Goal: Task Accomplishment & Management: Use online tool/utility

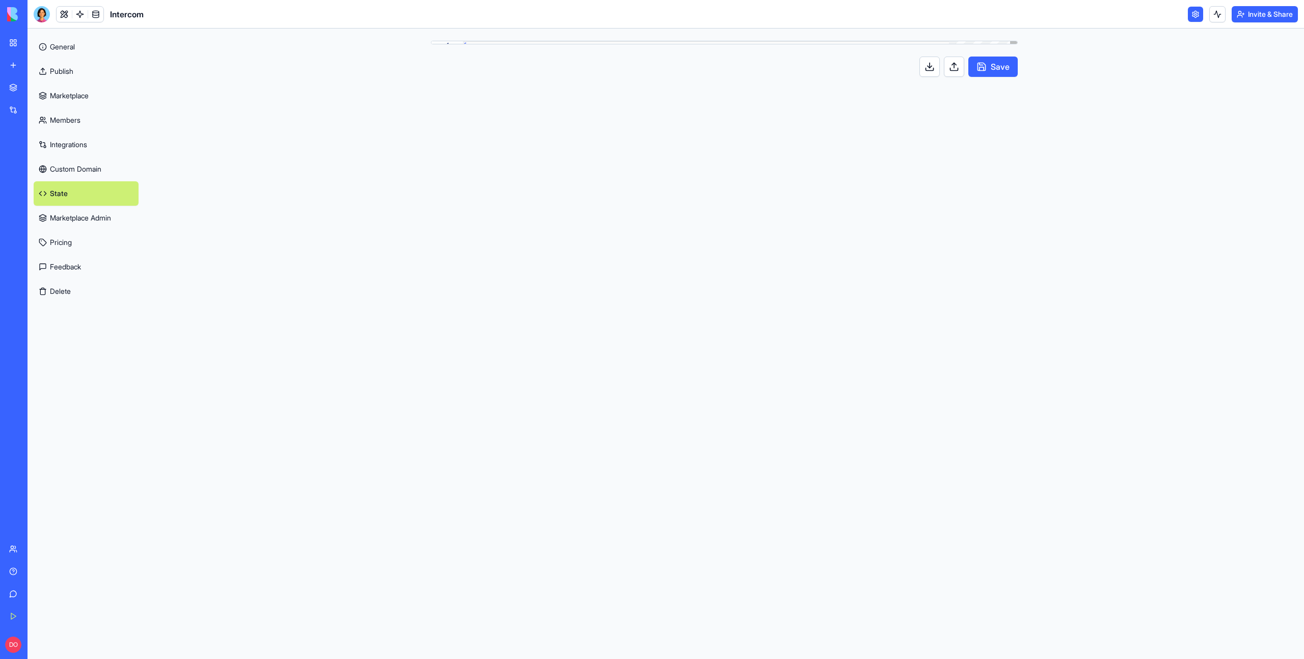
scroll to position [0, 4]
click at [919, 153] on div "**********" at bounding box center [724, 344] width 652 height 631
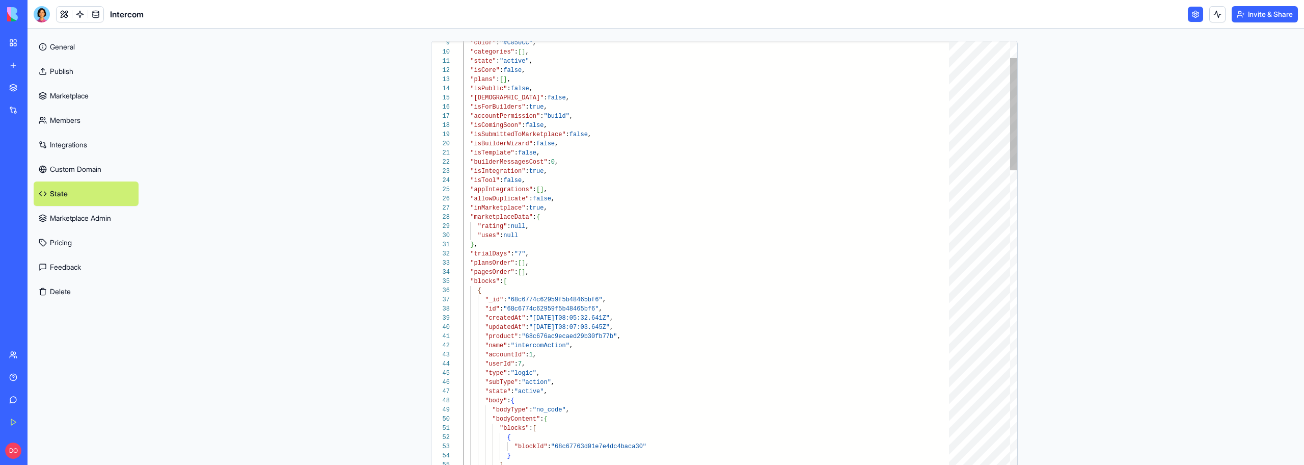
drag, startPoint x: 477, startPoint y: 281, endPoint x: 471, endPoint y: 281, distance: 6.1
click at [453, 281] on div at bounding box center [457, 281] width 13 height 9
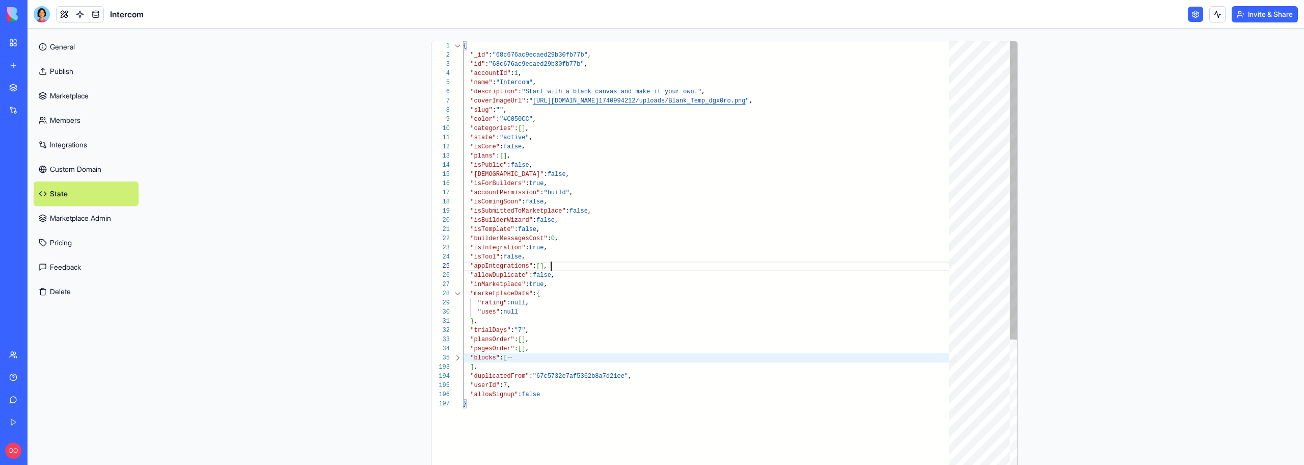
click at [551, 265] on div ""color" : "#C050CC" , "categories" : [ ] , "state" : "active" , "isCore" : fals…" at bounding box center [709, 474] width 493 height 866
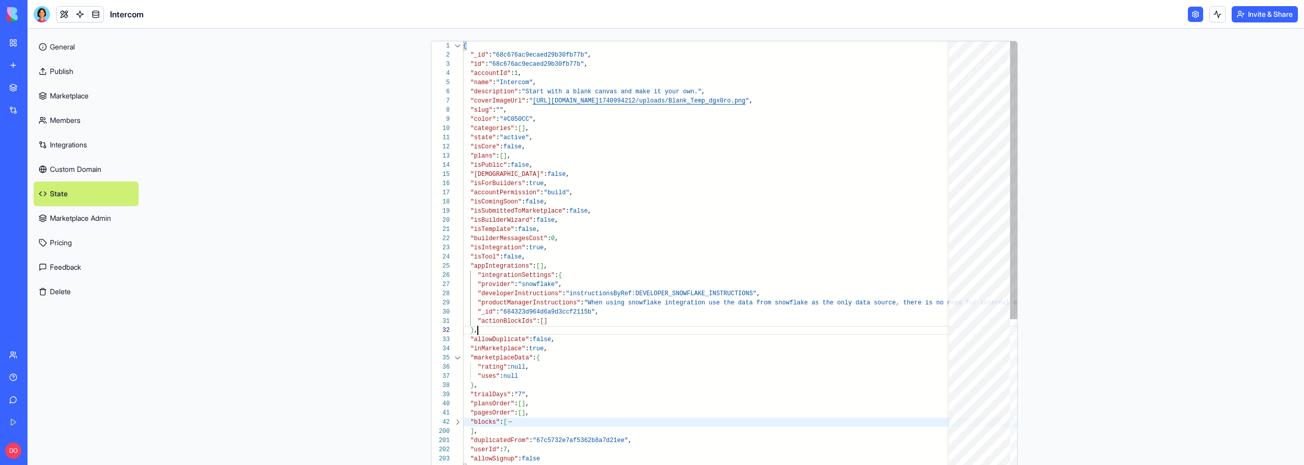
scroll to position [9, 15]
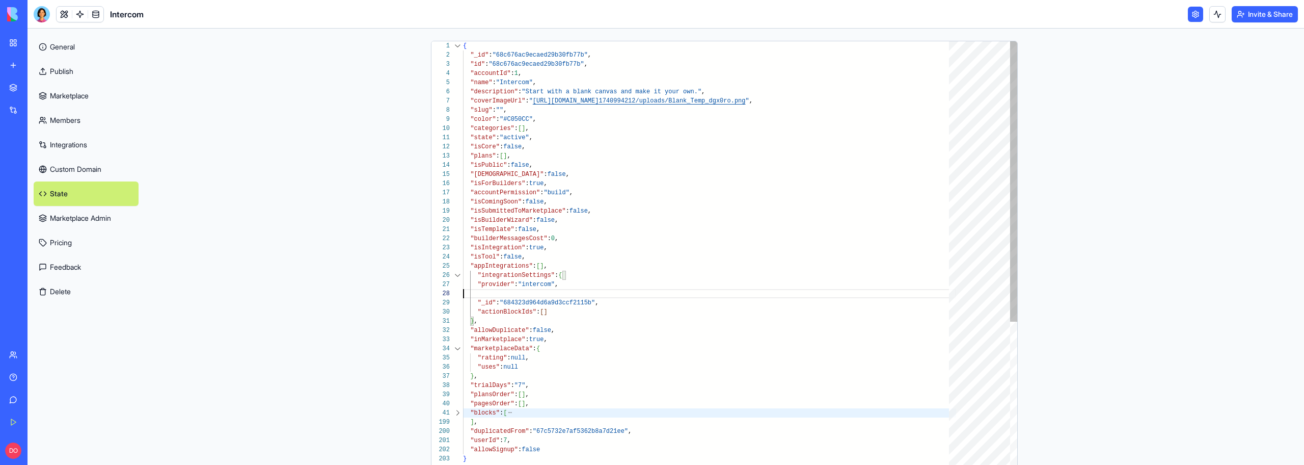
scroll to position [55, 99]
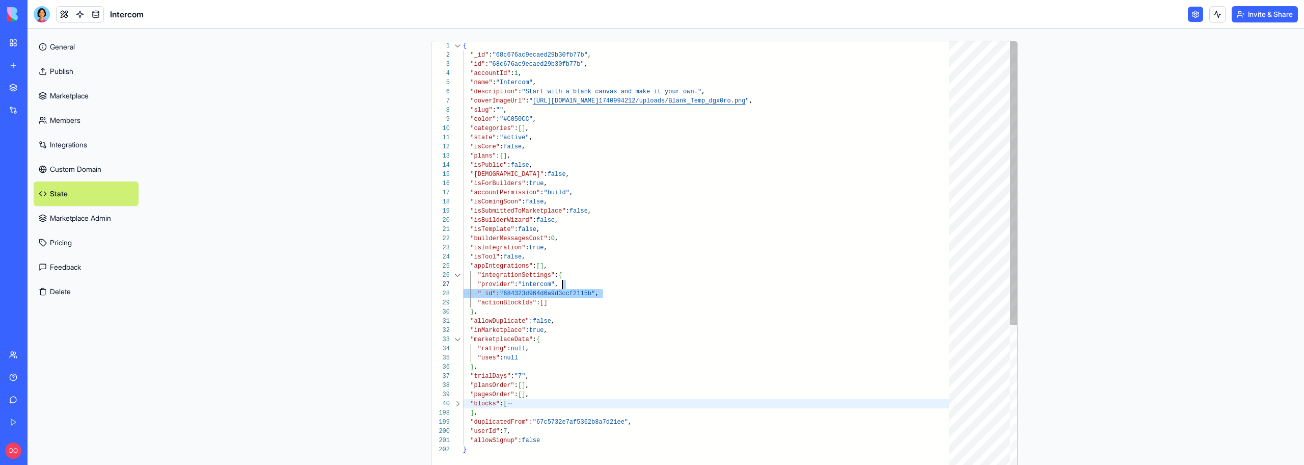
drag, startPoint x: 612, startPoint y: 290, endPoint x: 606, endPoint y: 285, distance: 7.6
drag, startPoint x: 557, startPoint y: 293, endPoint x: 560, endPoint y: 288, distance: 6.2
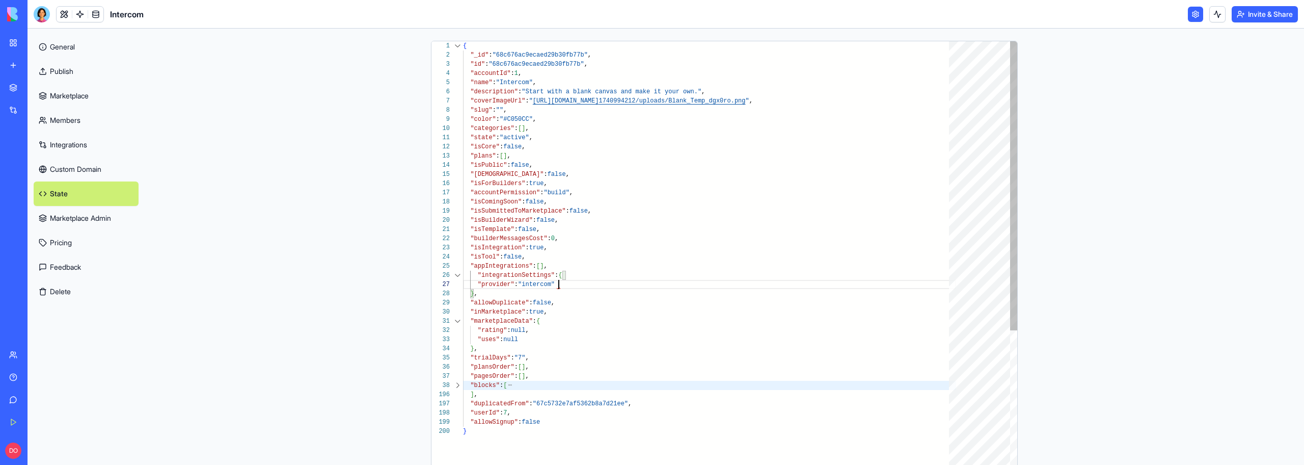
scroll to position [55, 96]
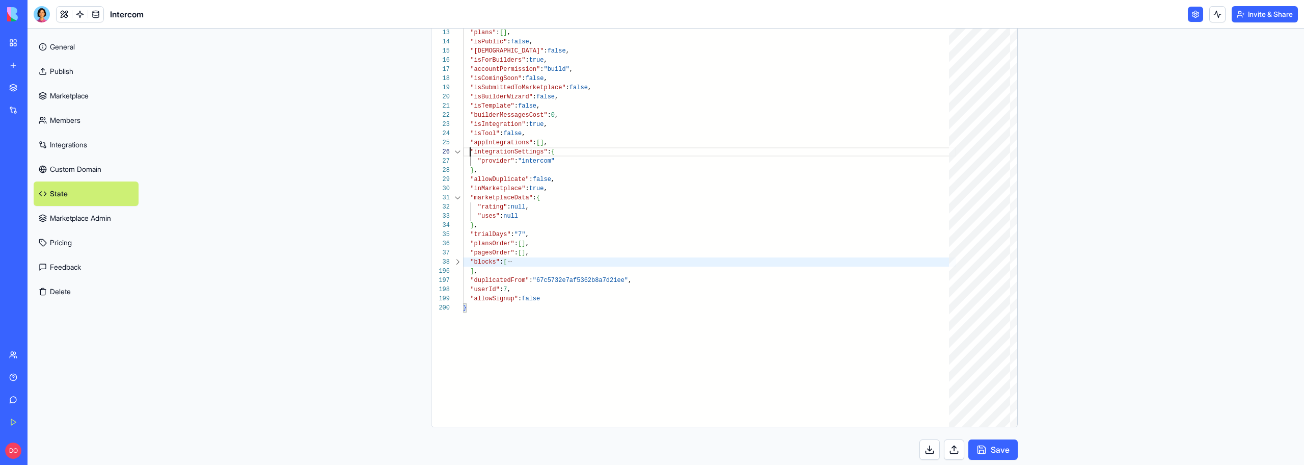
scroll to position [130, 0]
click at [997, 439] on button "Save" at bounding box center [992, 442] width 49 height 20
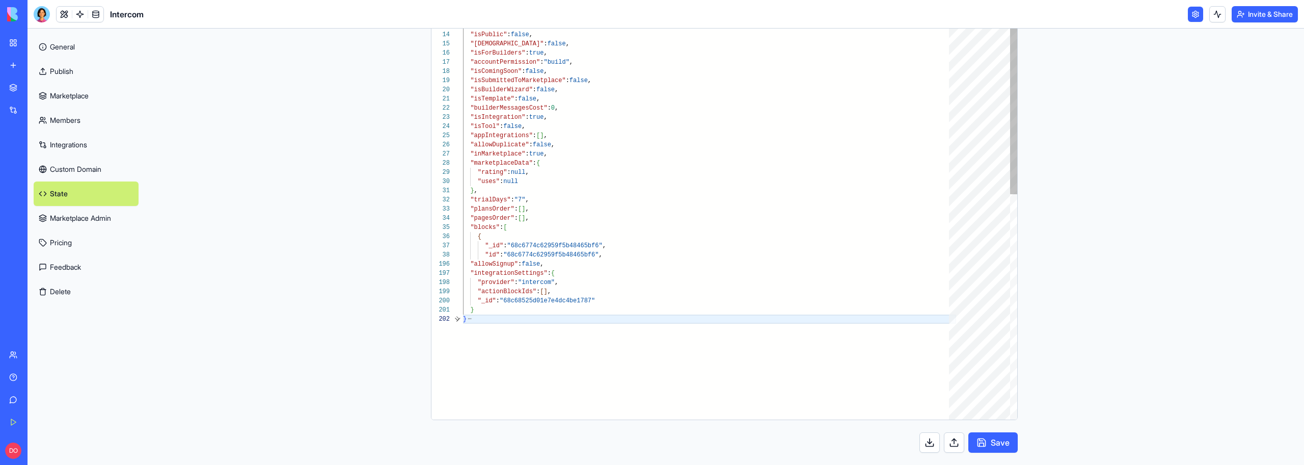
type textarea "* *"
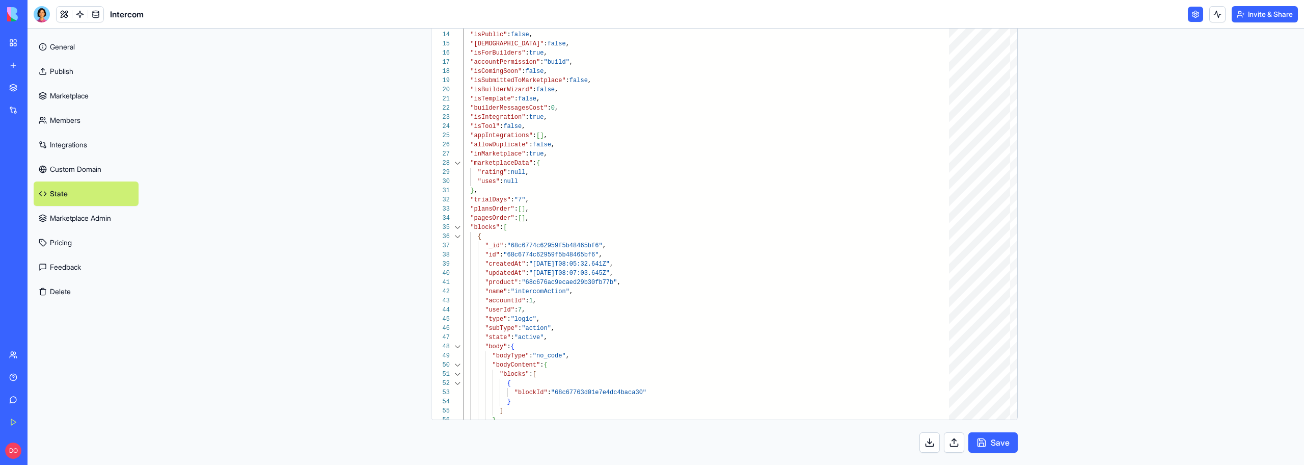
click at [999, 443] on button "Save" at bounding box center [992, 442] width 49 height 20
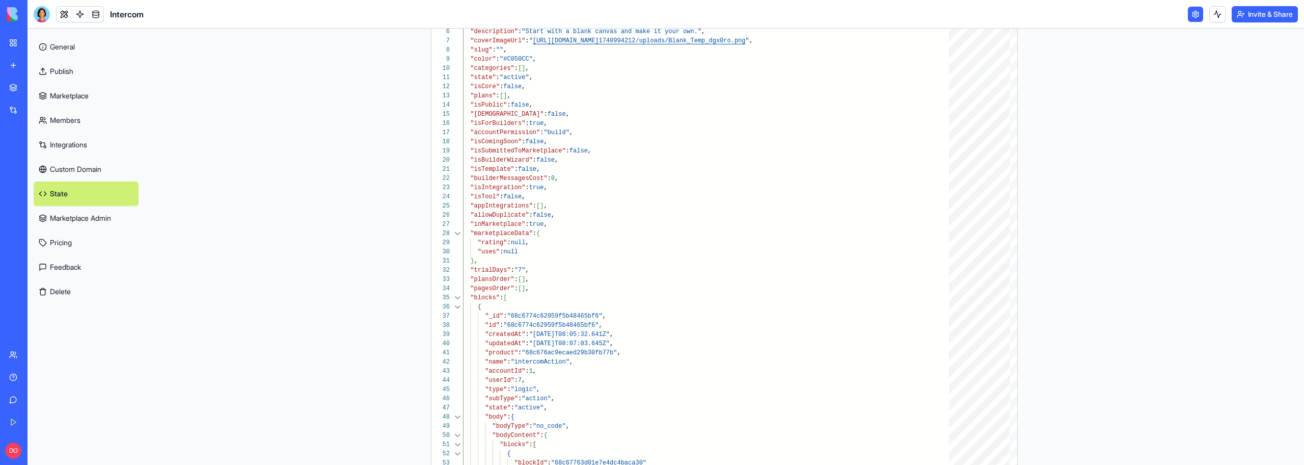
scroll to position [0, 0]
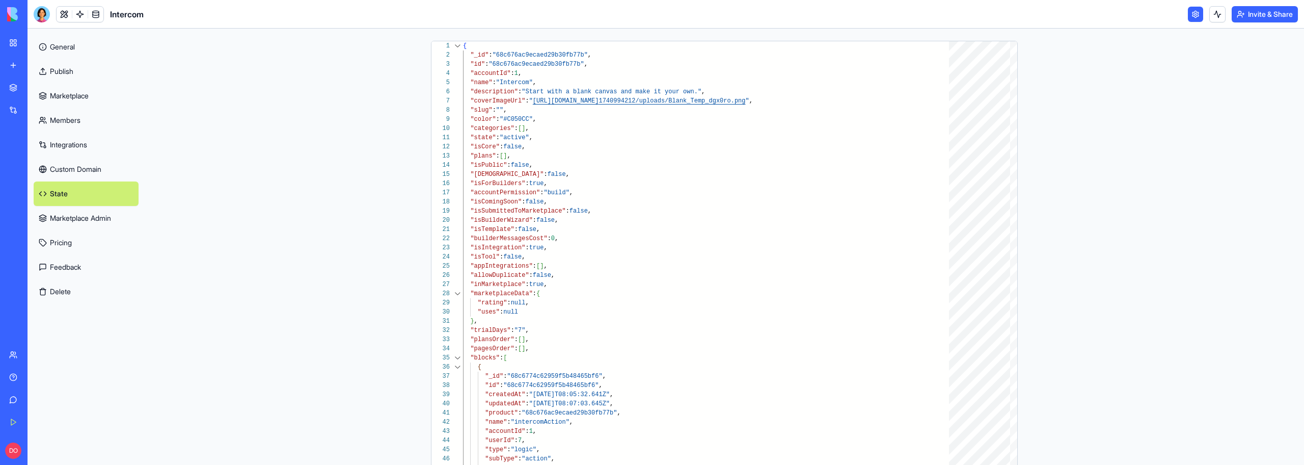
click at [1099, 306] on main "1 2 3 4 5 6 7 8 9 10 11 12 13 14 15 16 17 18 19 20 21 22 23 24 25 26 27 28 29 3…" at bounding box center [724, 247] width 1159 height 436
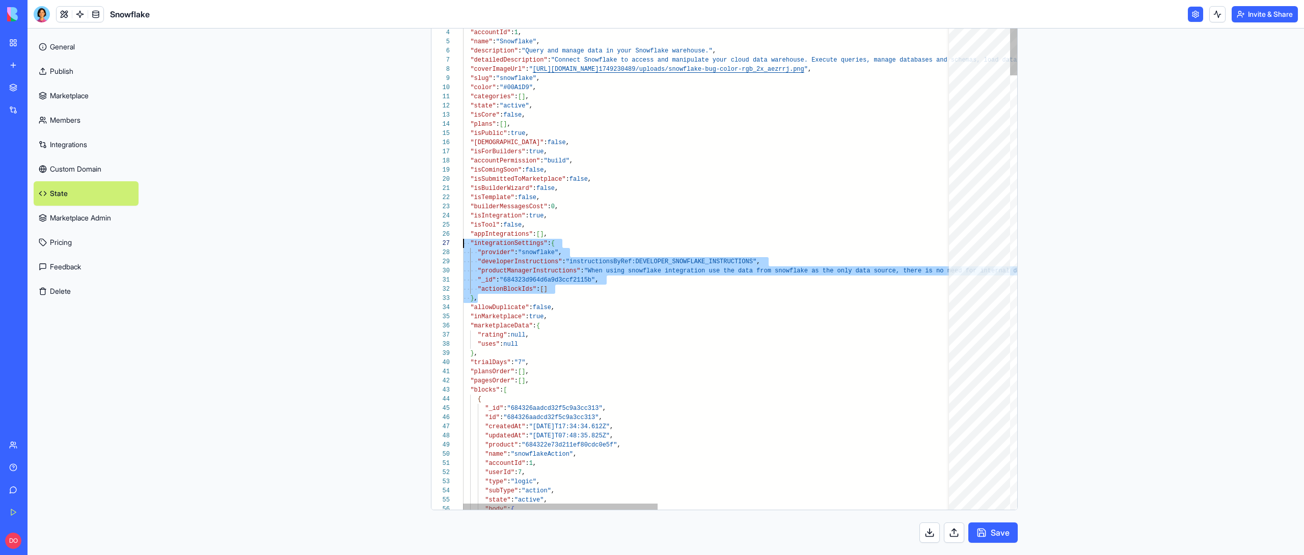
scroll to position [55, 0]
drag, startPoint x: 476, startPoint y: 297, endPoint x: 429, endPoint y: 246, distance: 69.2
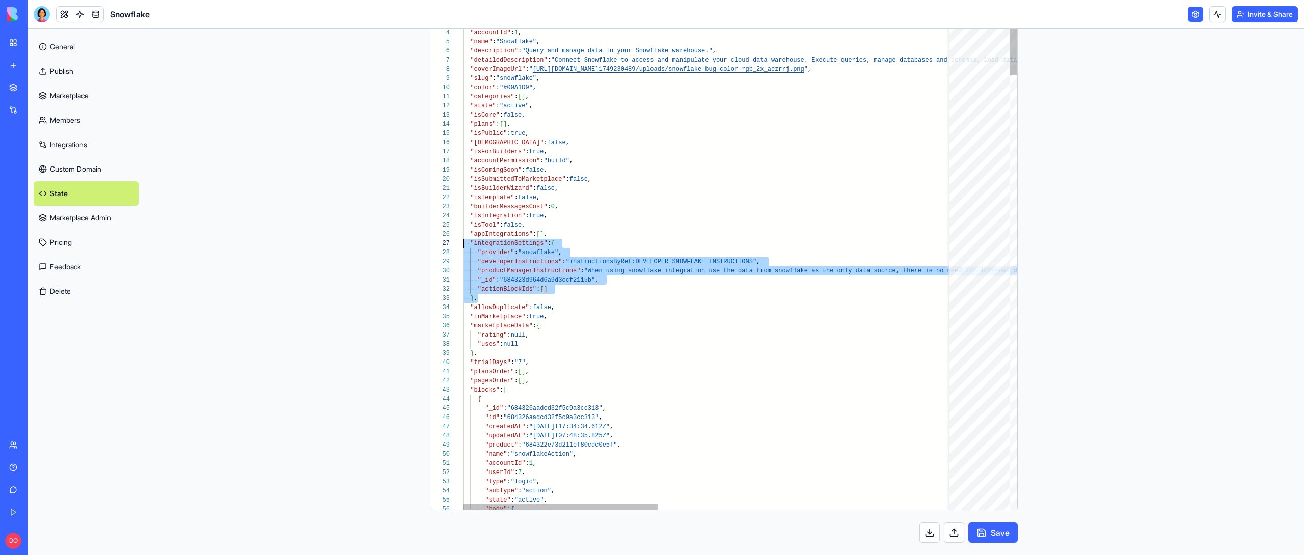
scroll to position [0, 132]
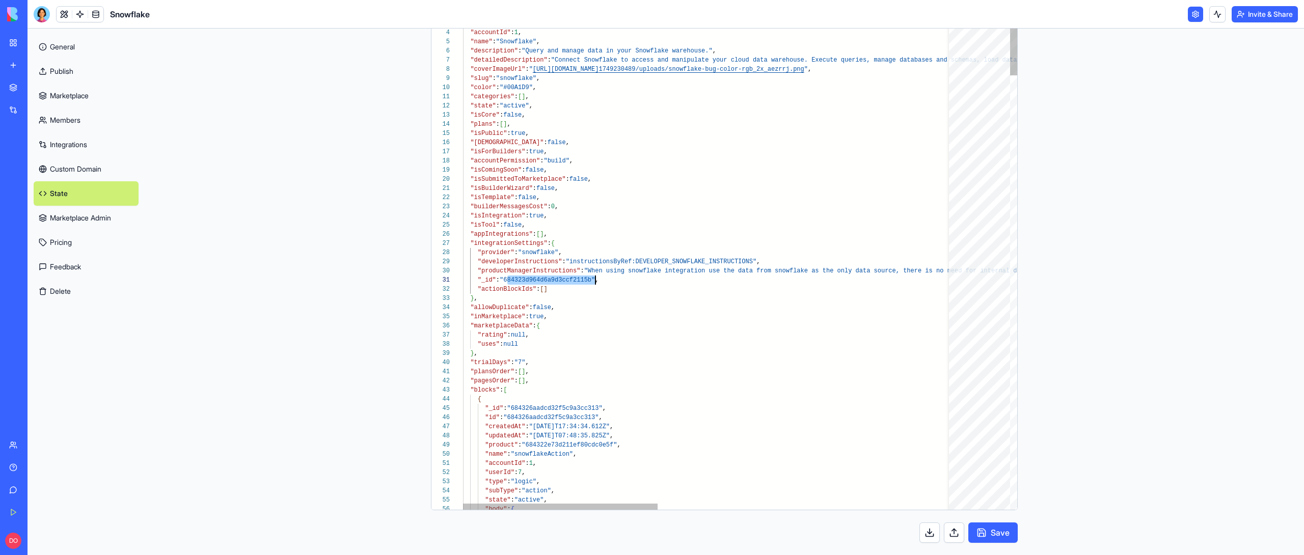
type textarea "**********"
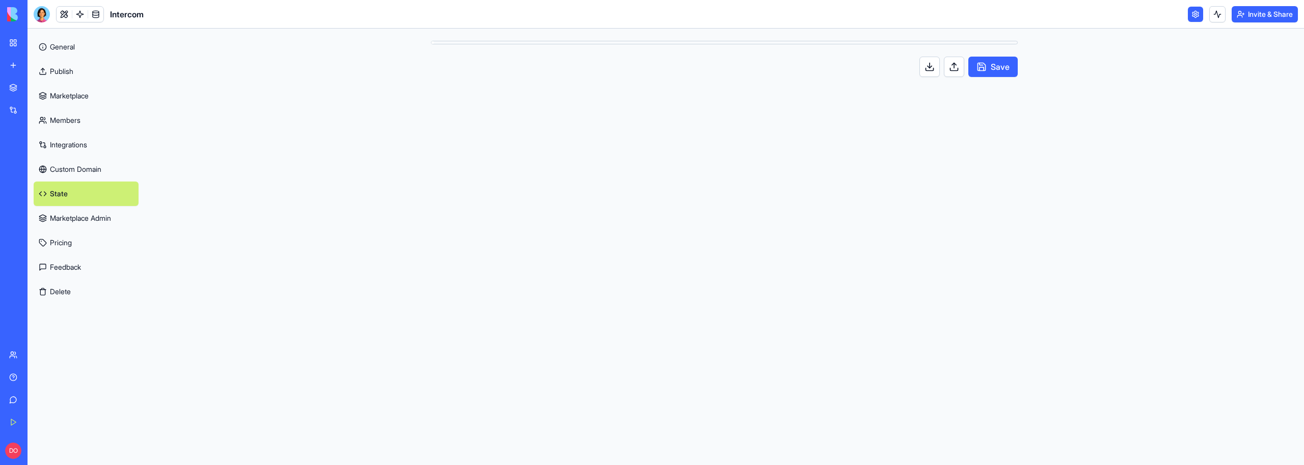
scroll to position [92, 0]
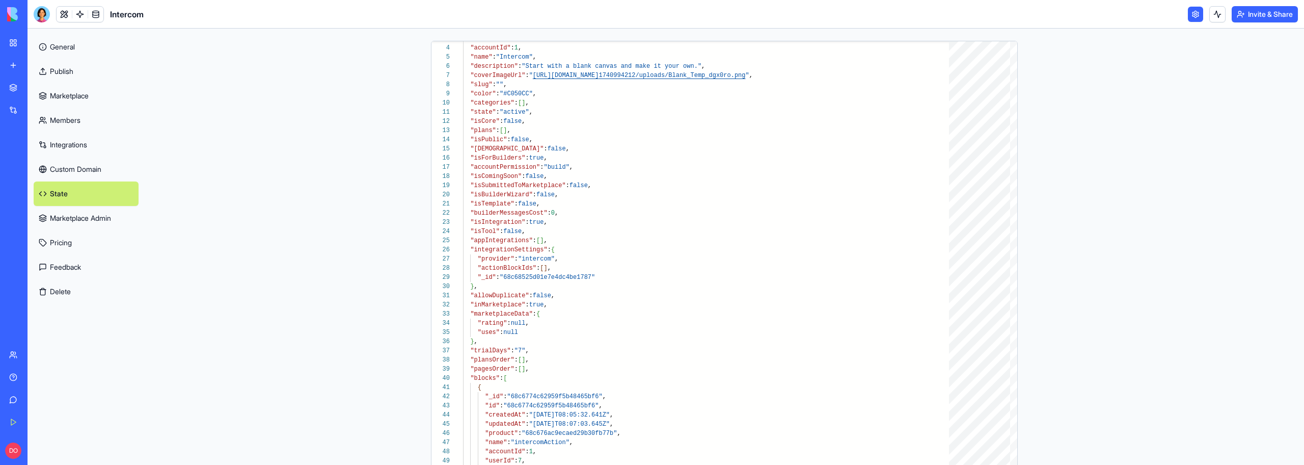
type textarea "**********"
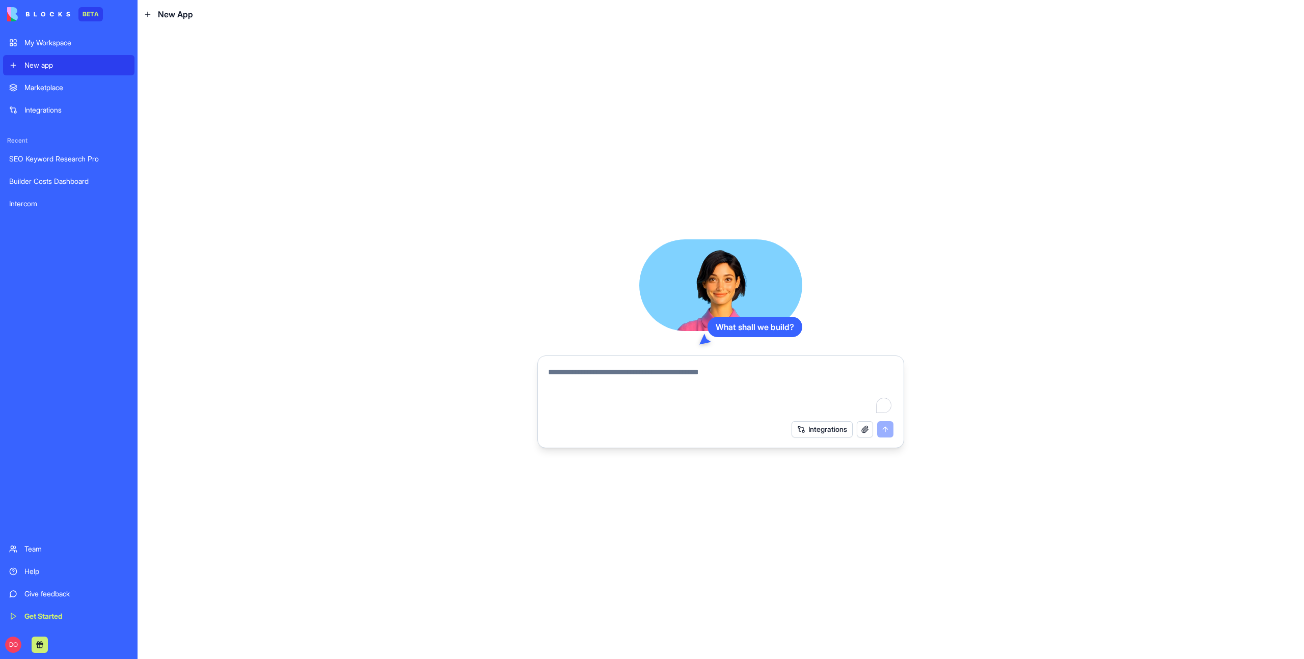
click at [825, 433] on button "Integrations" at bounding box center [822, 429] width 61 height 16
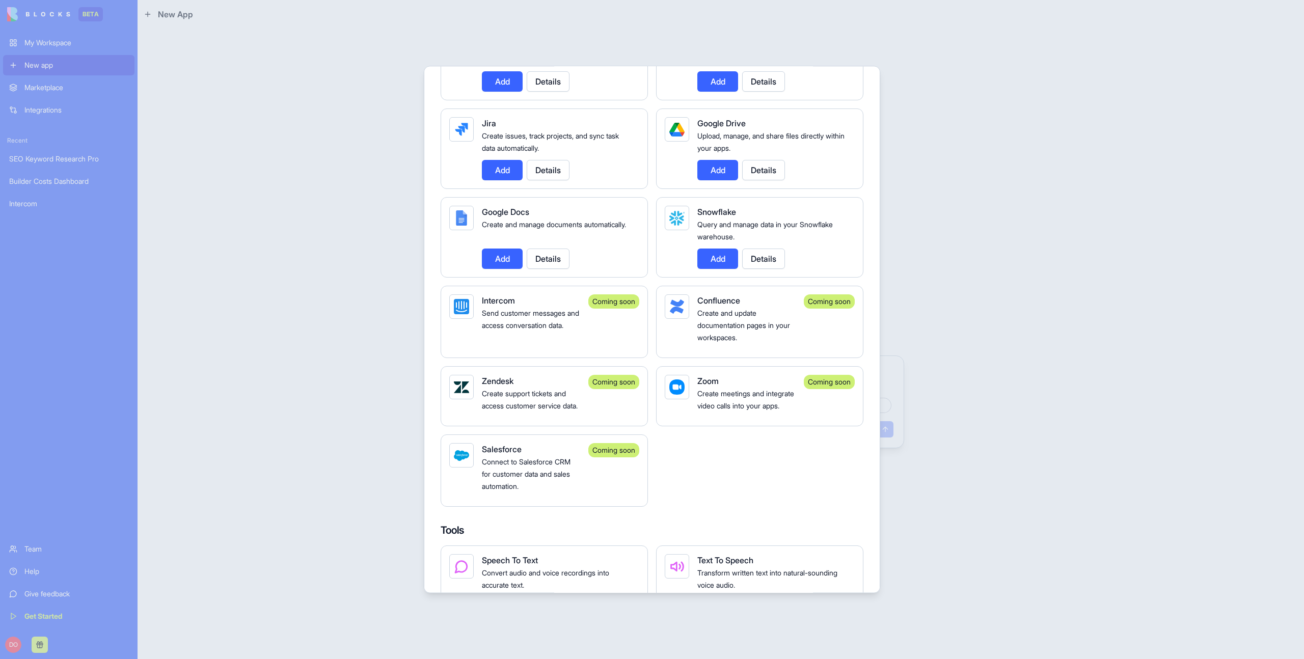
scroll to position [671, 0]
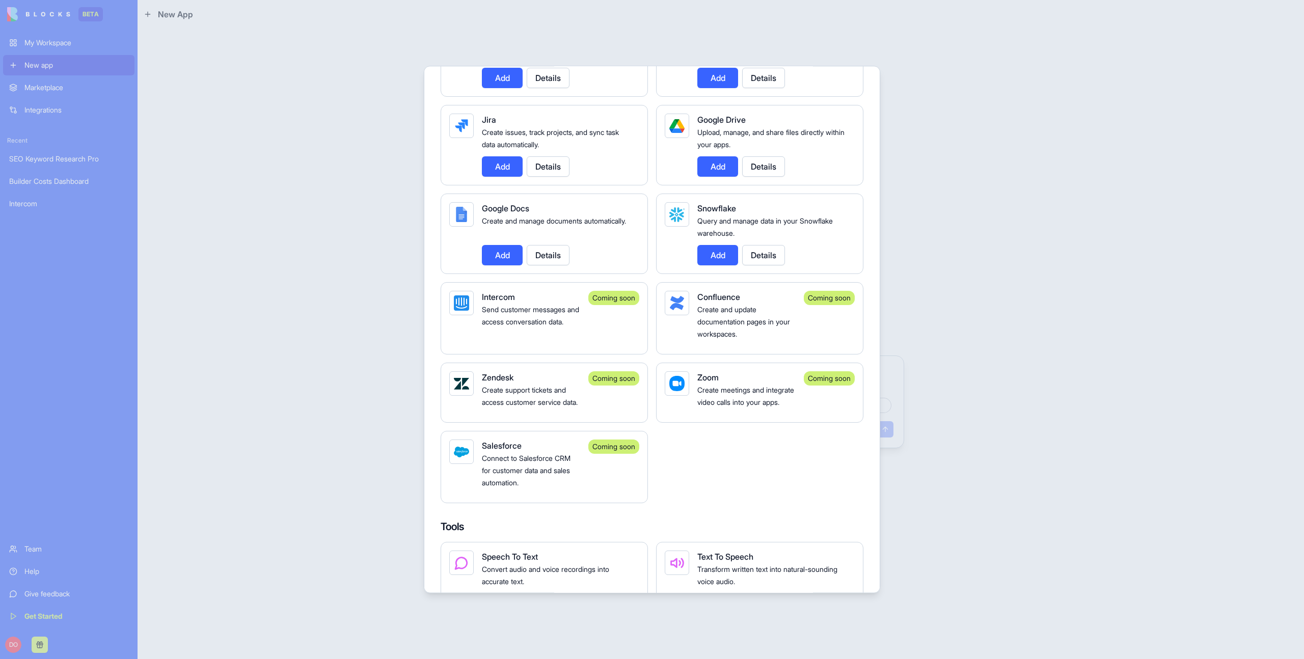
click at [545, 320] on span "Send customer messages and access conversation data." at bounding box center [530, 315] width 97 height 21
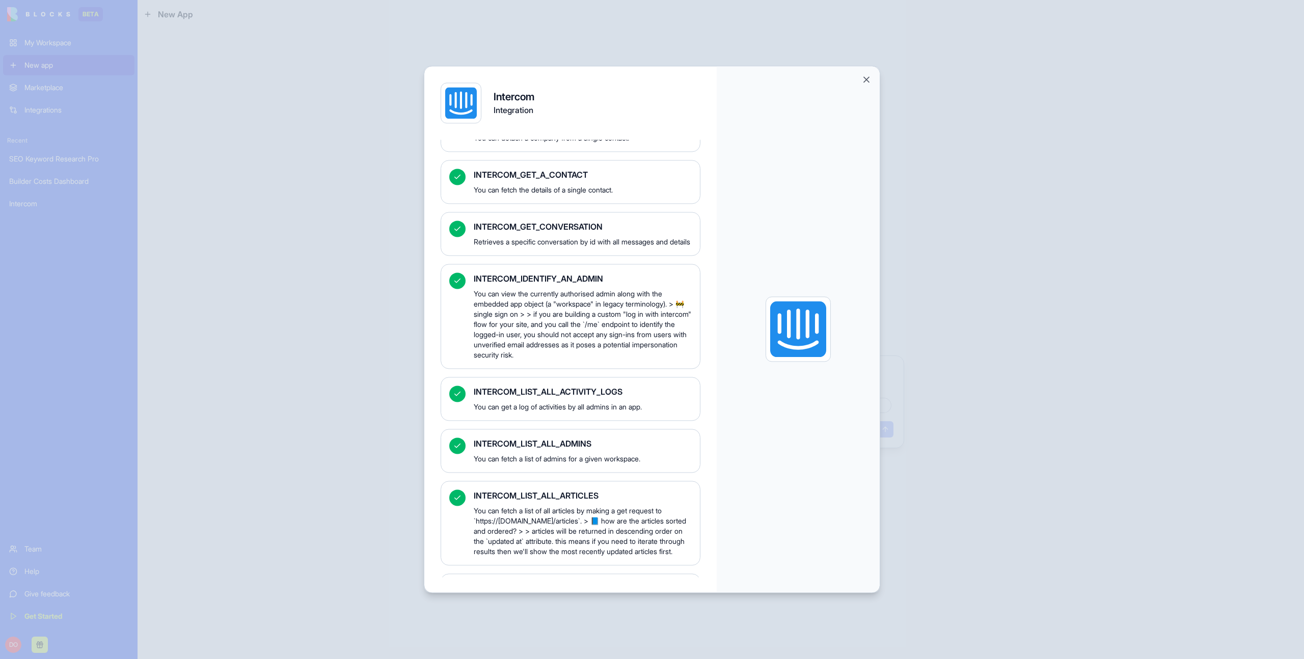
scroll to position [0, 0]
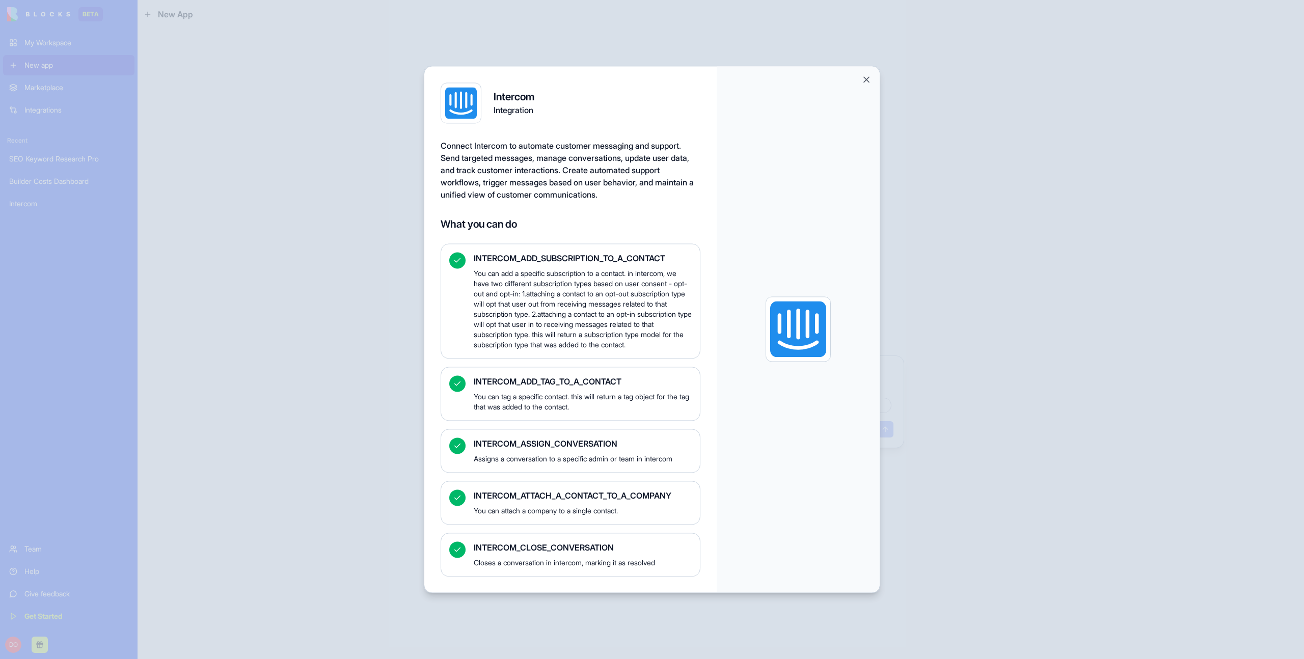
click at [865, 78] on button "Close" at bounding box center [866, 79] width 10 height 10
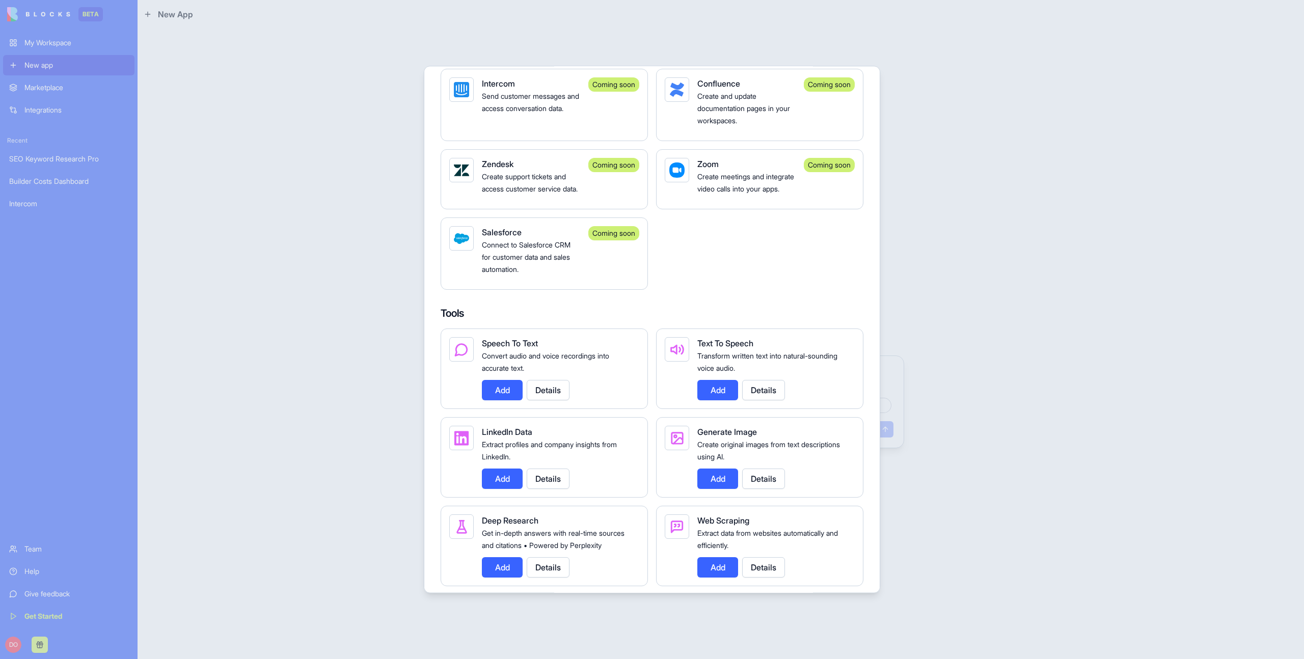
scroll to position [706, 0]
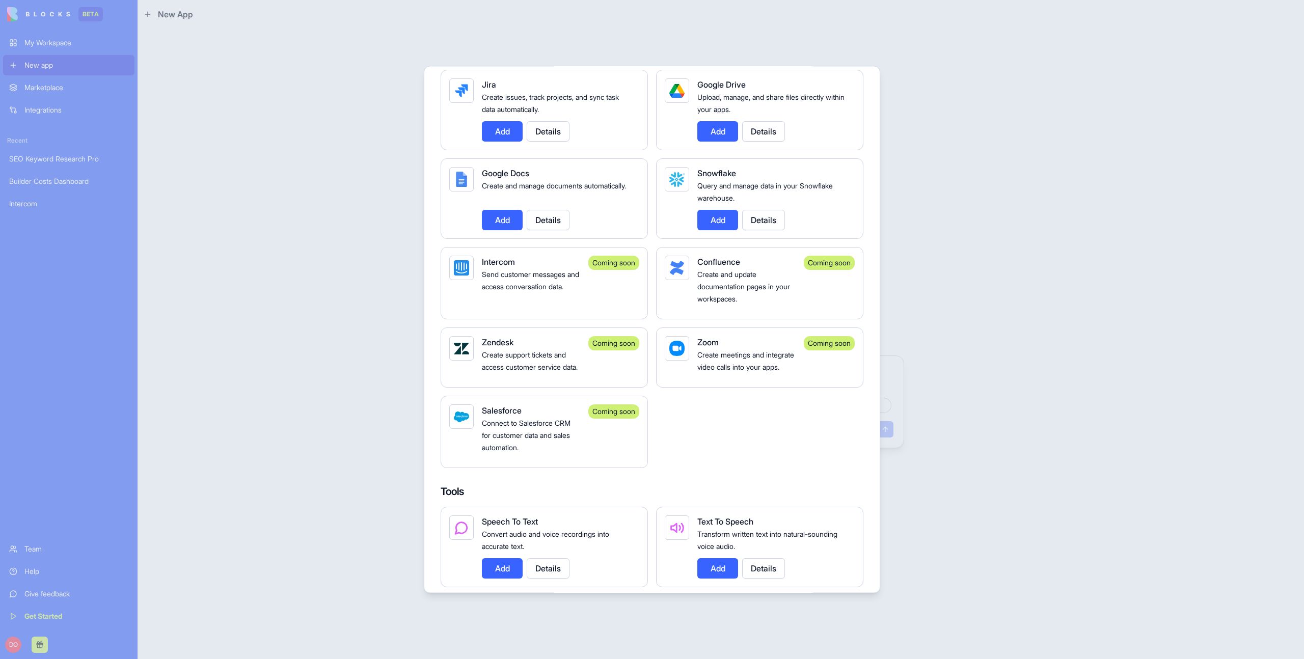
click at [585, 304] on div "Intercom Send customer messages and access conversation data. Coming soon" at bounding box center [544, 283] width 207 height 72
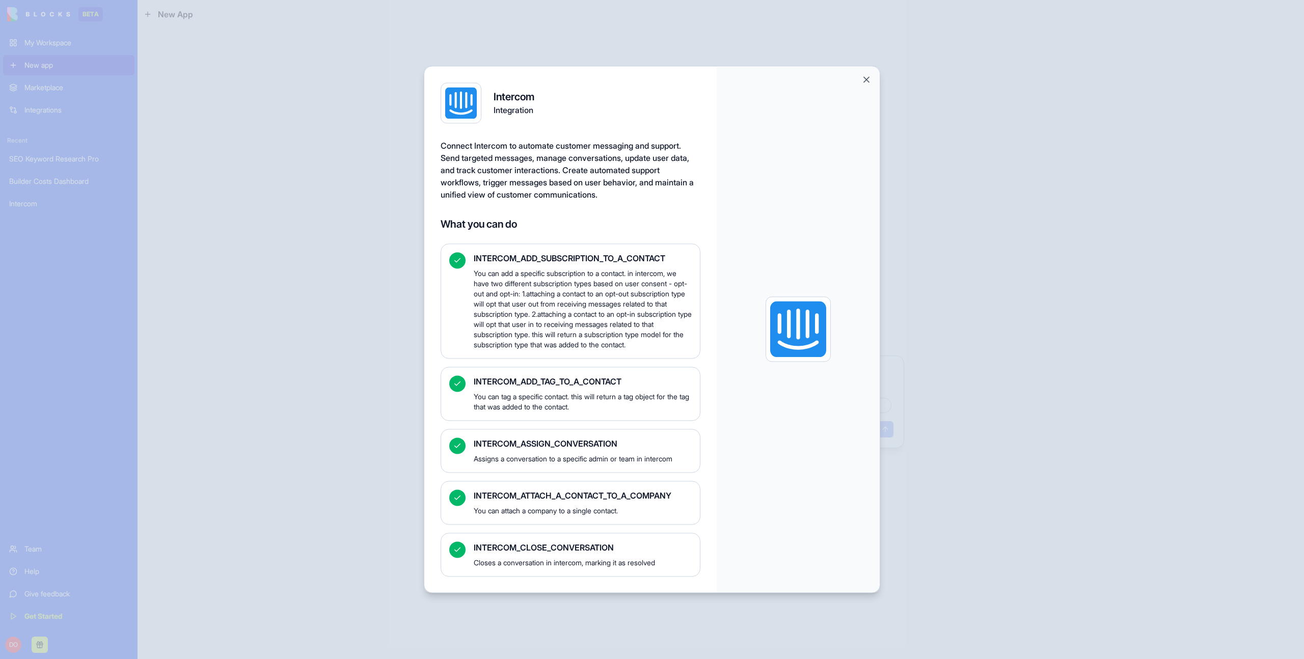
click at [867, 79] on button "Close" at bounding box center [866, 79] width 10 height 10
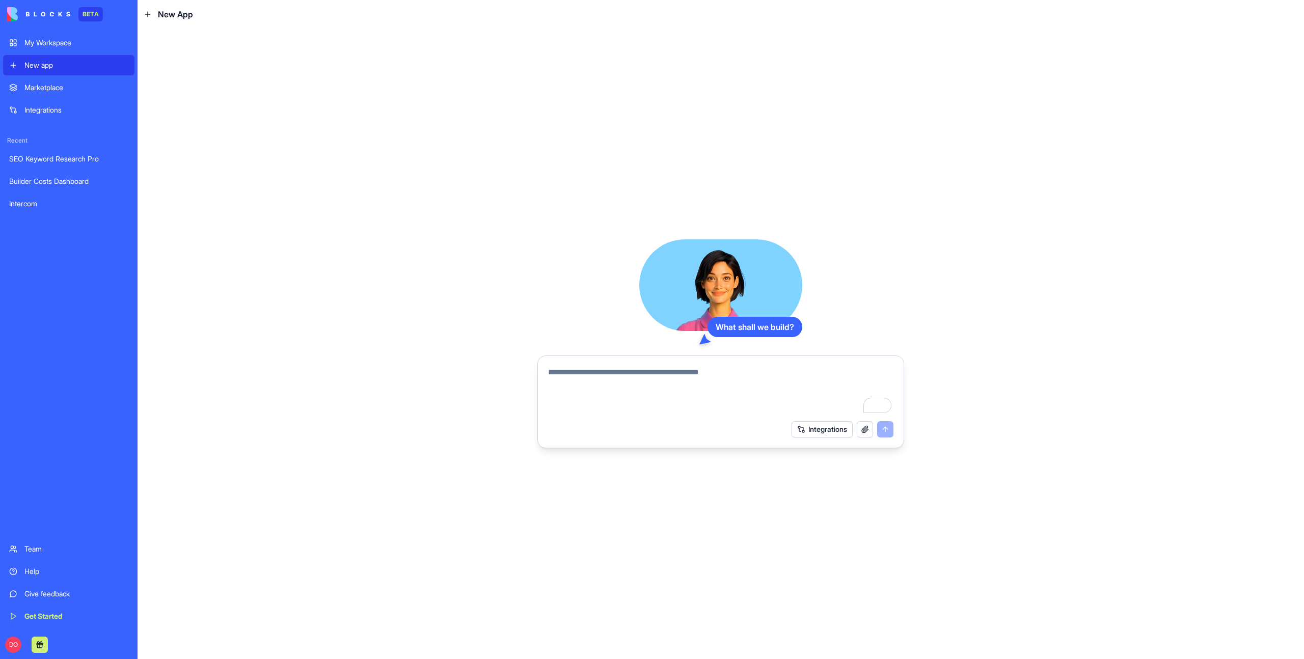
click at [715, 378] on textarea "To enrich screen reader interactions, please activate Accessibility in Grammarl…" at bounding box center [720, 390] width 345 height 49
click at [714, 404] on textarea "To enrich screen reader interactions, please activate Accessibility in Grammarl…" at bounding box center [720, 390] width 345 height 49
click at [964, 309] on div "What shall we build? Integrations" at bounding box center [721, 344] width 1166 height 631
click at [78, 41] on div "My Workspace" at bounding box center [76, 43] width 104 height 10
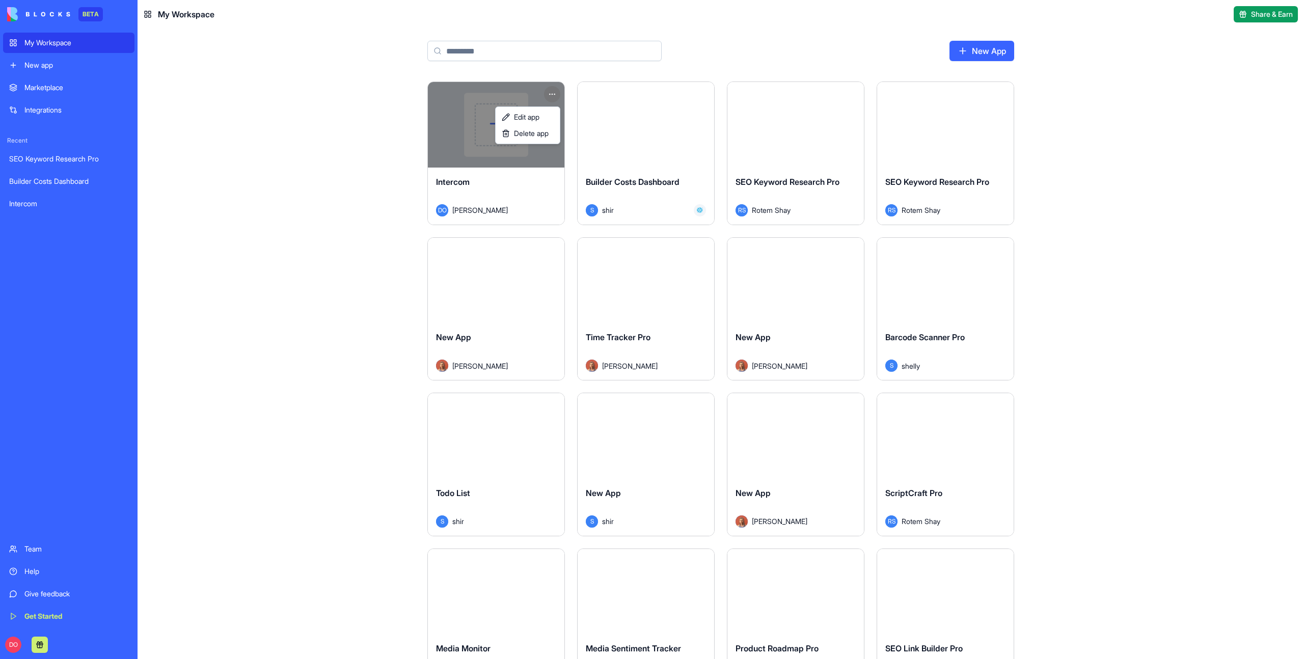
click at [552, 90] on html "BETA My Workspace New app Marketplace Integrations Recent SEO Keyword Research …" at bounding box center [652, 329] width 1304 height 659
click at [532, 131] on span "Delete app" at bounding box center [531, 133] width 35 height 10
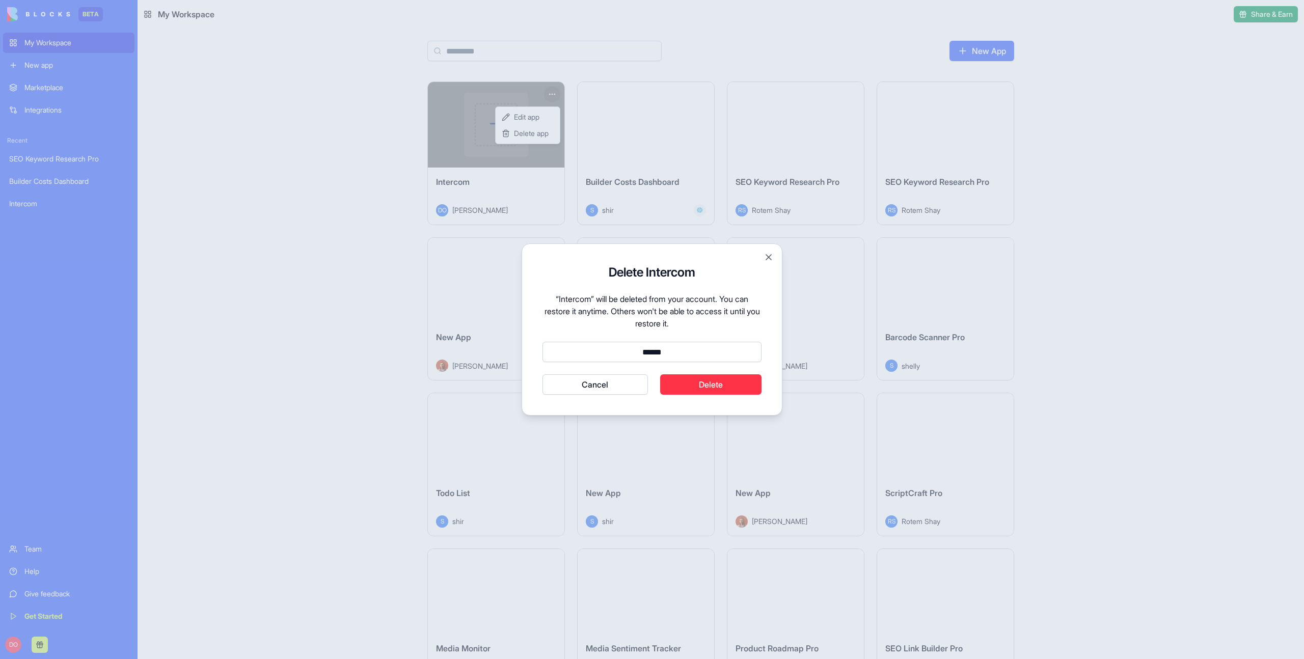
type input "******"
click at [737, 390] on button "Delete" at bounding box center [711, 384] width 102 height 20
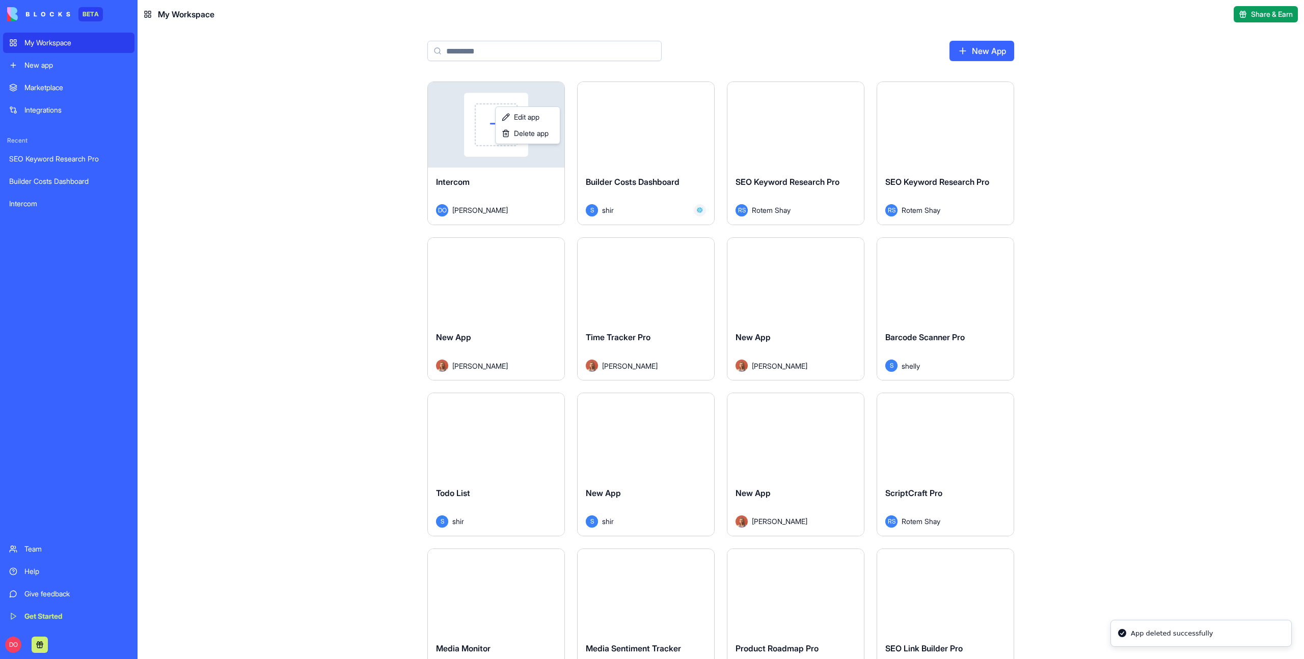
click at [294, 297] on html "BETA My Workspace New app Marketplace Integrations Recent SEO Keyword Research …" at bounding box center [652, 329] width 1304 height 659
click at [74, 64] on div "New app" at bounding box center [76, 65] width 104 height 10
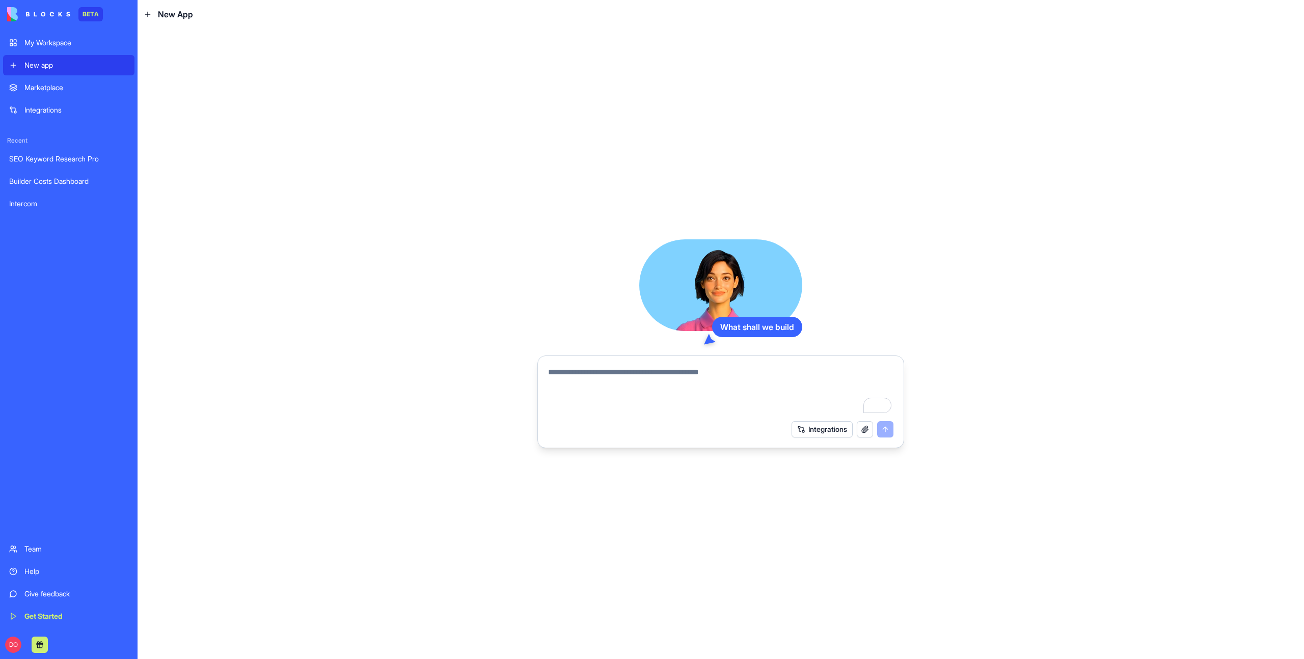
click at [839, 431] on button "Integrations" at bounding box center [822, 429] width 61 height 16
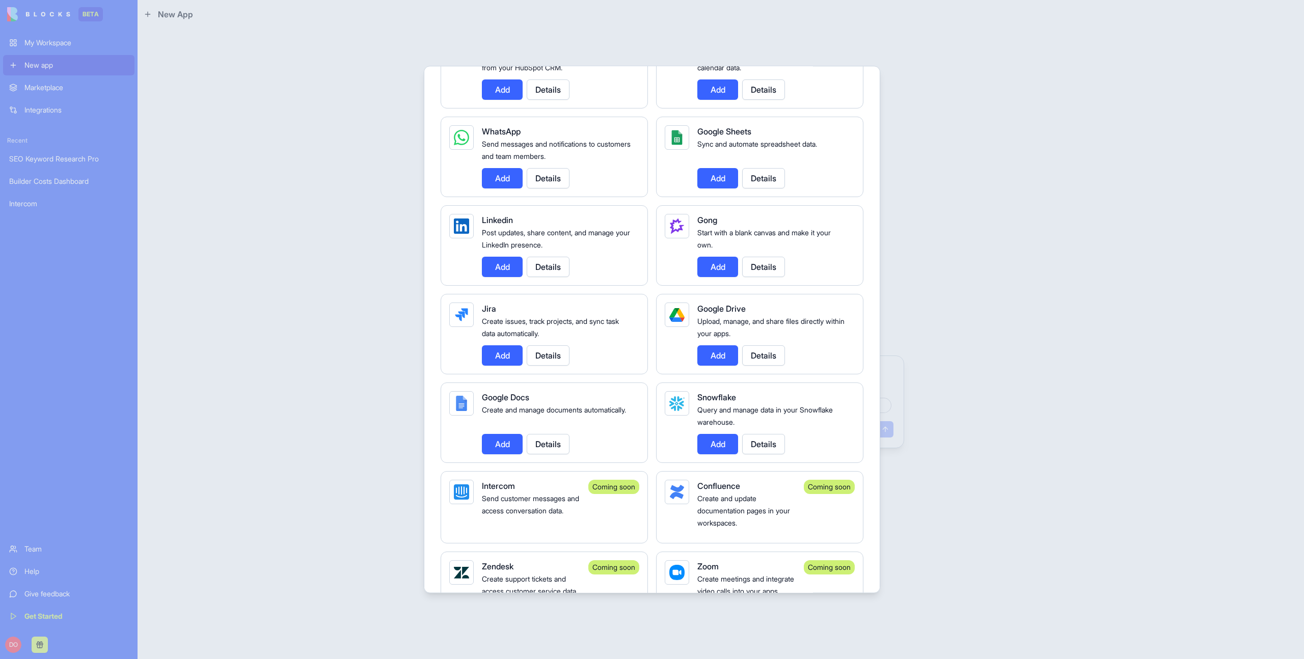
scroll to position [483, 0]
click at [593, 489] on div "Coming soon" at bounding box center [613, 486] width 51 height 14
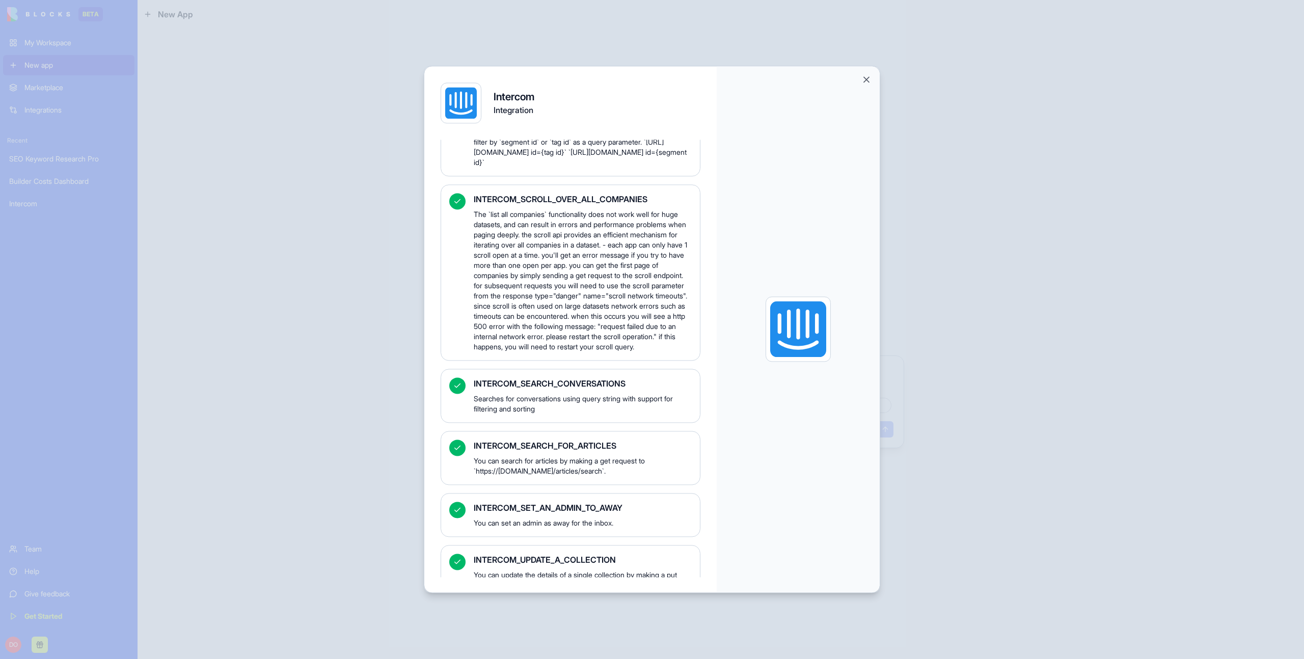
scroll to position [3306, 0]
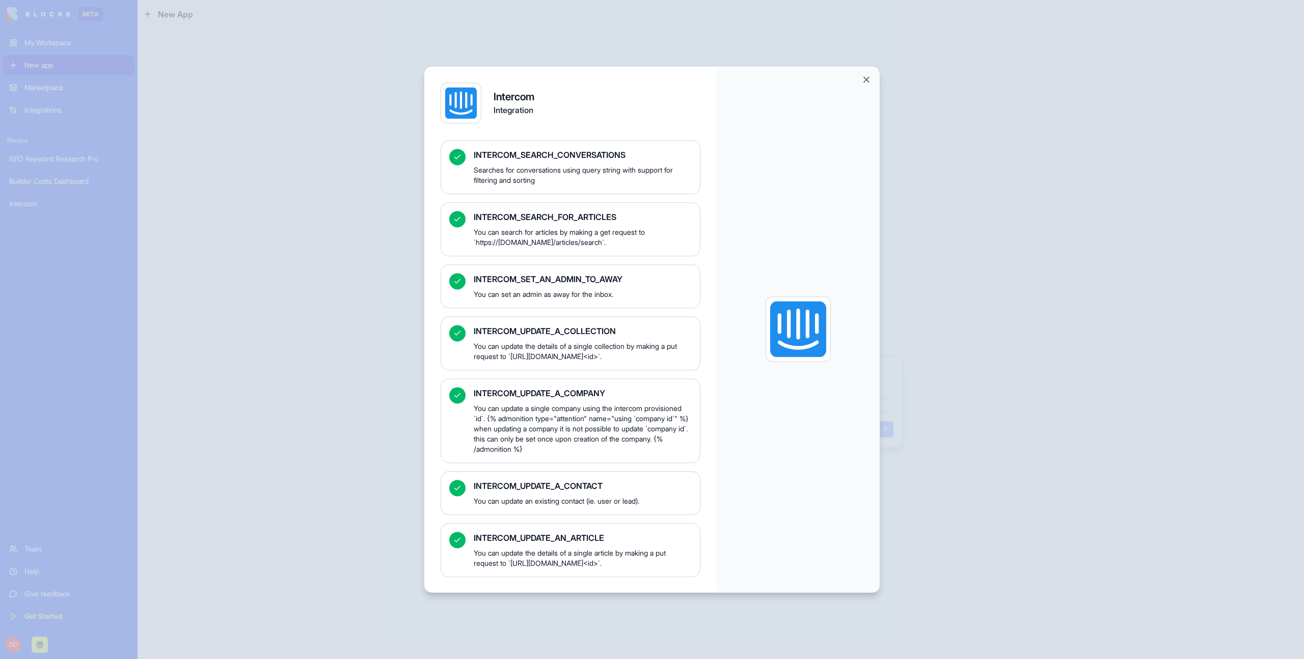
click at [867, 83] on button "Close" at bounding box center [866, 79] width 10 height 10
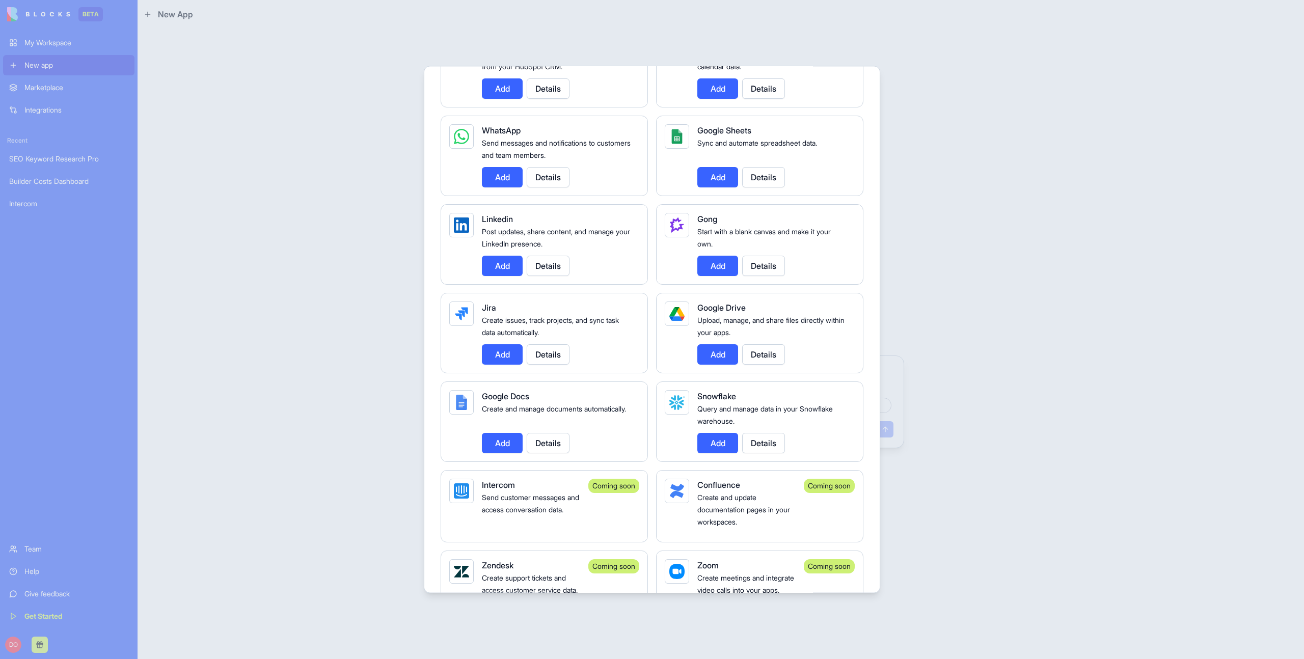
click at [1088, 380] on div at bounding box center [652, 329] width 1304 height 659
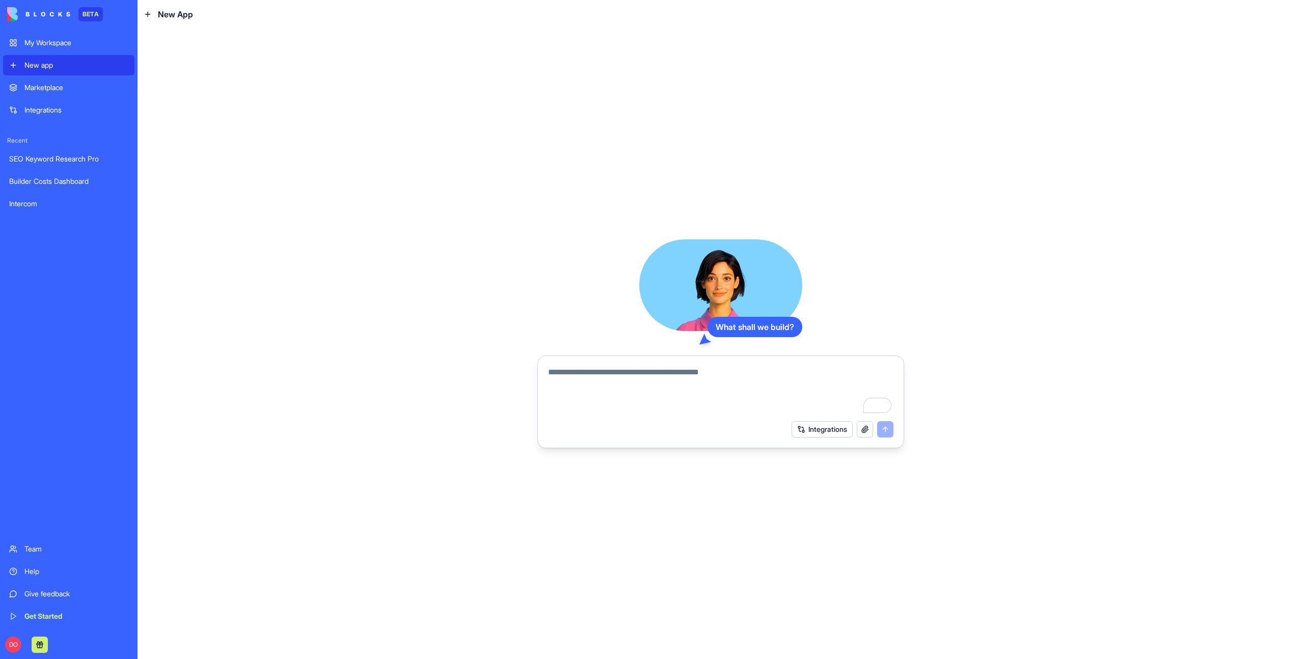
click at [1088, 379] on div "What shall we build? Integrations" at bounding box center [721, 344] width 1166 height 631
click at [1081, 380] on div "What shall we build? Integrations" at bounding box center [721, 344] width 1166 height 631
click at [1114, 355] on div "What shall we build? Integrations" at bounding box center [721, 344] width 1166 height 631
click at [1038, 366] on div "What shall we build? Integrations" at bounding box center [721, 344] width 1166 height 631
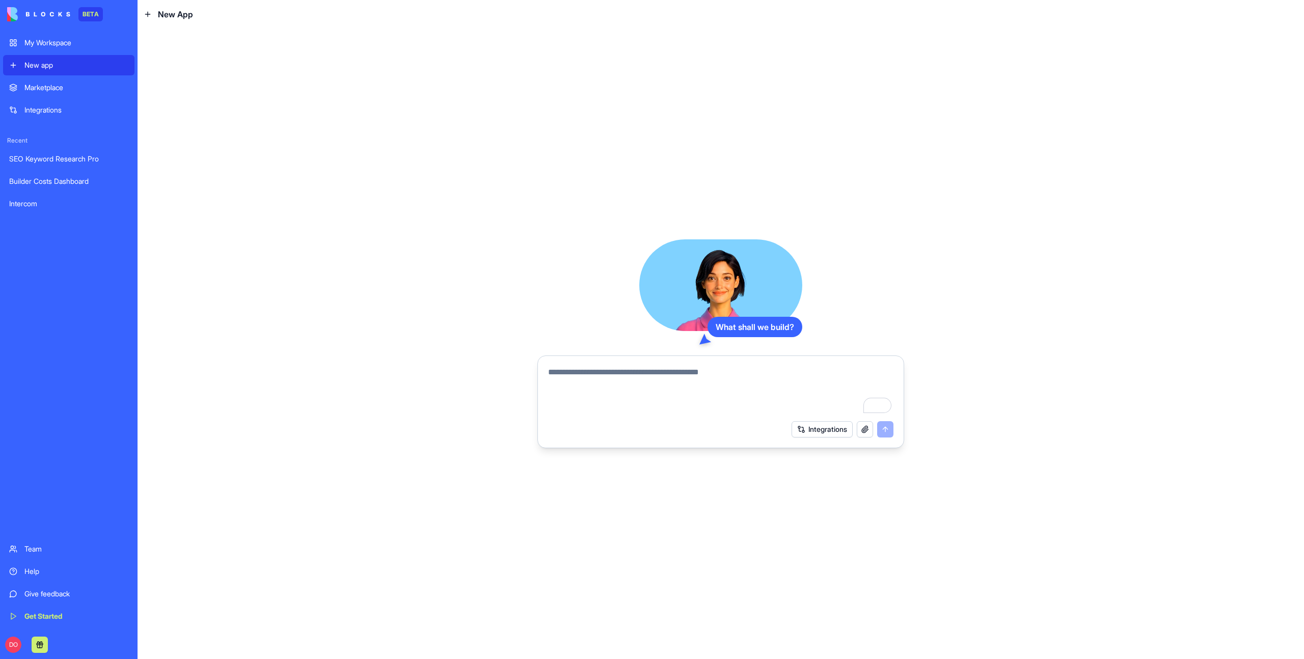
click at [816, 427] on button "Integrations" at bounding box center [822, 429] width 61 height 16
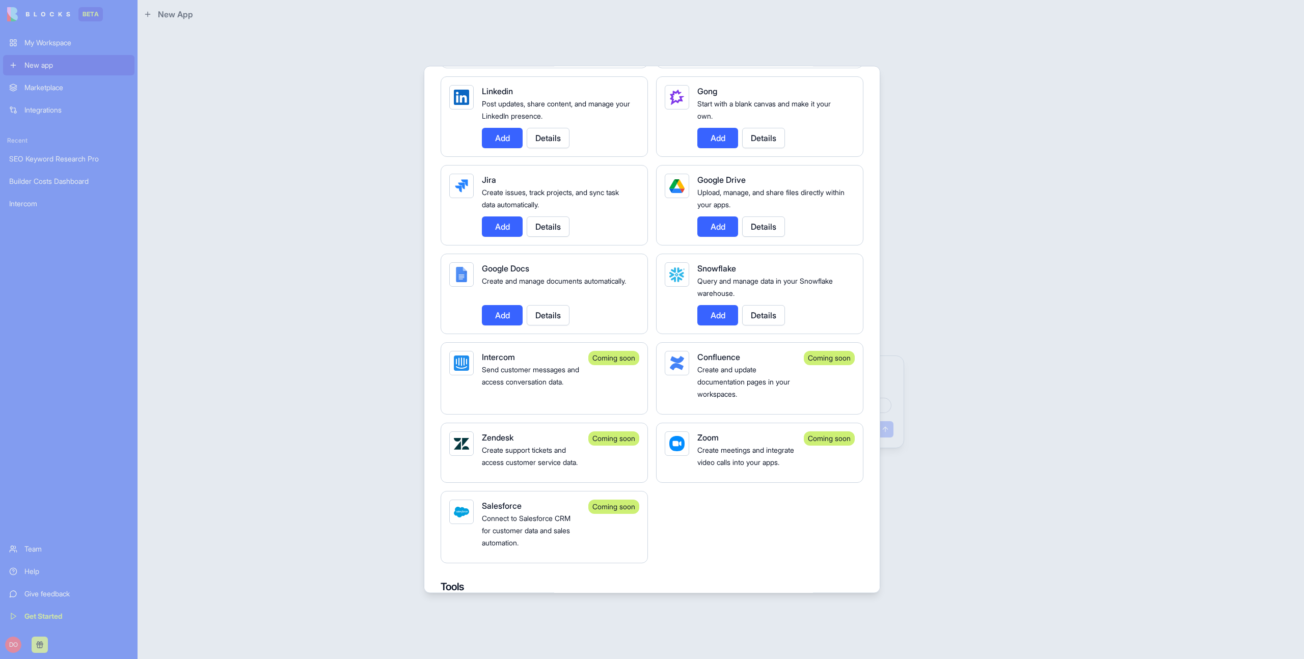
scroll to position [616, 0]
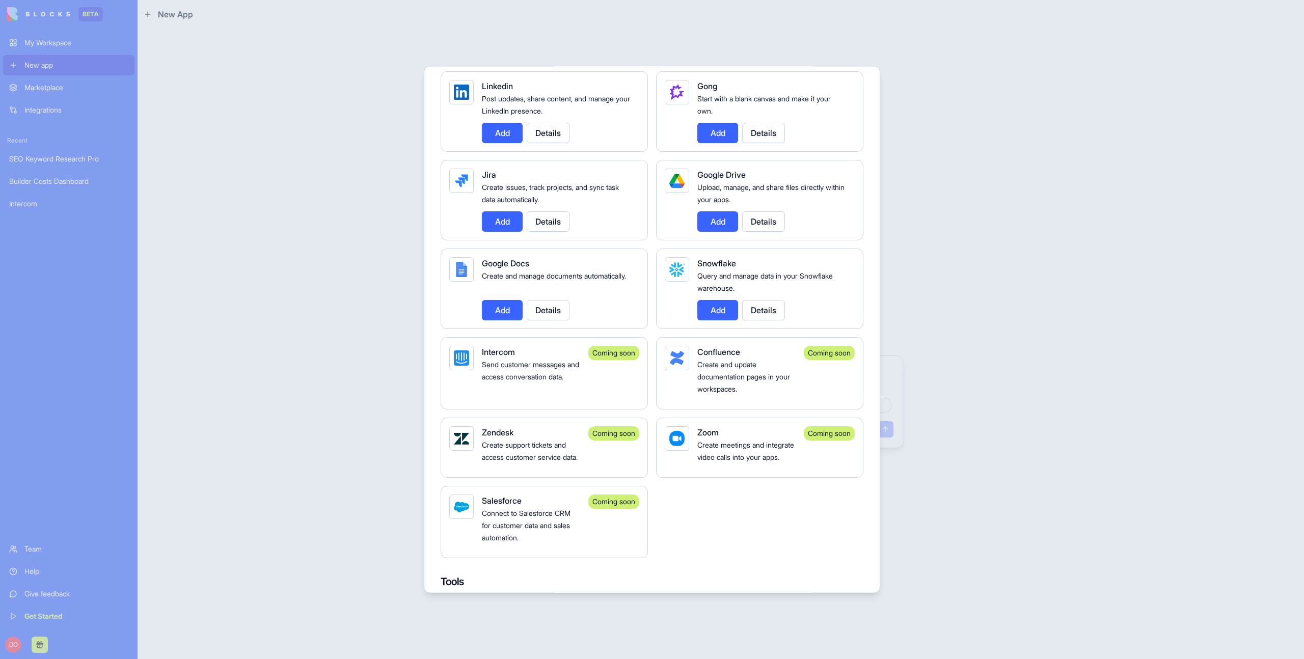
click at [580, 375] on div "Intercom Send customer messages and access conversation data. Coming soon" at bounding box center [544, 373] width 207 height 72
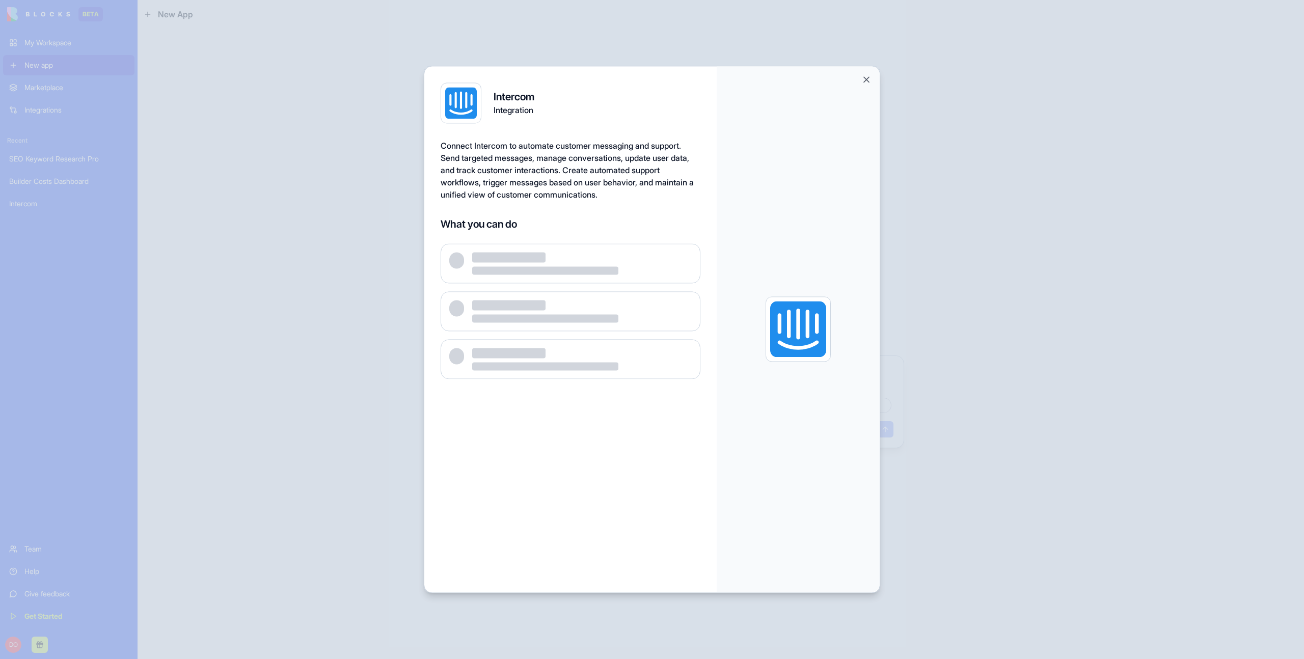
click at [579, 375] on div at bounding box center [571, 359] width 260 height 40
click at [864, 80] on button "Close" at bounding box center [866, 79] width 10 height 10
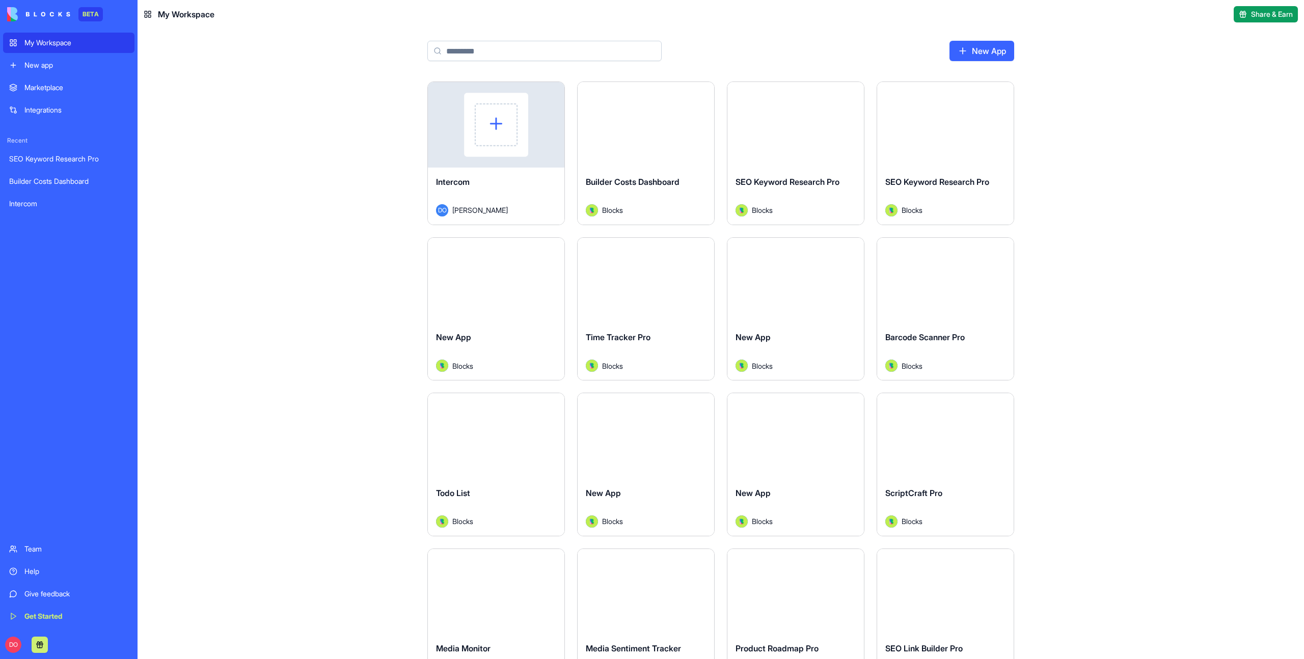
click at [1111, 227] on div "Launch Intercom DO Dan Ofir Launch Builder Costs Dashboard Blocks Launch SEO Ke…" at bounding box center [721, 370] width 1166 height 578
click at [477, 53] on input at bounding box center [544, 51] width 234 height 20
click at [492, 50] on input at bounding box center [544, 51] width 234 height 20
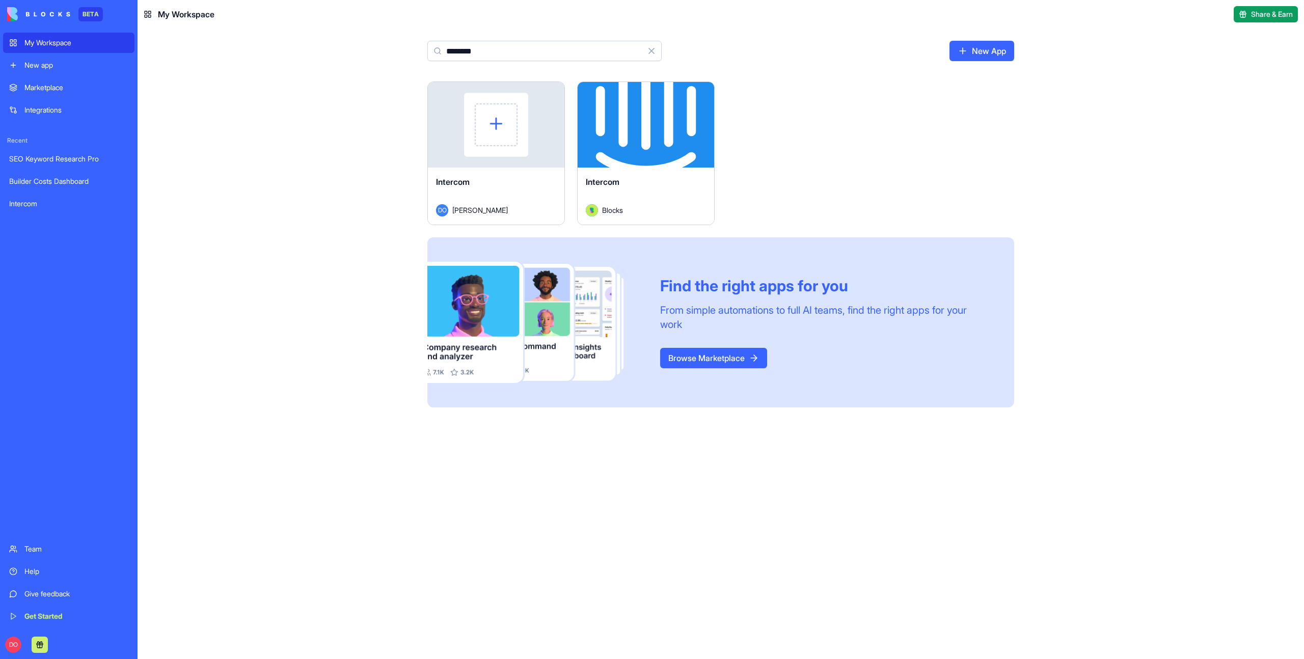
type input "********"
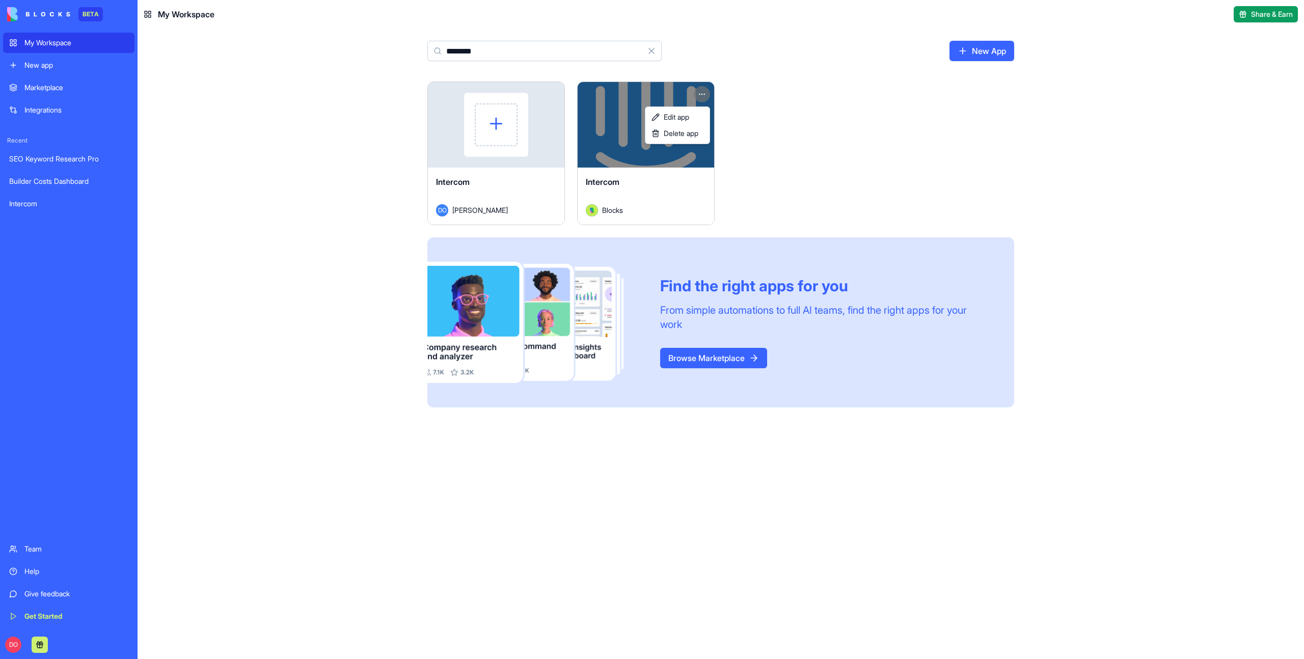
click at [704, 95] on html "BETA My Workspace New app Marketplace Integrations Recent SEO Keyword Research …" at bounding box center [652, 329] width 1304 height 659
click at [1161, 121] on html "BETA My Workspace New app Marketplace Integrations Recent SEO Keyword Research …" at bounding box center [652, 329] width 1304 height 659
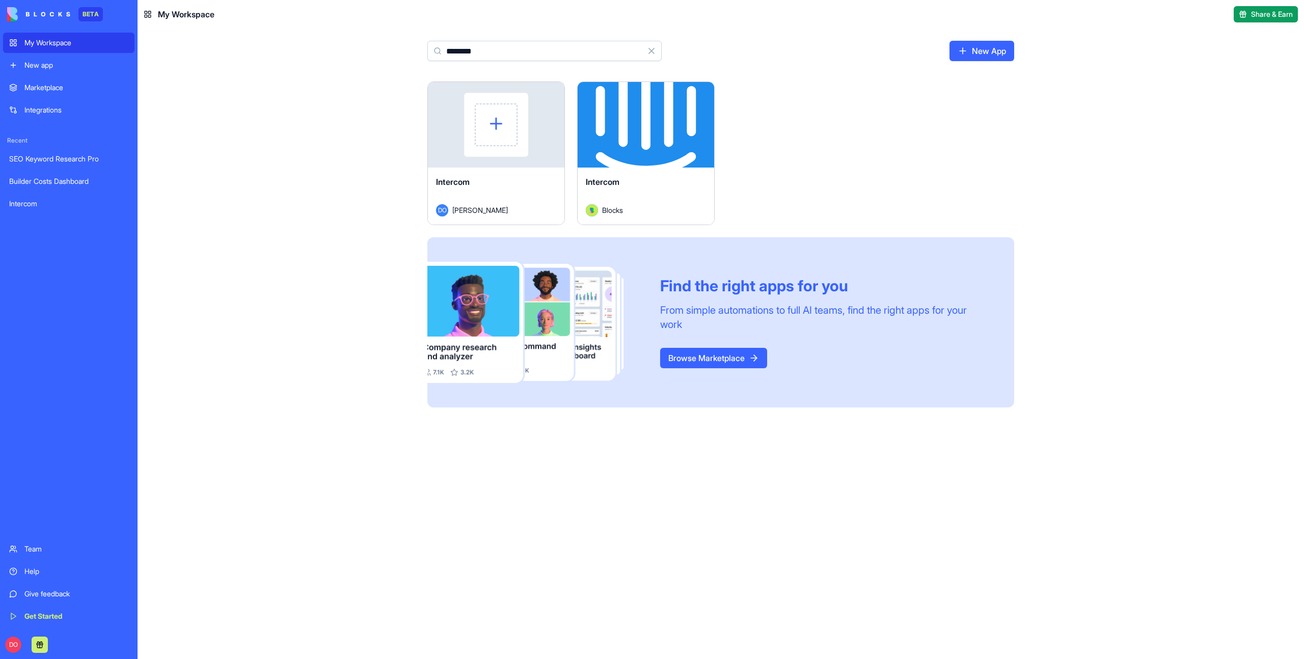
click at [1141, 139] on div "Launch Intercom DO Dan Ofir Launch Intercom Blocks Find the right apps for you …" at bounding box center [721, 370] width 1166 height 578
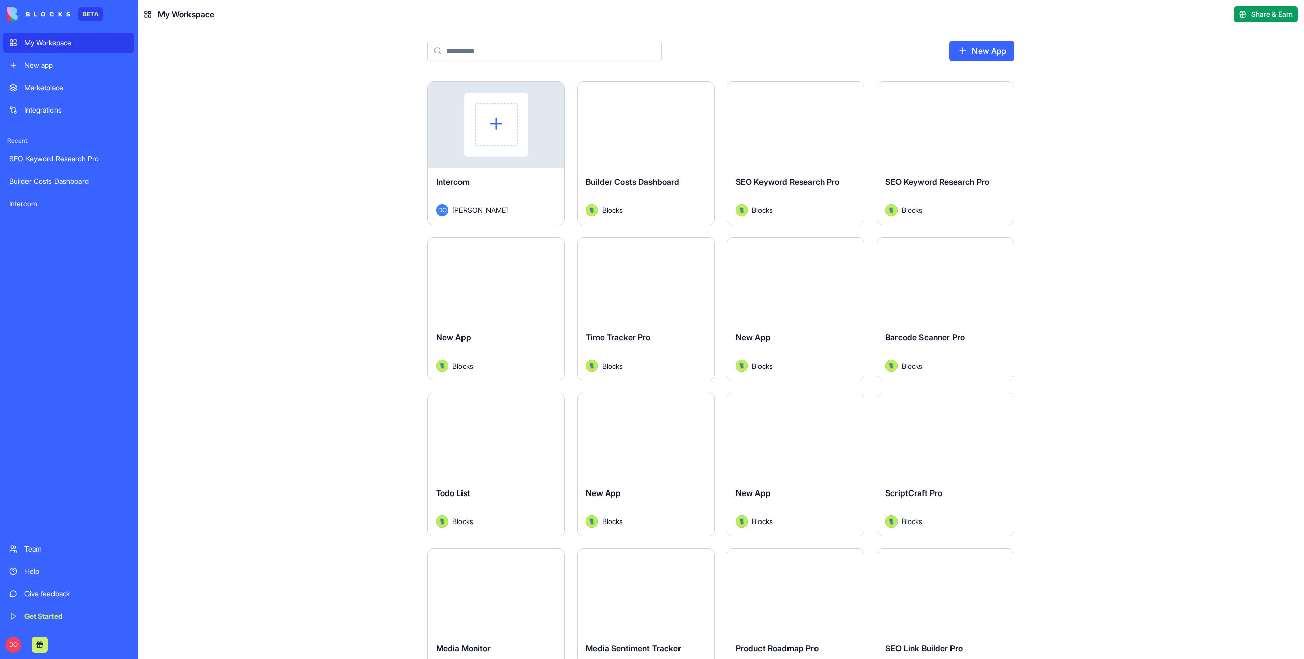
click at [1121, 153] on div "Launch Intercom DO [PERSON_NAME] Launch Builder Costs Dashboard Blocks Launch S…" at bounding box center [721, 370] width 1166 height 578
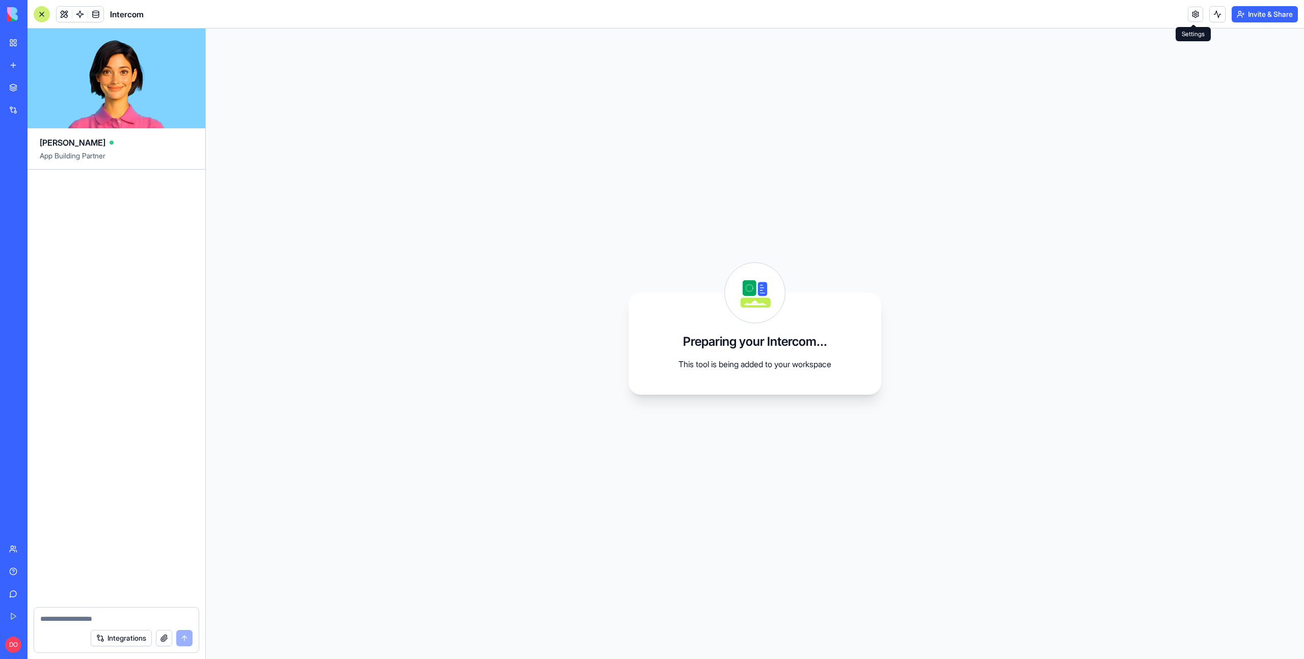
click at [1198, 12] on link at bounding box center [1195, 14] width 15 height 15
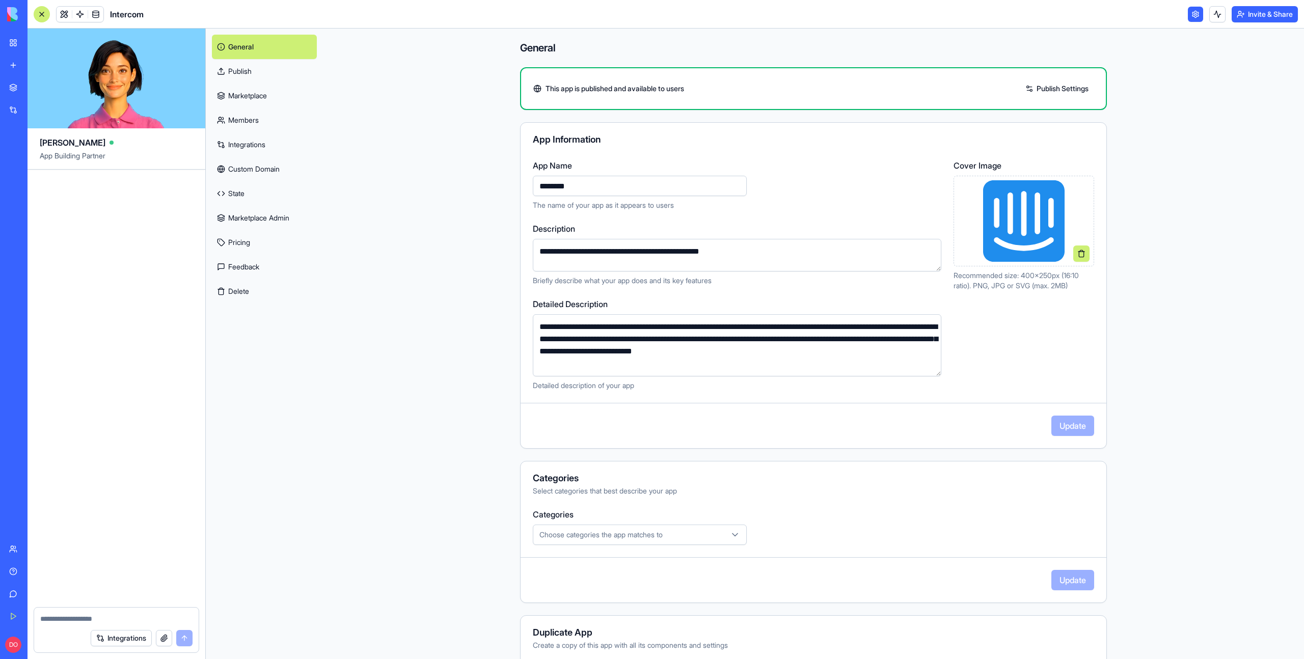
click at [281, 190] on link "State" at bounding box center [264, 193] width 105 height 24
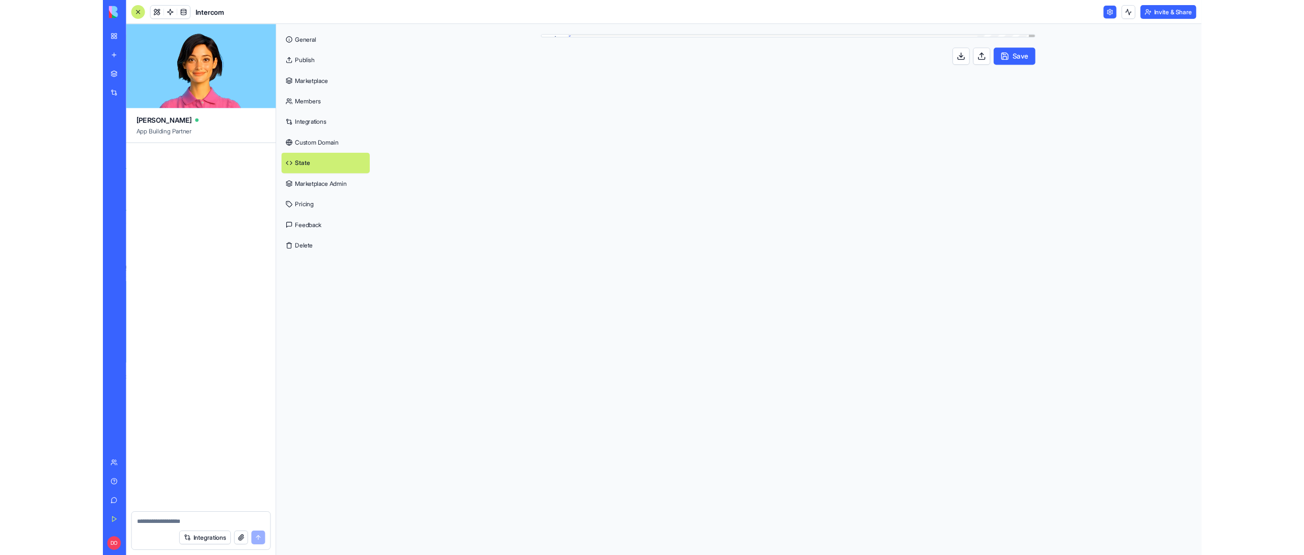
scroll to position [55, 0]
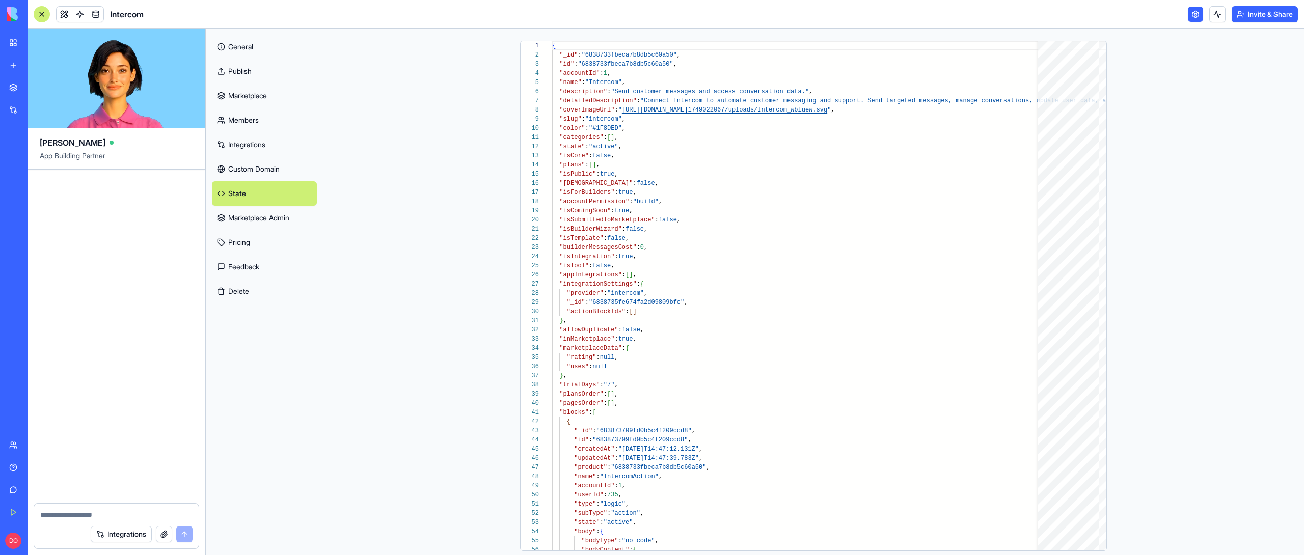
click at [241, 76] on link "Publish" at bounding box center [264, 71] width 105 height 24
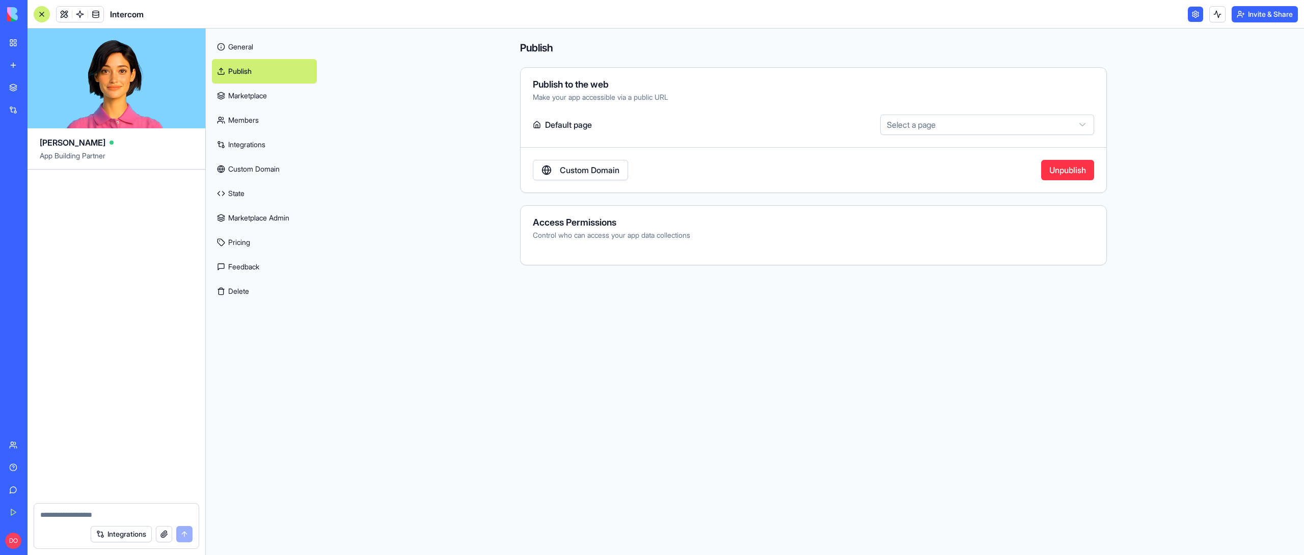
click at [260, 136] on link "Integrations" at bounding box center [264, 144] width 105 height 24
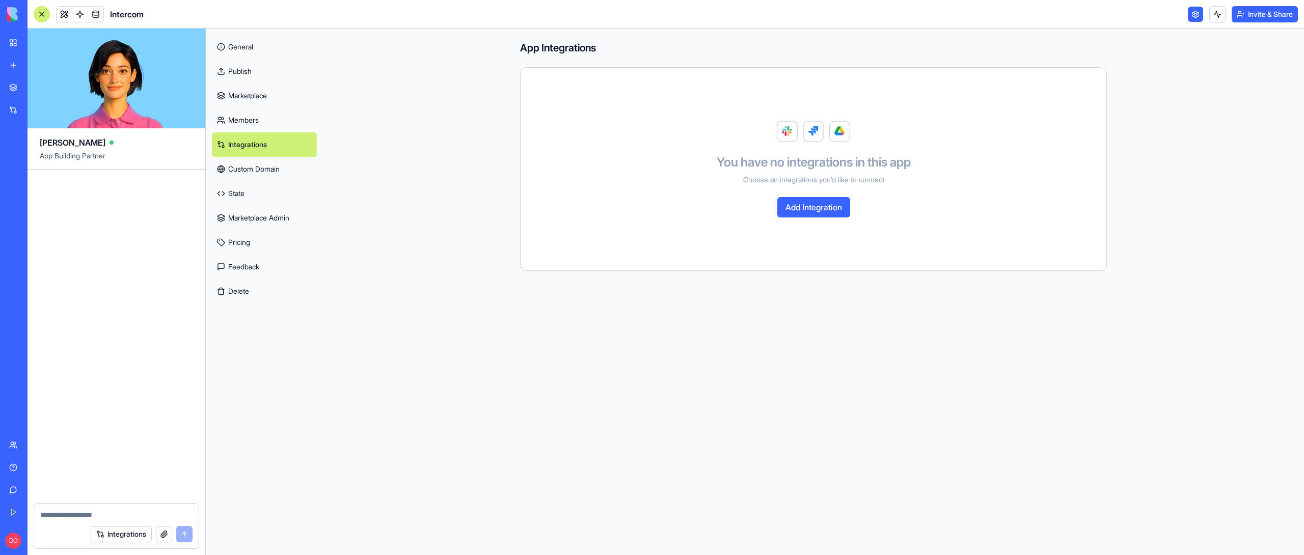
click at [260, 91] on link "Marketplace" at bounding box center [264, 96] width 105 height 24
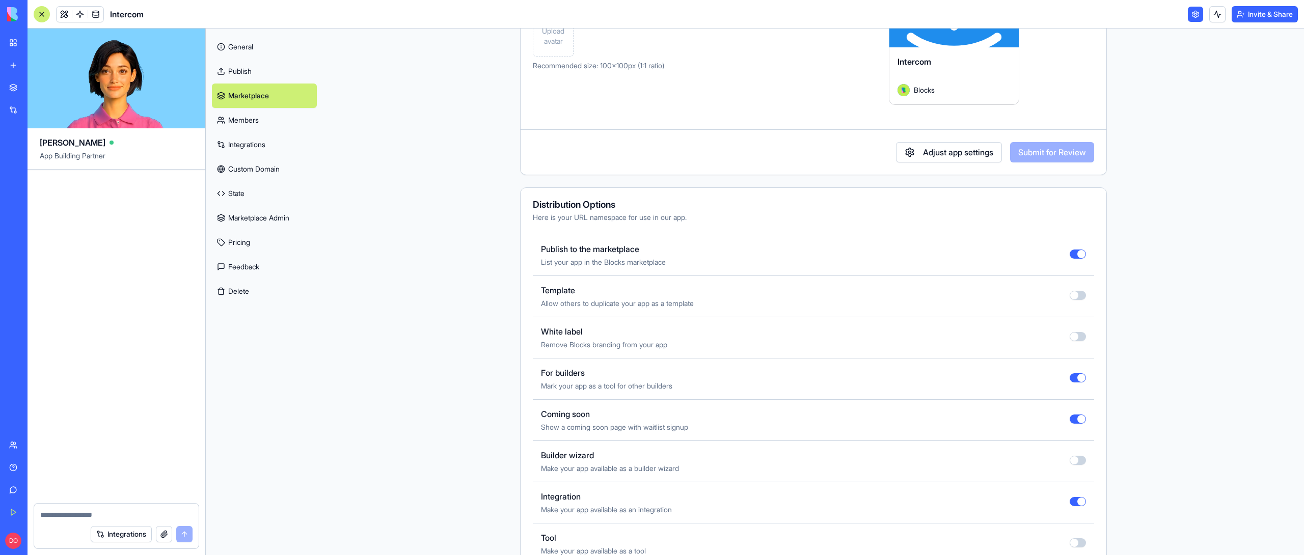
scroll to position [221, 0]
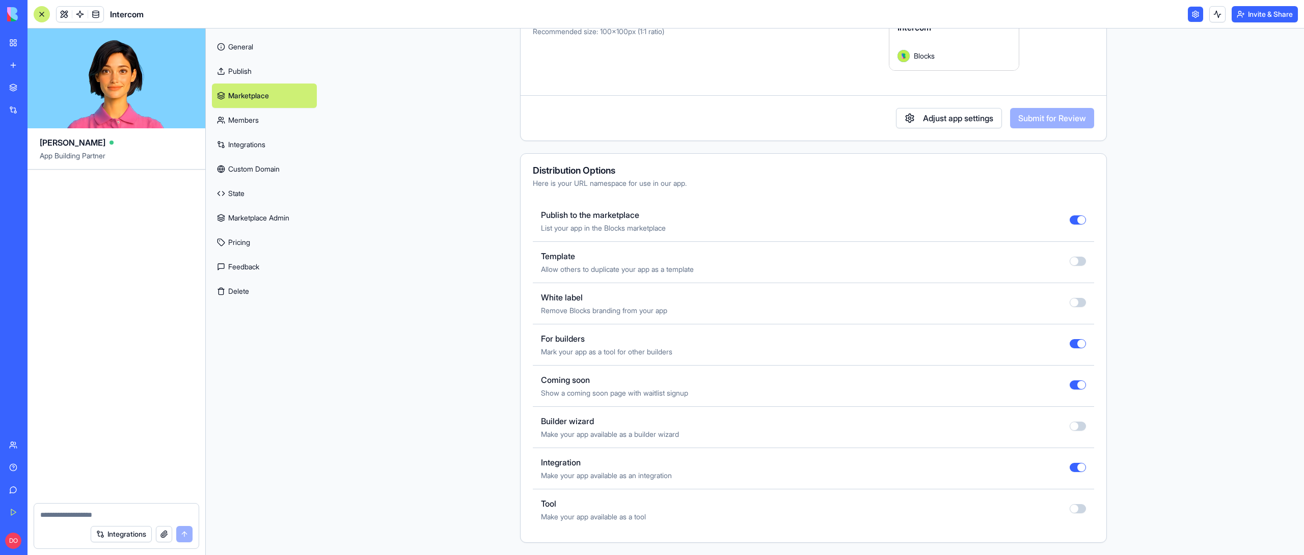
click at [1065, 387] on div "Coming soon Show a coming soon page with waitlist signup" at bounding box center [813, 386] width 561 height 41
click at [1070, 386] on button "button" at bounding box center [1078, 384] width 16 height 9
click at [286, 145] on link "Integrations" at bounding box center [264, 144] width 105 height 24
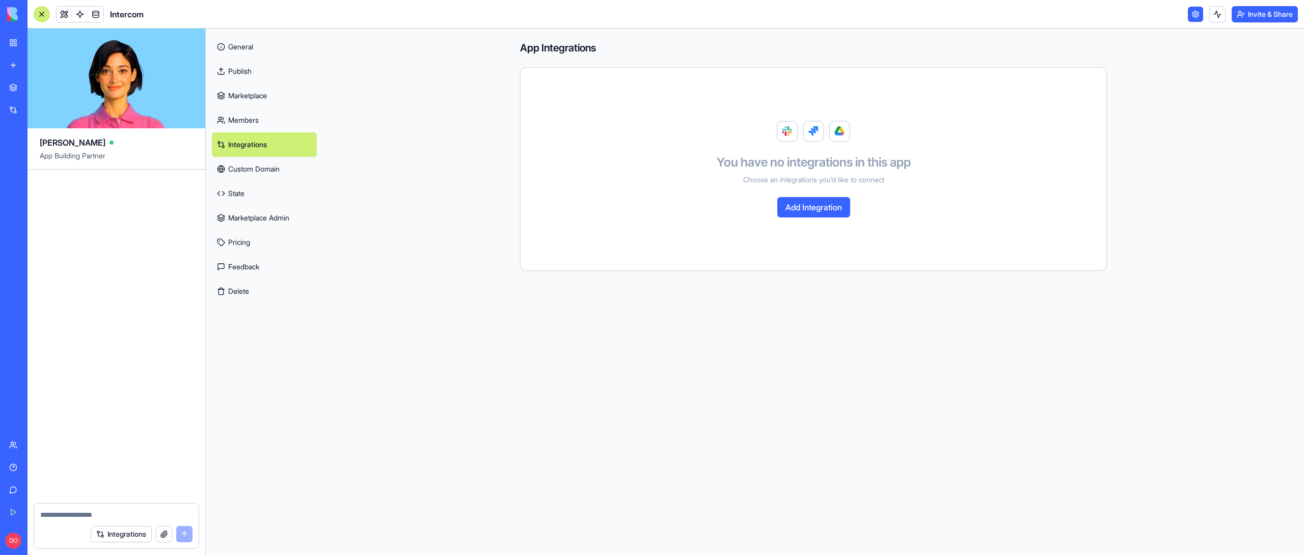
click at [247, 192] on link "State" at bounding box center [264, 193] width 105 height 24
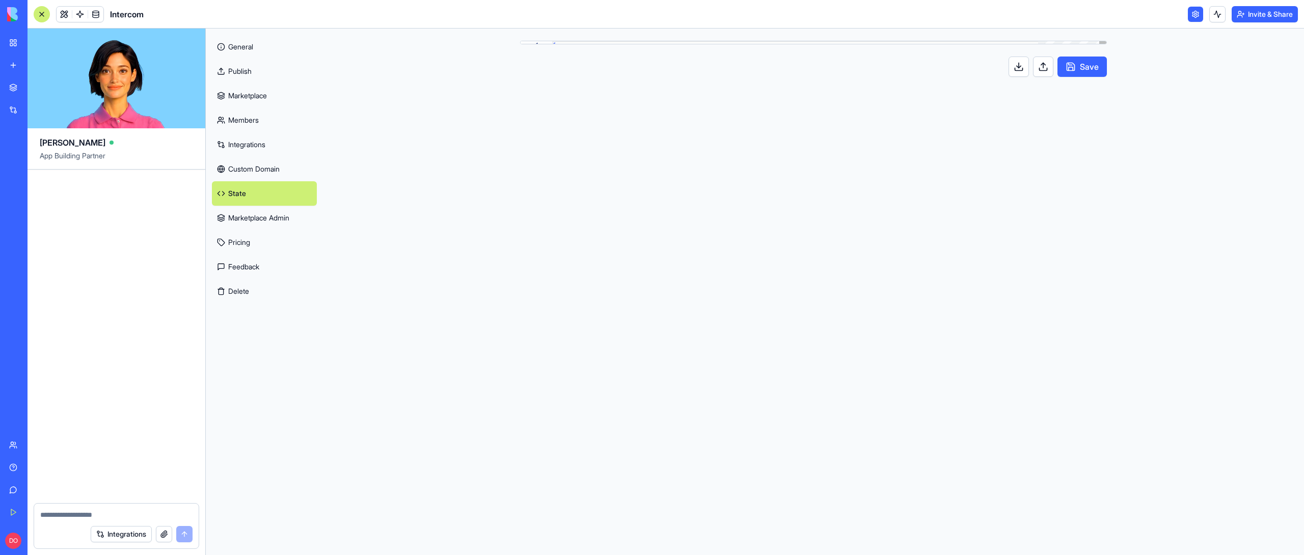
scroll to position [55, 0]
click at [255, 214] on link "Marketplace Admin" at bounding box center [264, 218] width 105 height 24
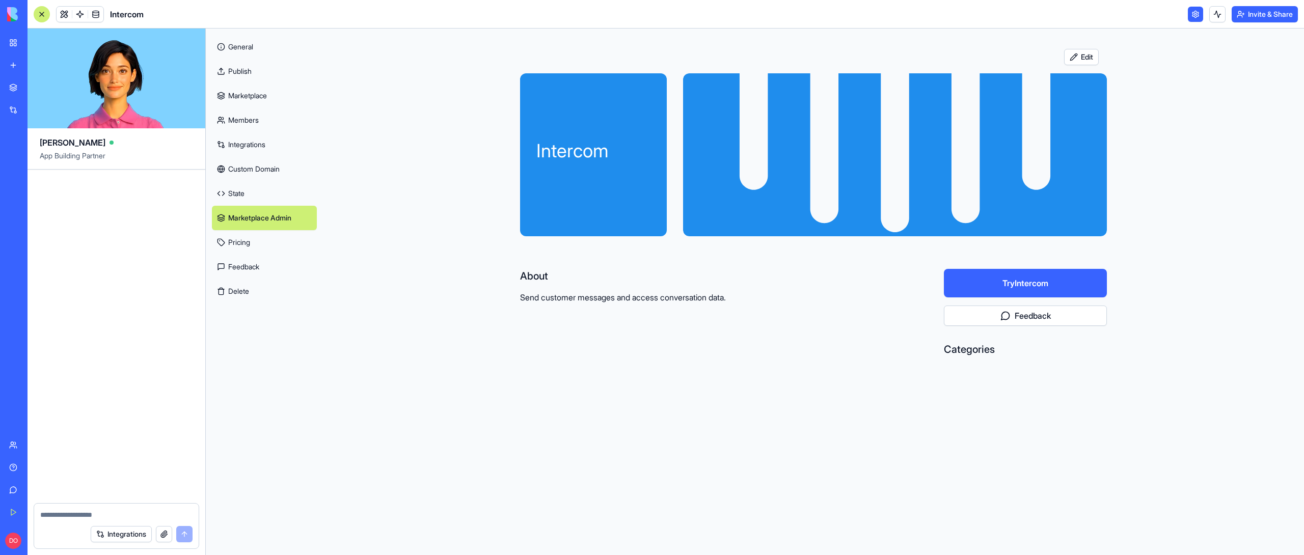
click at [250, 238] on link "Pricing" at bounding box center [264, 242] width 105 height 24
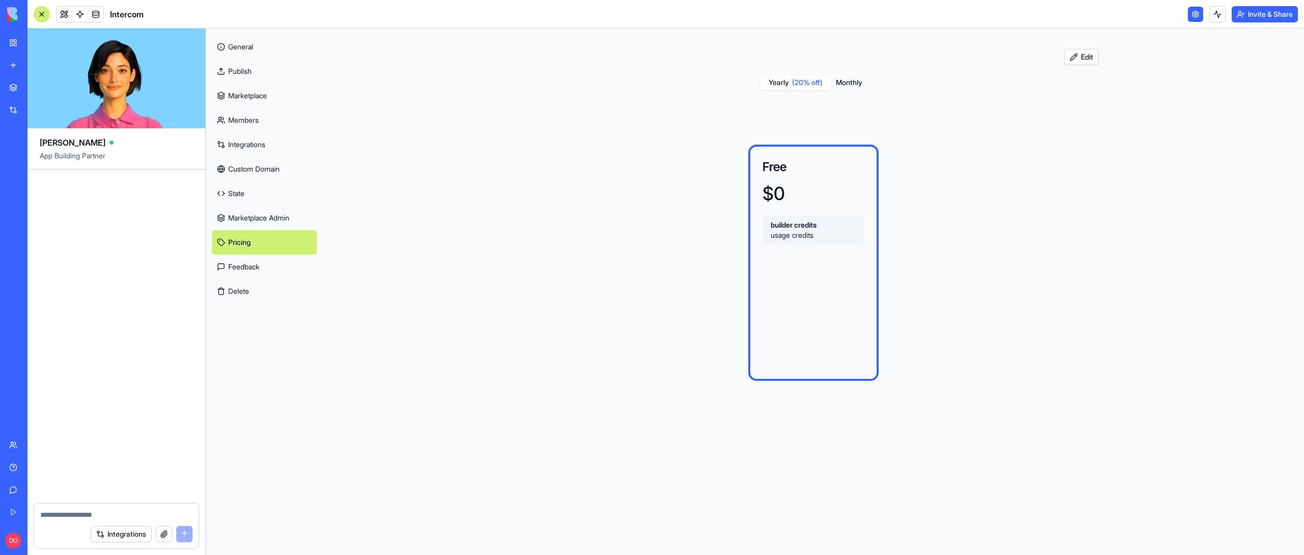
click at [250, 262] on link "Feedback" at bounding box center [264, 267] width 105 height 24
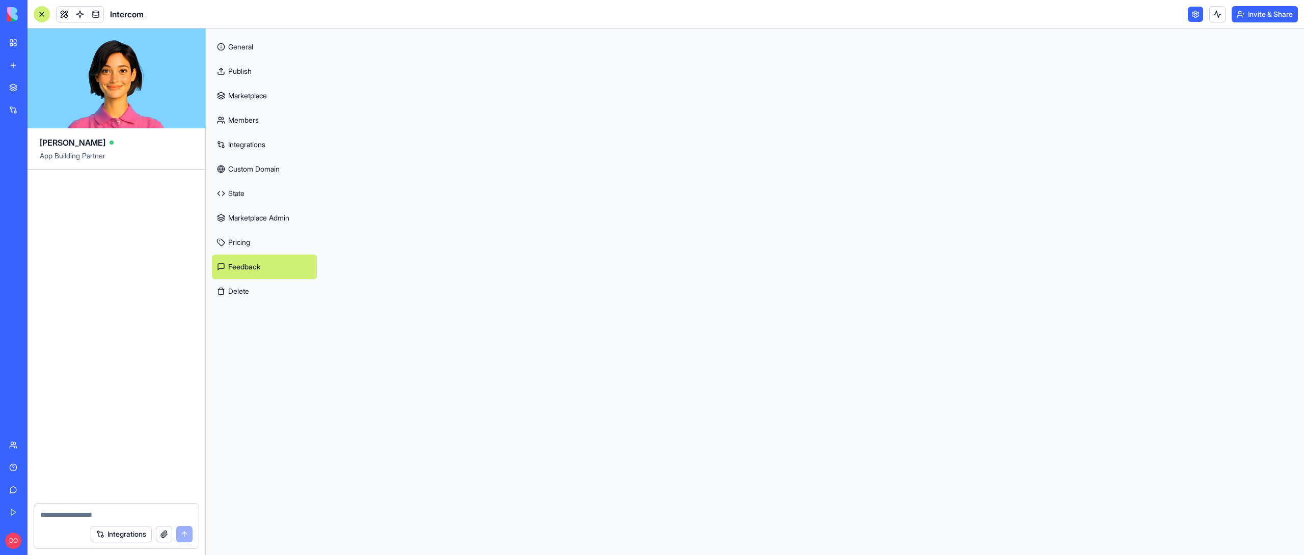
click at [245, 99] on link "Marketplace" at bounding box center [264, 96] width 105 height 24
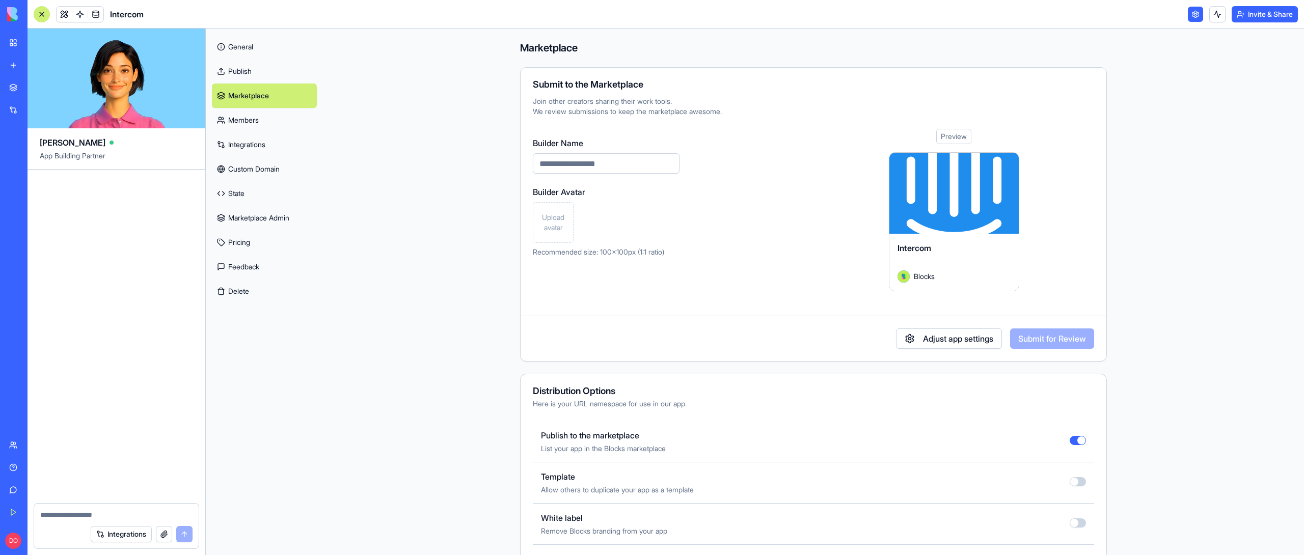
click at [247, 72] on link "Publish" at bounding box center [264, 71] width 105 height 24
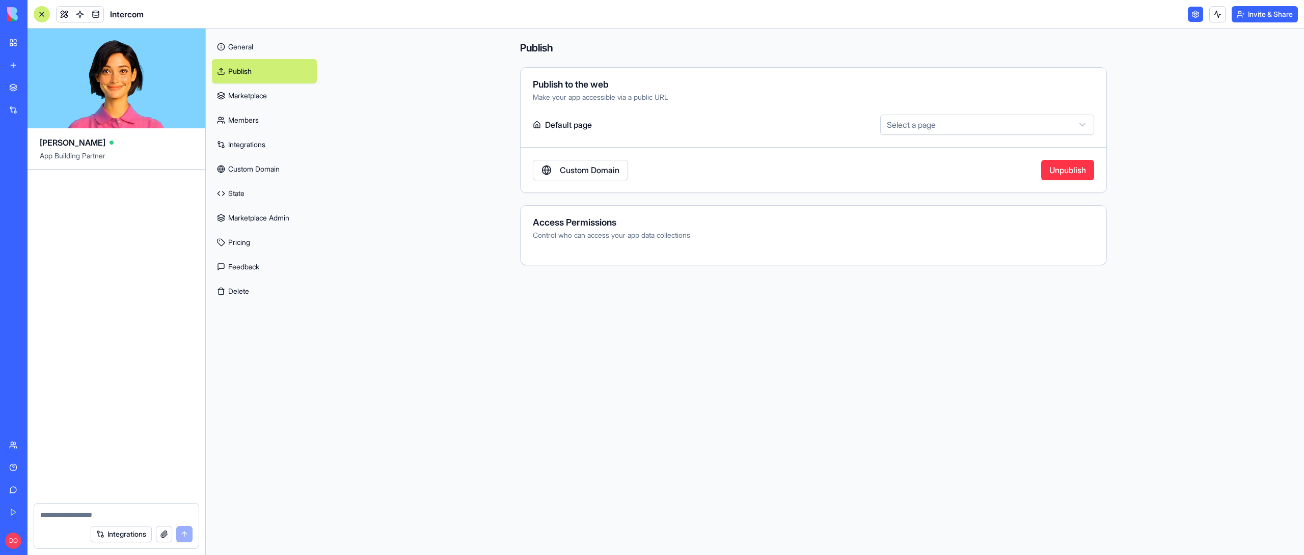
click at [250, 48] on link "General" at bounding box center [264, 47] width 105 height 24
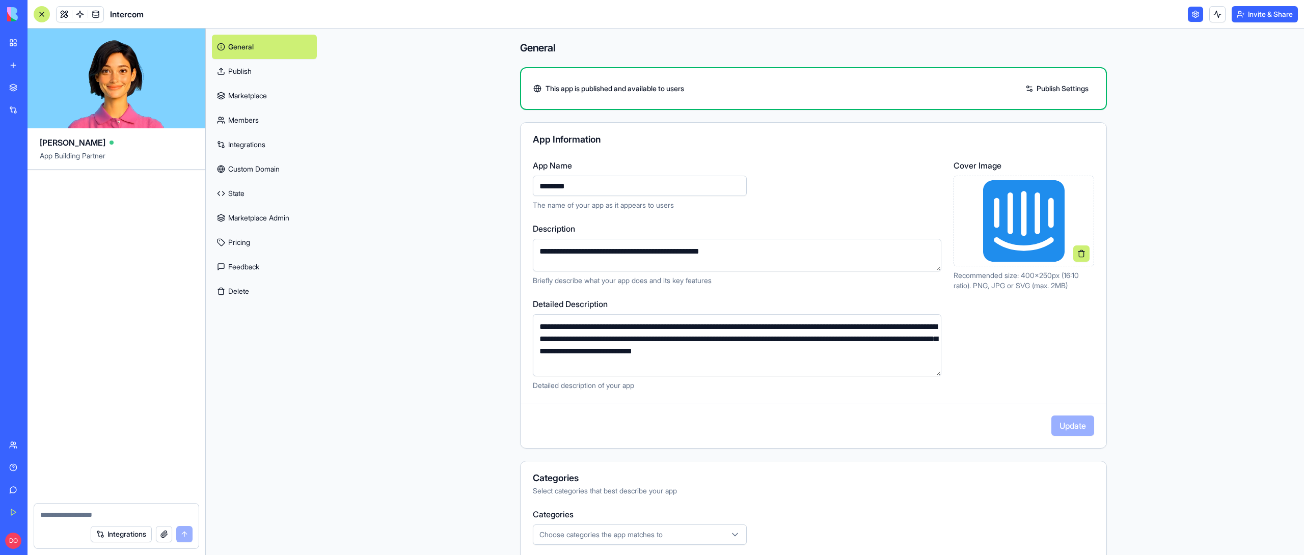
click at [429, 149] on main "**********" at bounding box center [813, 292] width 981 height 527
click at [434, 145] on main "**********" at bounding box center [813, 292] width 981 height 527
click at [1222, 161] on main "**********" at bounding box center [813, 292] width 981 height 527
click at [79, 14] on link at bounding box center [79, 14] width 15 height 15
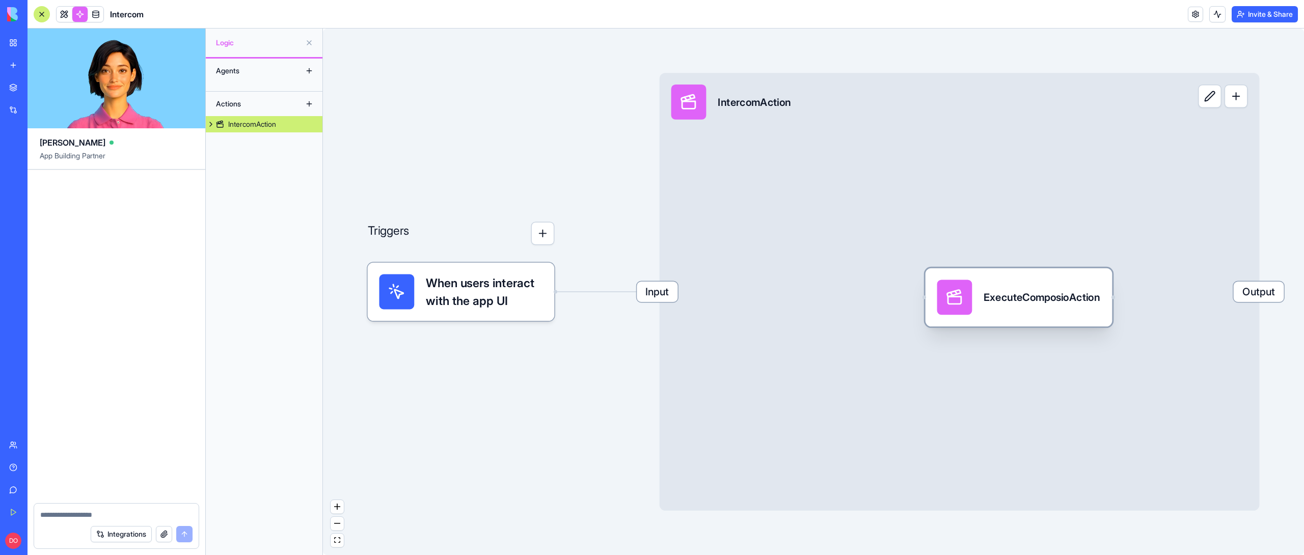
drag, startPoint x: 1173, startPoint y: 335, endPoint x: 1025, endPoint y: 302, distance: 151.9
click at [1025, 302] on div "ExecuteComposioAction" at bounding box center [1042, 297] width 116 height 15
click at [1025, 302] on div "ExecuteComposioAction" at bounding box center [1041, 297] width 116 height 15
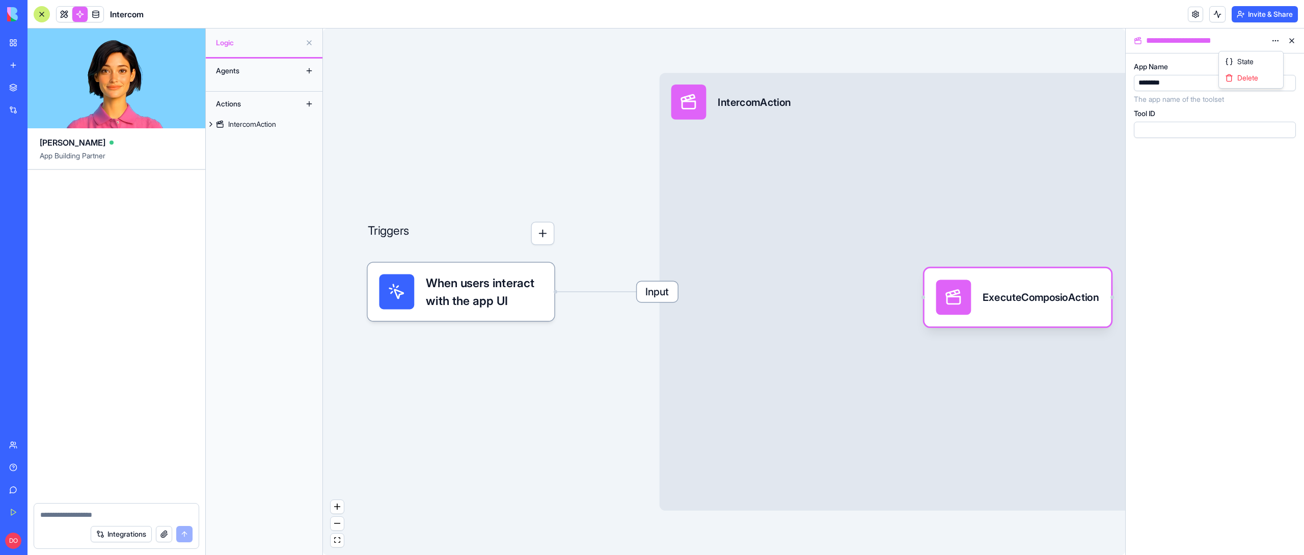
click at [1276, 41] on html "**********" at bounding box center [652, 277] width 1304 height 555
click at [1258, 59] on div "State" at bounding box center [1251, 61] width 60 height 16
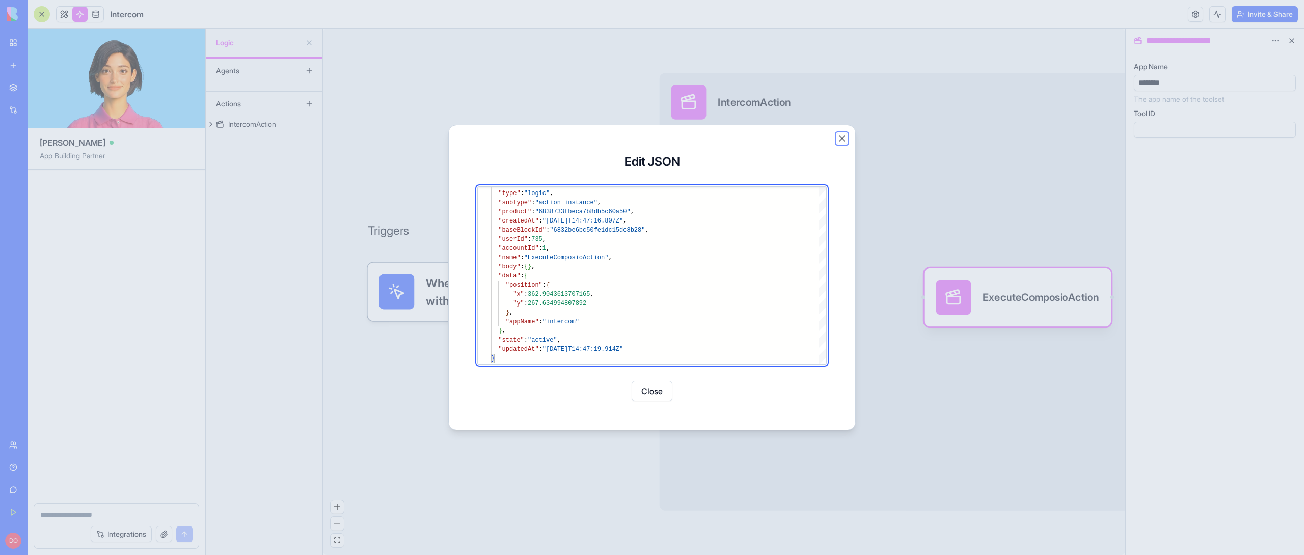
click at [841, 139] on button "Close" at bounding box center [842, 138] width 10 height 10
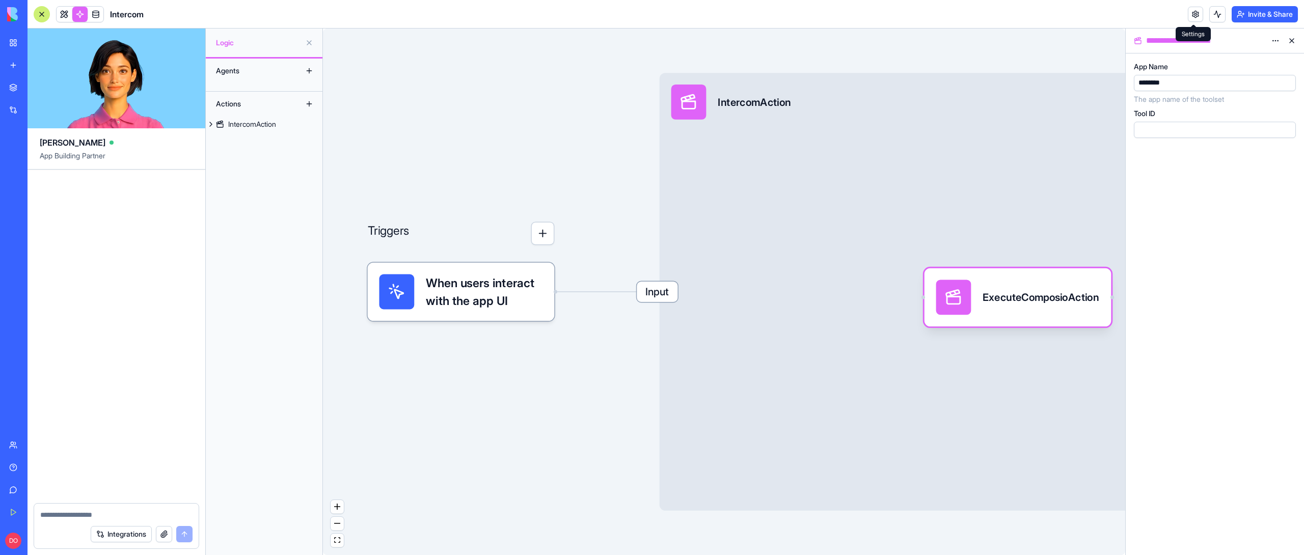
click at [1200, 16] on link at bounding box center [1195, 14] width 15 height 15
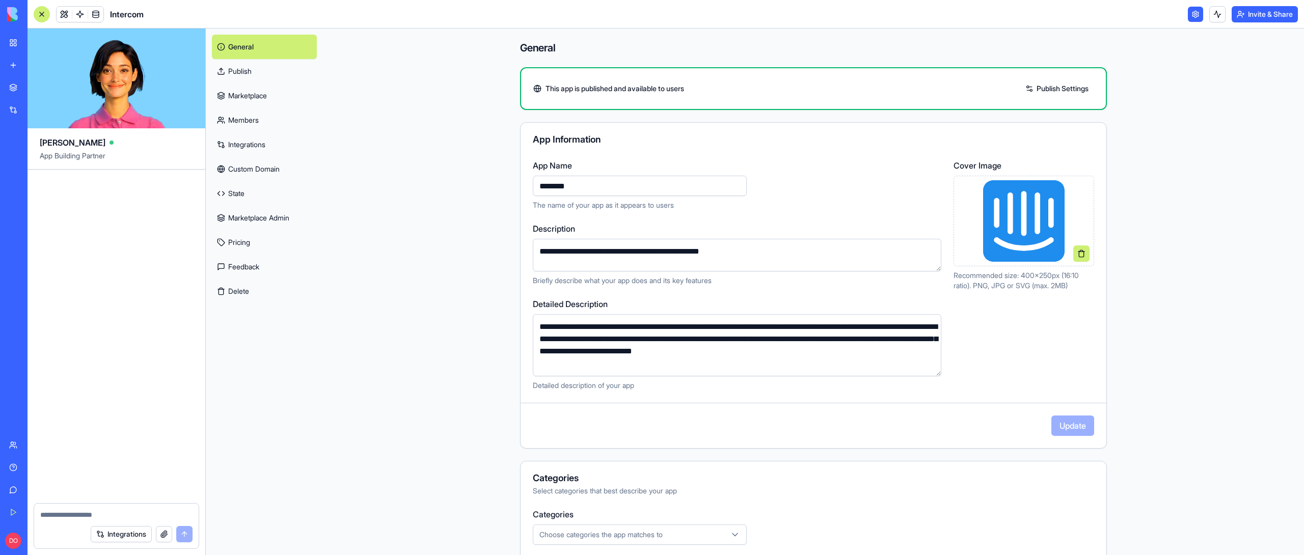
click at [242, 94] on link "Marketplace" at bounding box center [264, 96] width 105 height 24
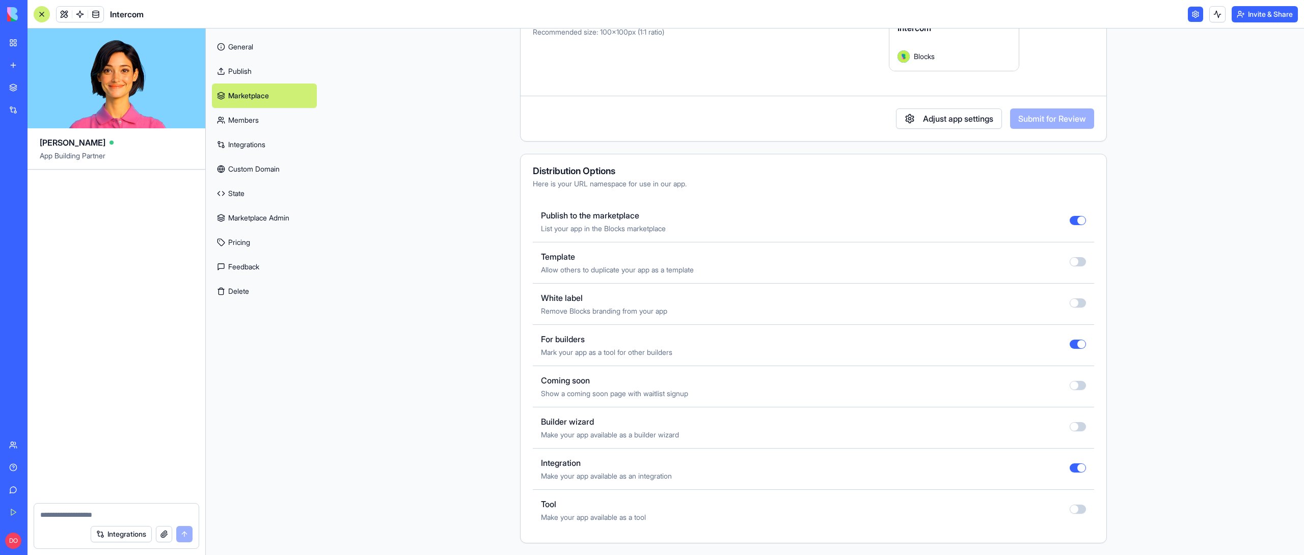
scroll to position [221, 0]
click at [1082, 383] on div "Coming soon Show a coming soon page with waitlist signup" at bounding box center [813, 386] width 561 height 41
click at [1078, 386] on button "button" at bounding box center [1078, 384] width 16 height 9
click at [1139, 383] on main "Marketplace Submit to the Marketplace Join other creators sharing their work to…" at bounding box center [813, 292] width 981 height 527
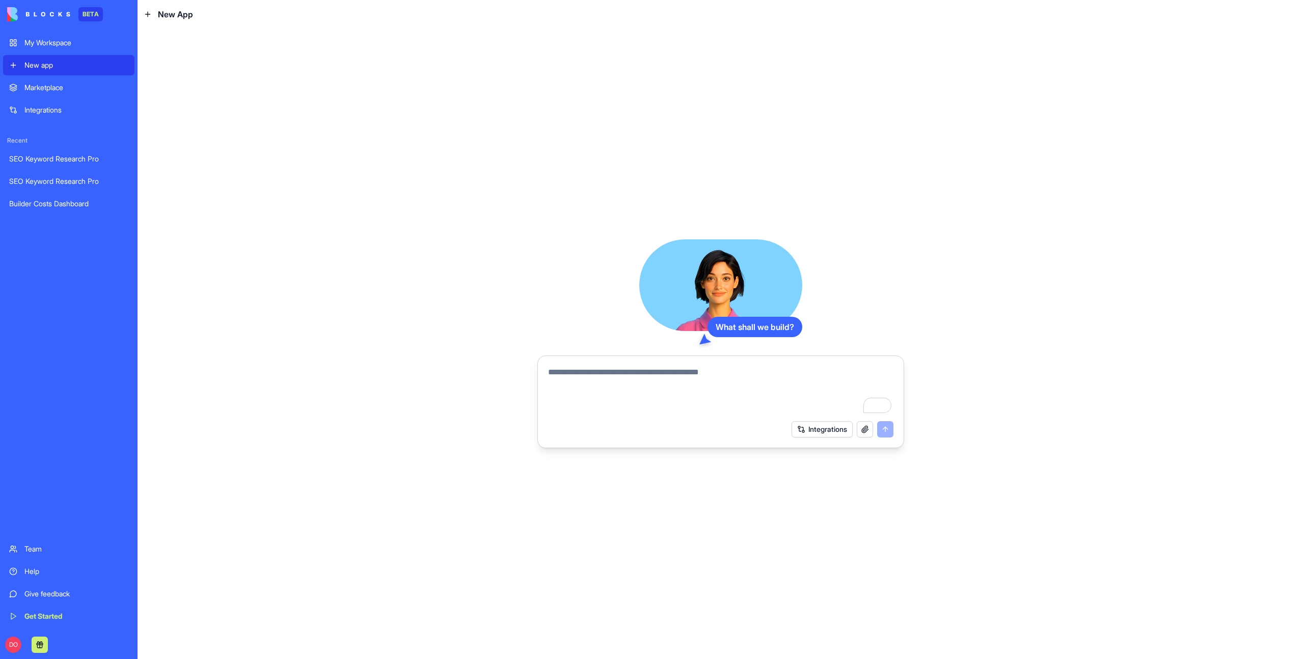
click at [1056, 112] on div "What shall we build? Integrations" at bounding box center [721, 344] width 1166 height 631
click at [801, 429] on button "Integrations" at bounding box center [822, 429] width 61 height 16
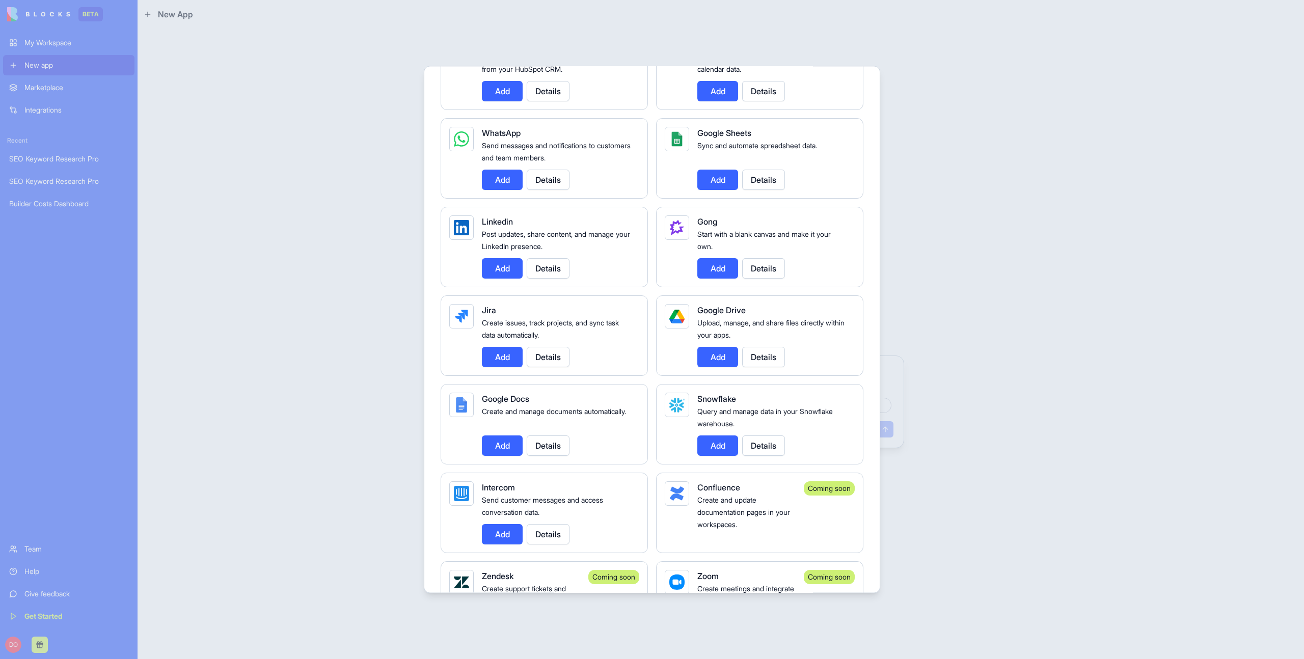
scroll to position [530, 0]
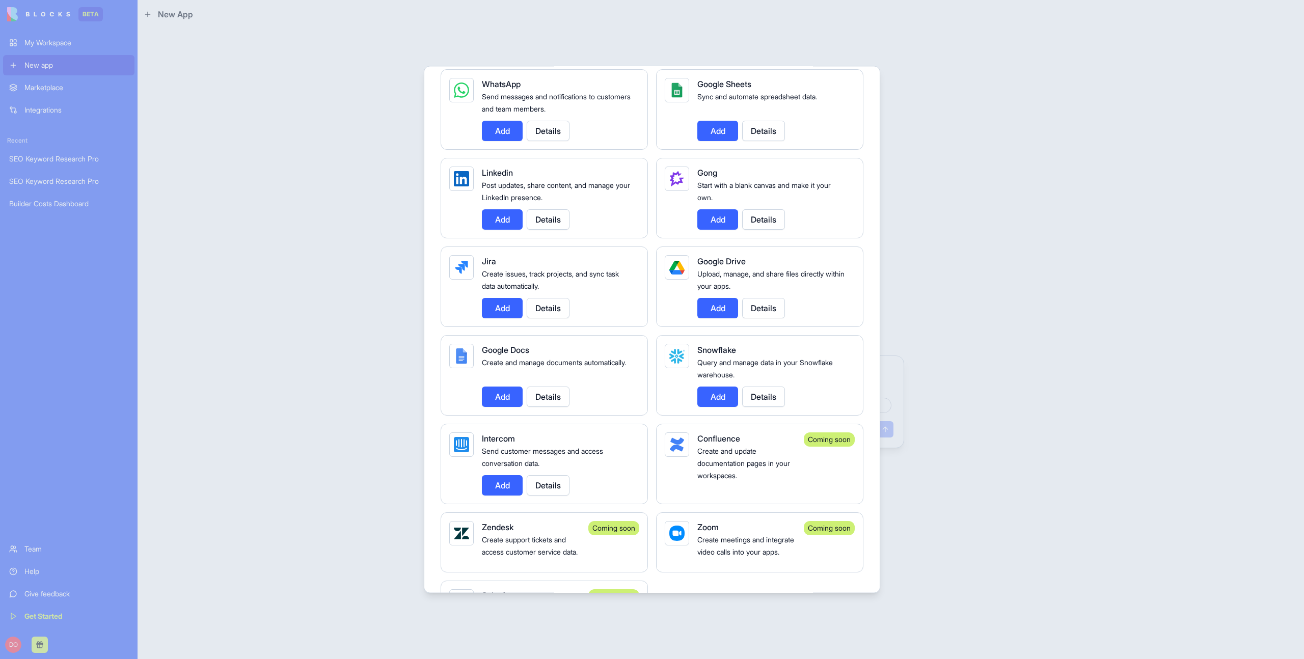
click at [509, 492] on button "Add" at bounding box center [502, 485] width 41 height 20
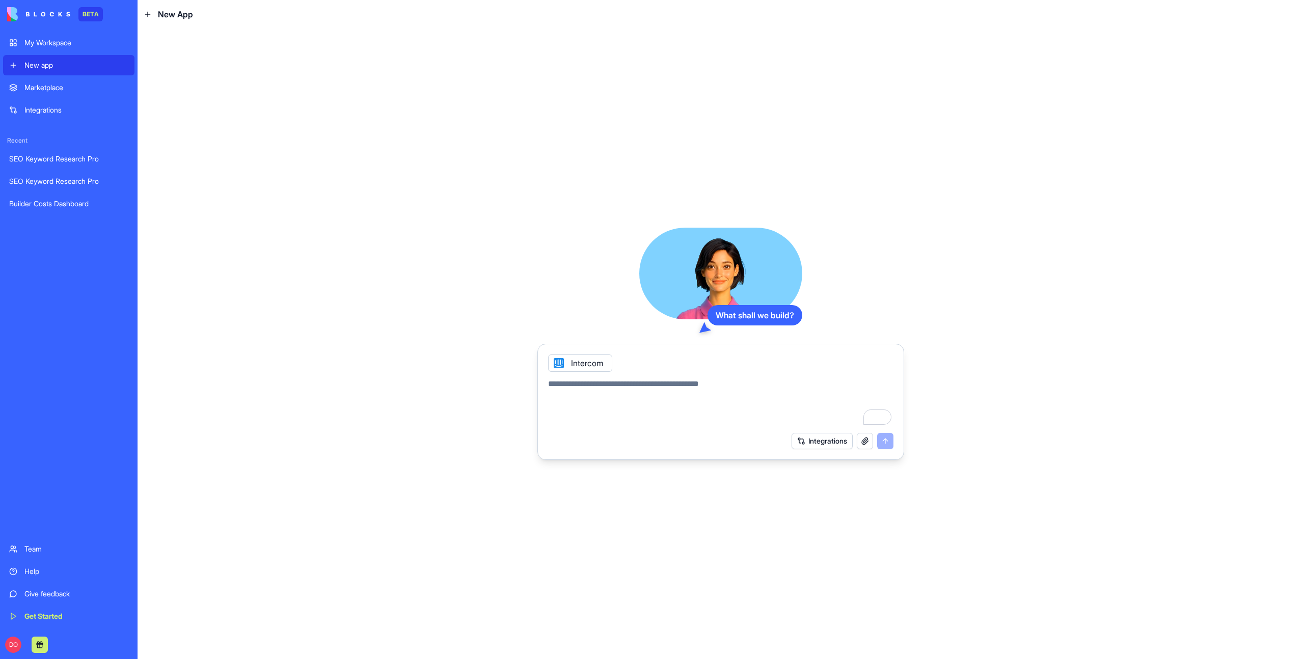
click at [614, 386] on textarea "To enrich screen reader interactions, please activate Accessibility in Grammarl…" at bounding box center [720, 402] width 345 height 49
type textarea "**********"
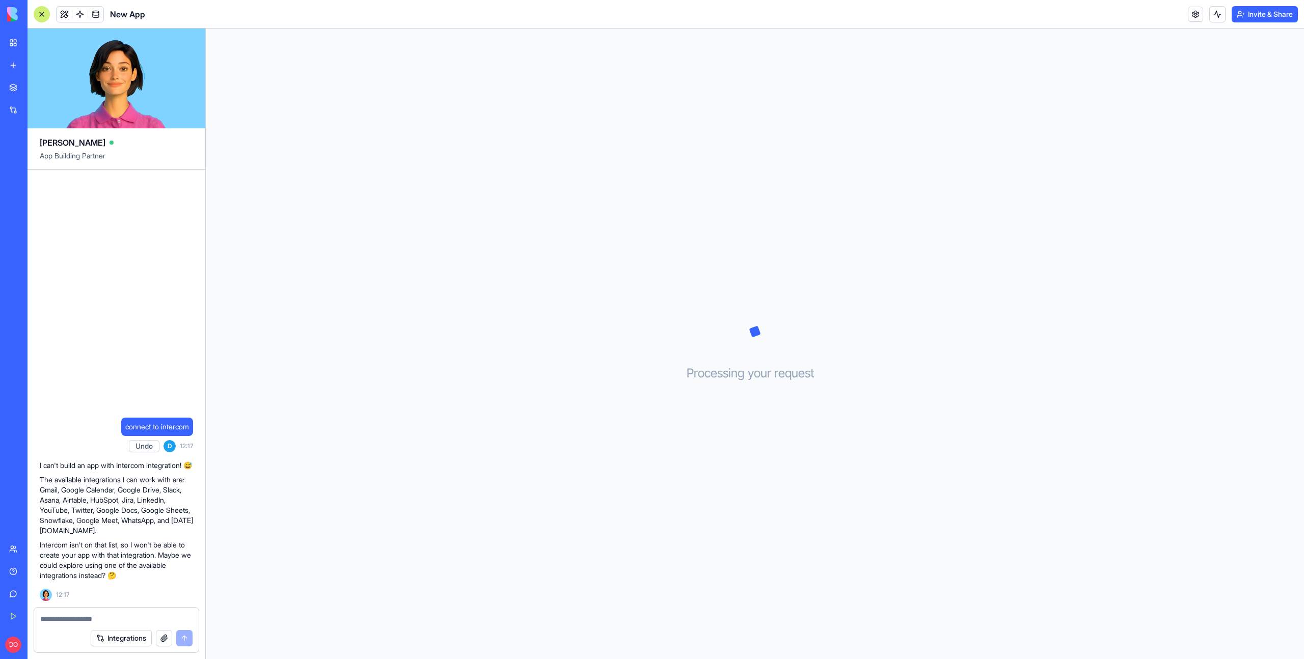
click at [605, 450] on div "Processing your request . . ." at bounding box center [755, 344] width 1098 height 631
click at [472, 408] on div "Processing your request . . ." at bounding box center [755, 344] width 1098 height 631
click at [428, 451] on div "Processing your request . . ." at bounding box center [755, 344] width 1098 height 631
click at [161, 422] on span "connect to intercom" at bounding box center [157, 427] width 64 height 10
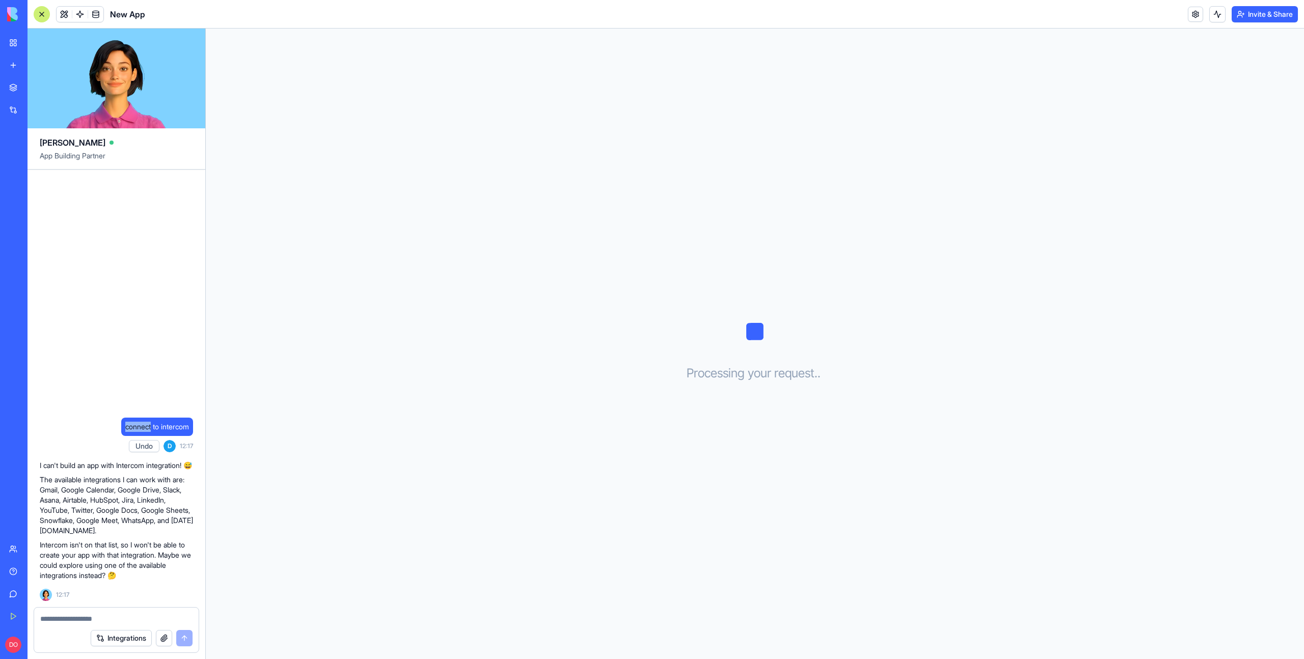
click at [161, 422] on span "connect to intercom" at bounding box center [157, 427] width 64 height 10
copy span "connect to intercom"
click at [19, 66] on link "New app" at bounding box center [23, 65] width 41 height 20
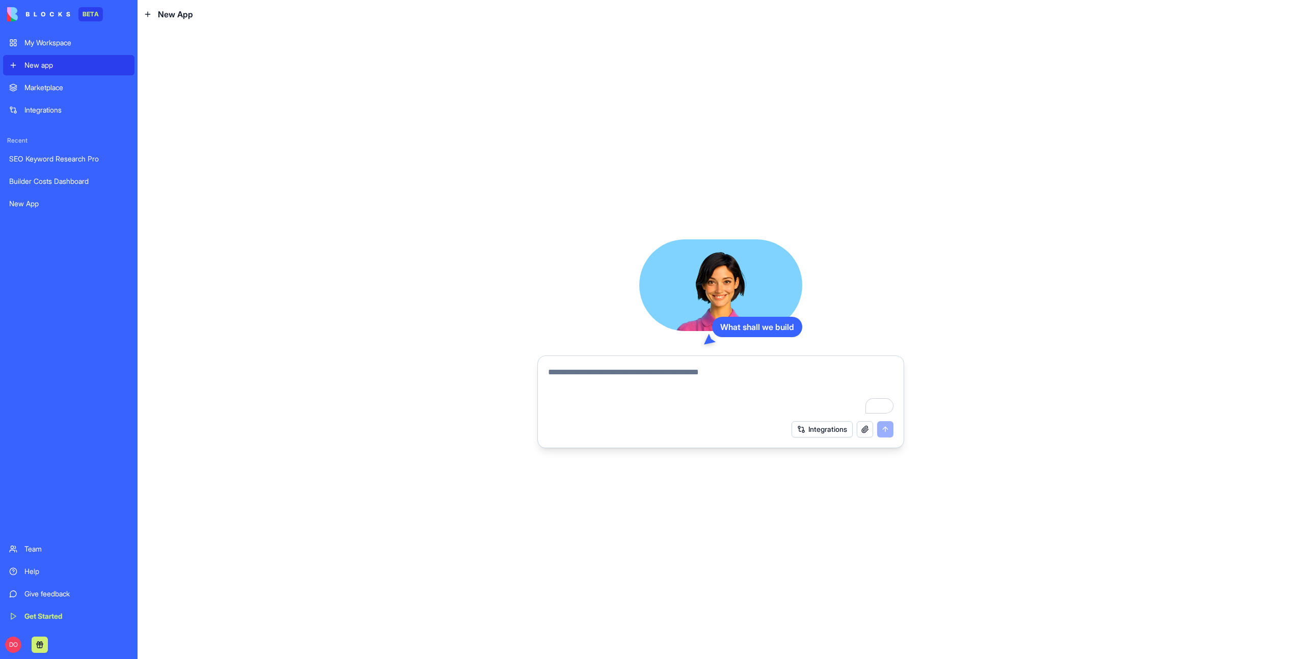
click at [600, 379] on textarea "To enrich screen reader interactions, please activate Accessibility in Grammarl…" at bounding box center [720, 390] width 345 height 49
type textarea "**********"
click at [815, 431] on button "Integrations" at bounding box center [822, 429] width 61 height 16
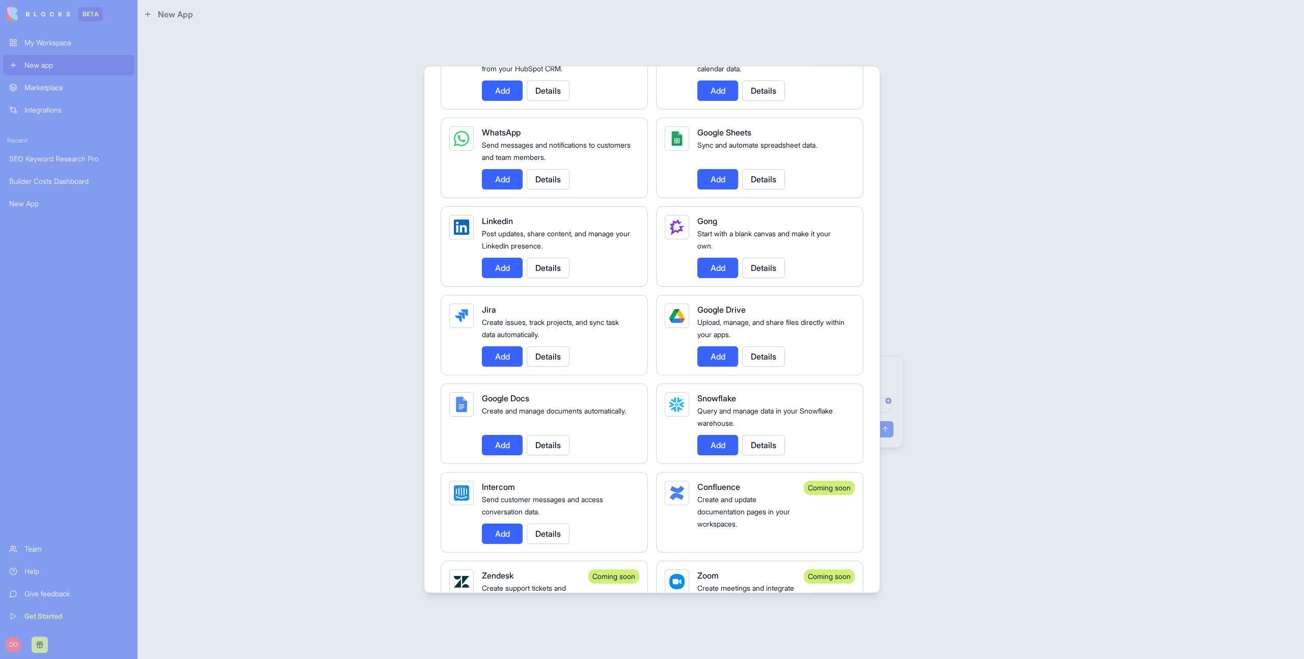
scroll to position [489, 0]
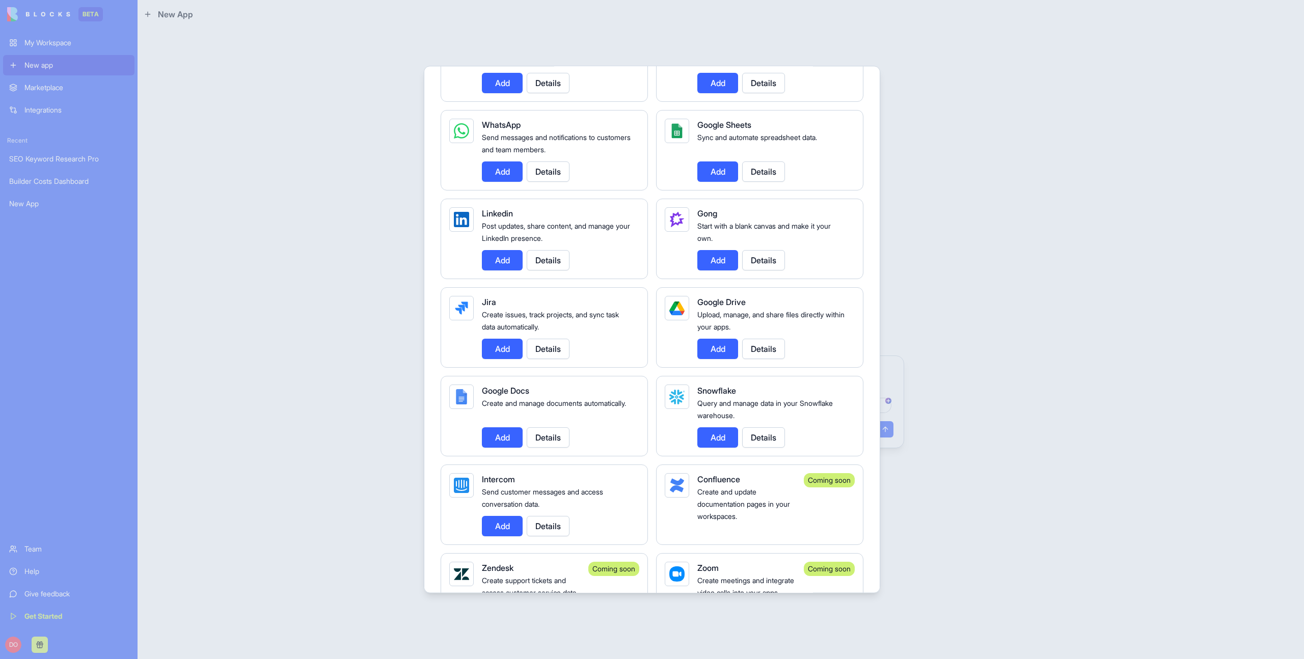
click at [505, 525] on button "Add" at bounding box center [502, 526] width 41 height 20
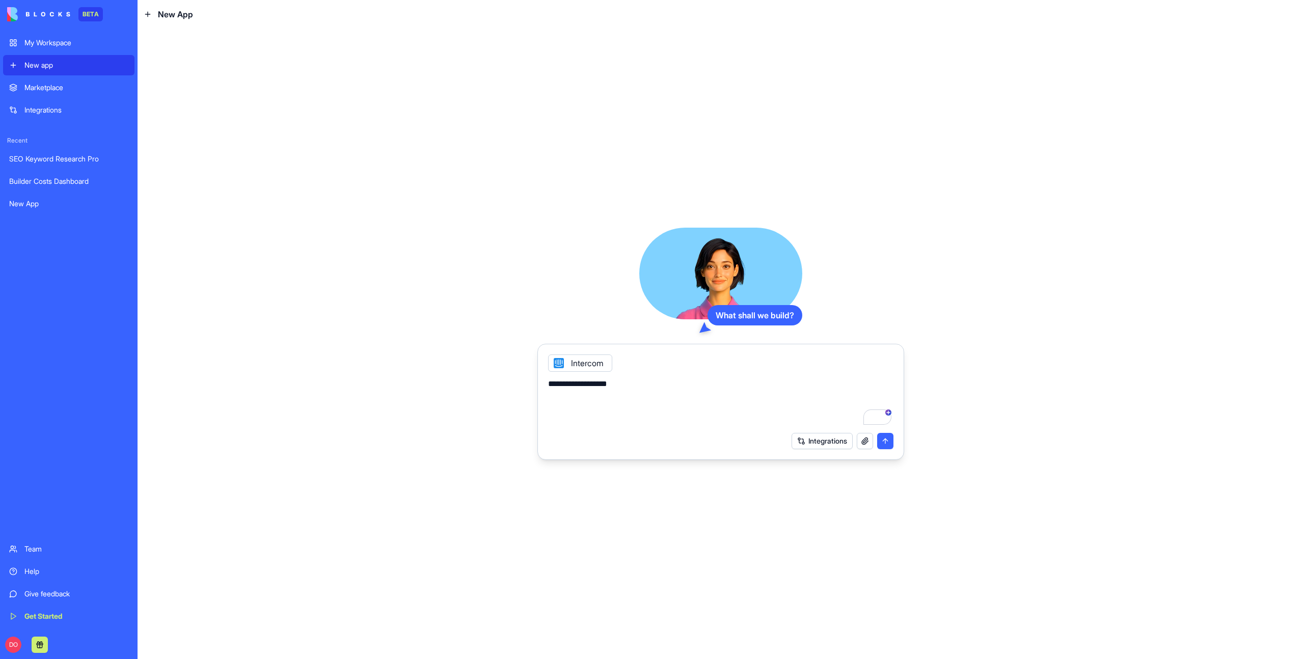
click at [666, 381] on textarea "**********" at bounding box center [720, 402] width 345 height 49
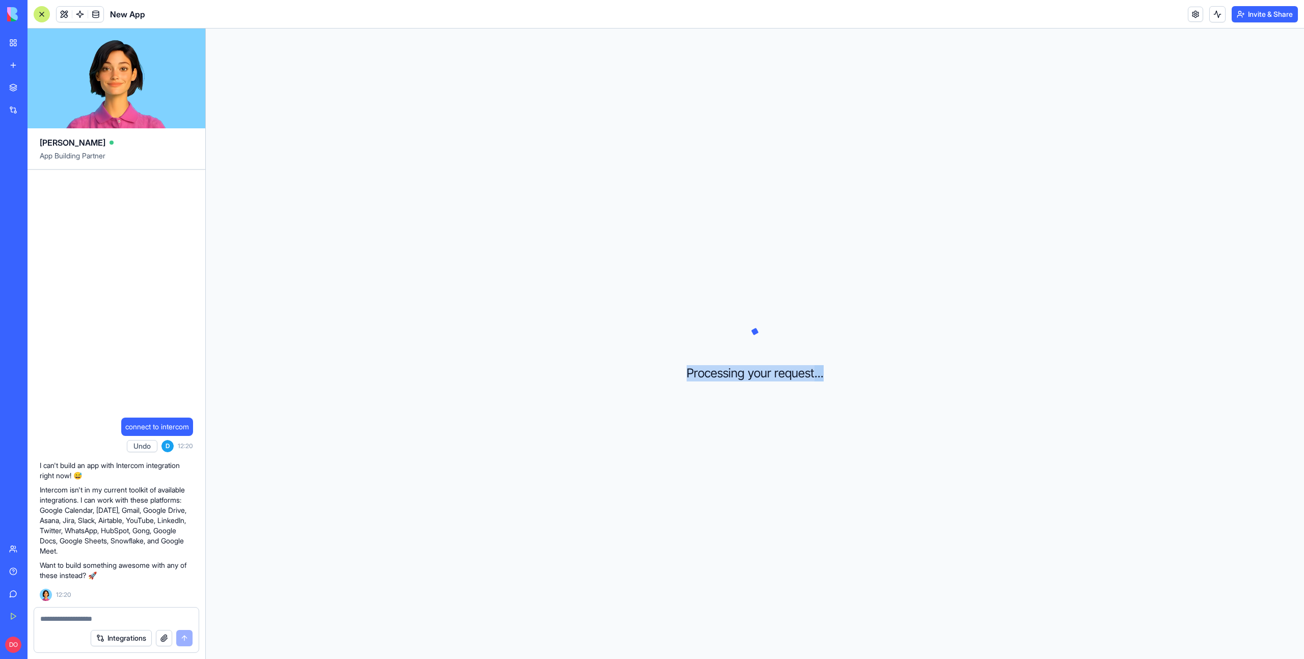
drag, startPoint x: 690, startPoint y: 371, endPoint x: 934, endPoint y: 376, distance: 244.5
click at [934, 376] on div "Processing your request . . ." at bounding box center [755, 344] width 1098 height 631
click at [806, 374] on h3 "Processing your request . . ." at bounding box center [755, 373] width 137 height 16
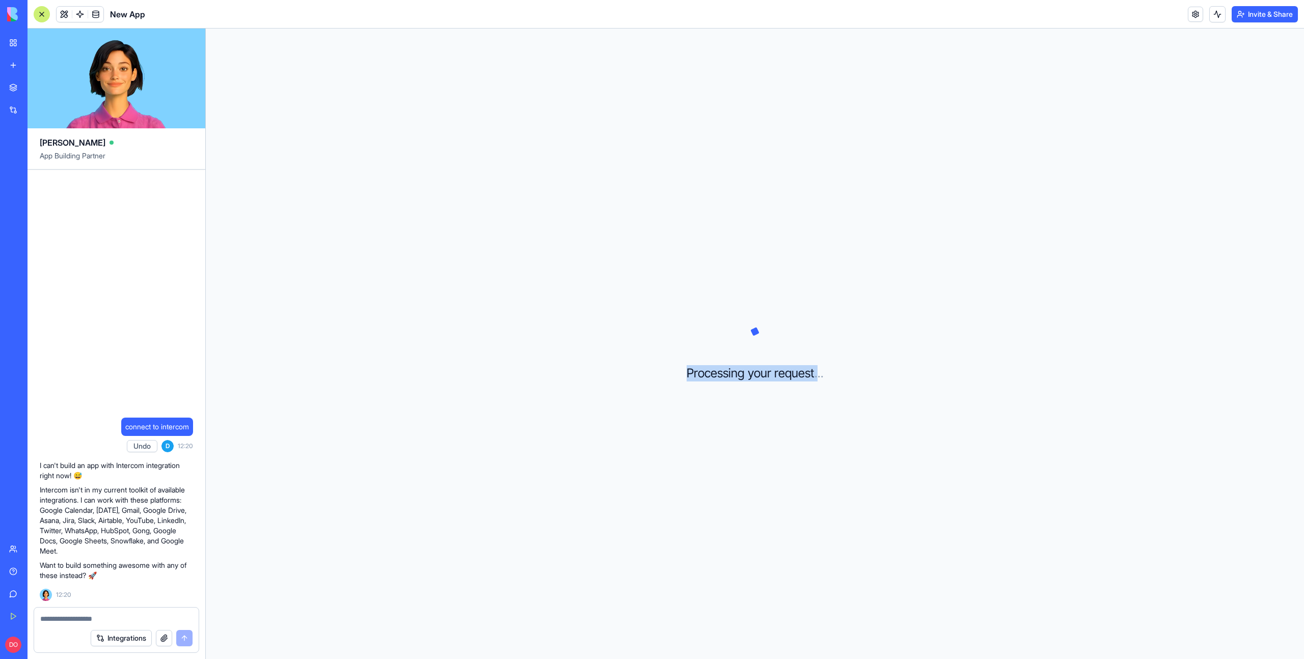
click at [811, 387] on div "Processing your request . . ." at bounding box center [755, 344] width 1098 height 631
click at [803, 372] on h3 "Processing your request . . ." at bounding box center [755, 373] width 137 height 16
click at [804, 385] on div "Processing your request . . ." at bounding box center [755, 344] width 1098 height 631
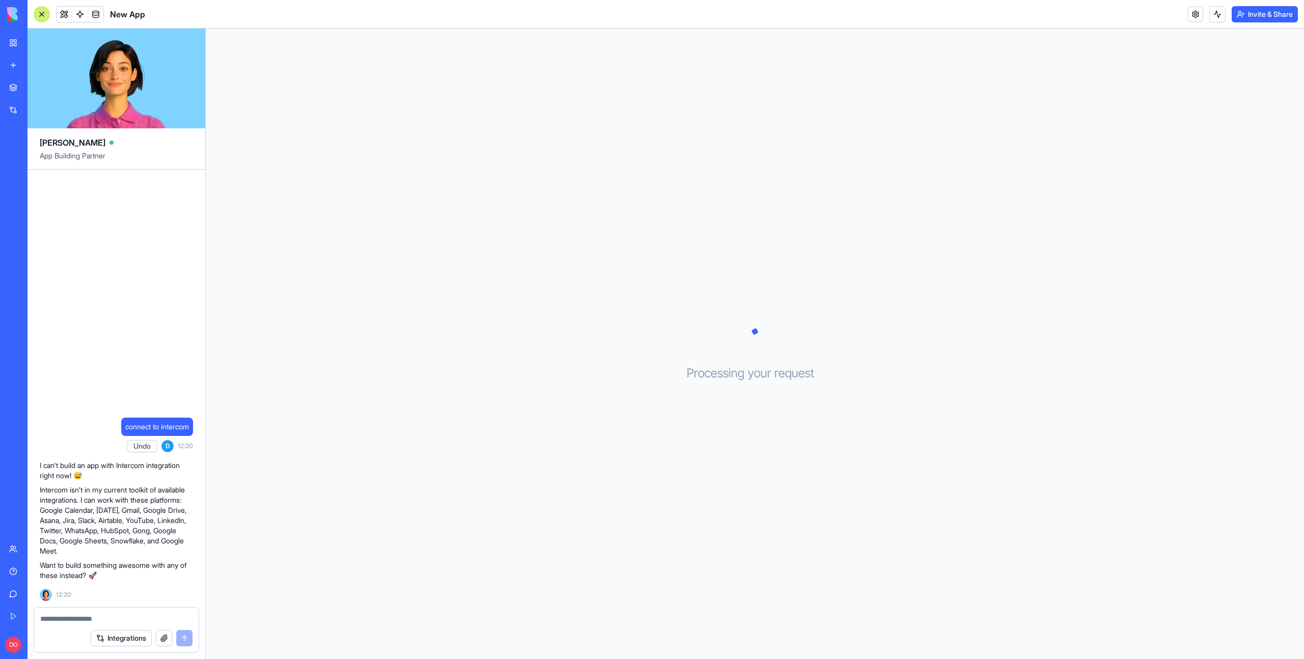
click at [803, 377] on h3 "Processing your request . . ." at bounding box center [755, 373] width 137 height 16
click at [804, 394] on div "Processing your request . . ." at bounding box center [755, 344] width 1098 height 631
click at [801, 379] on h3 "Processing your request . . ." at bounding box center [755, 373] width 137 height 16
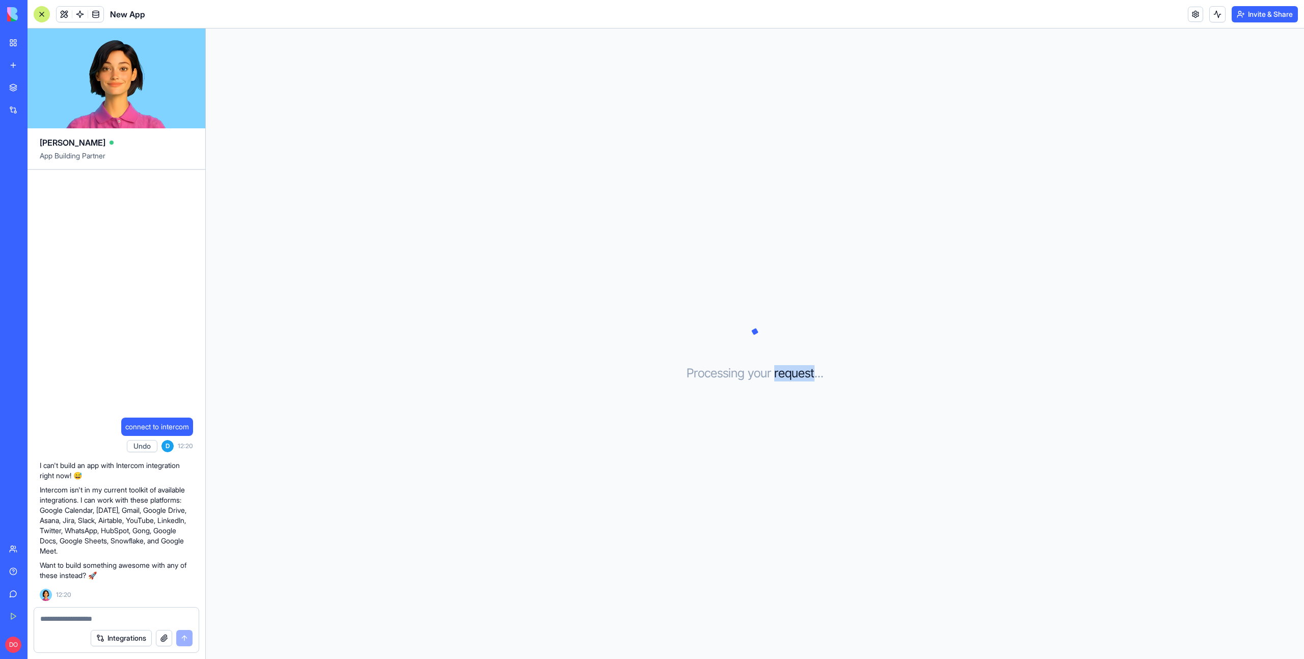
click at [801, 379] on h3 "Processing your request . . ." at bounding box center [755, 373] width 137 height 16
click at [802, 390] on div "Processing your request . . ." at bounding box center [755, 344] width 1098 height 631
click at [803, 375] on h3 "Processing your request . . ." at bounding box center [755, 373] width 137 height 16
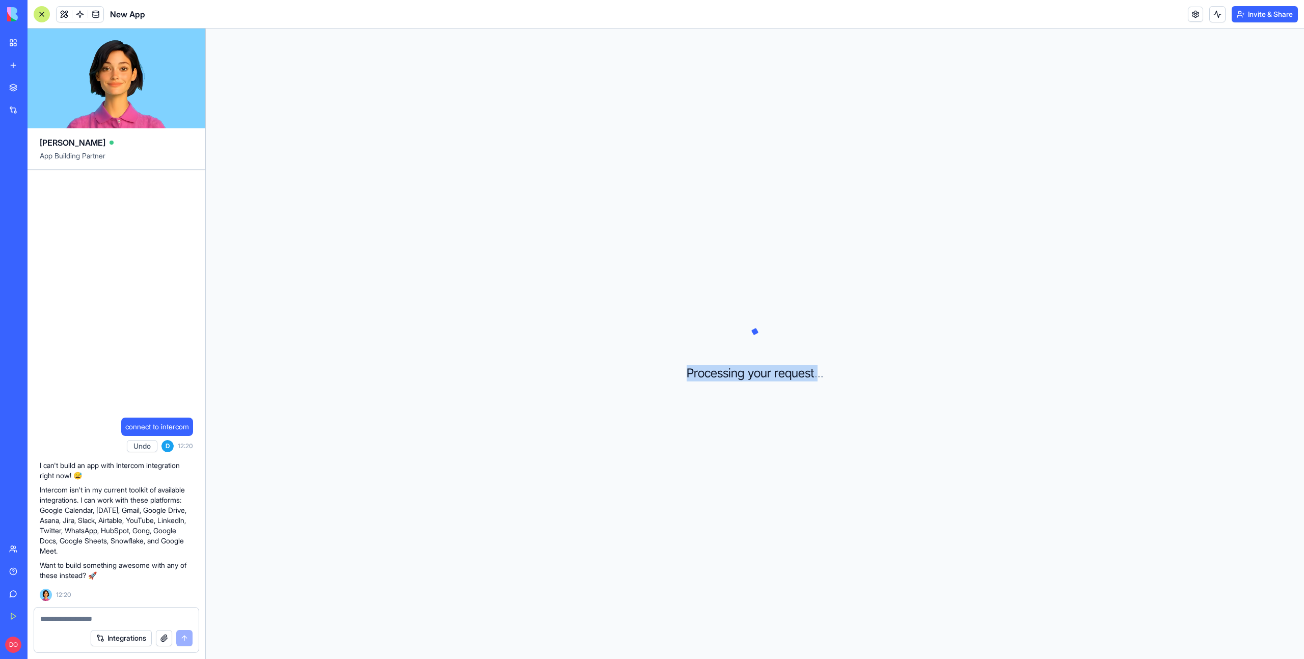
click at [803, 375] on h3 "Processing your request . . ." at bounding box center [755, 373] width 137 height 16
click at [827, 374] on div "Processing your request . . ." at bounding box center [755, 344] width 1098 height 631
click at [818, 376] on span "." at bounding box center [818, 373] width 3 height 16
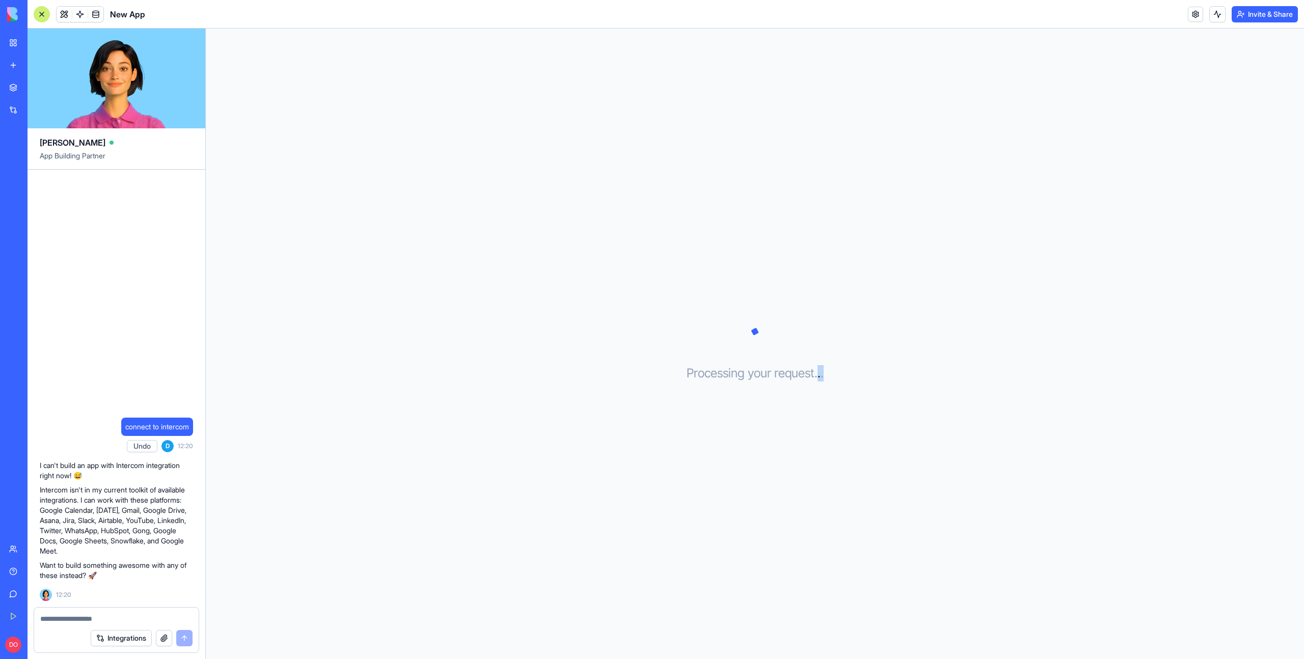
click at [818, 376] on span "." at bounding box center [818, 373] width 3 height 16
drag, startPoint x: 689, startPoint y: 374, endPoint x: 916, endPoint y: 375, distance: 227.2
click at [916, 375] on div "Processing your request . . ." at bounding box center [755, 344] width 1098 height 631
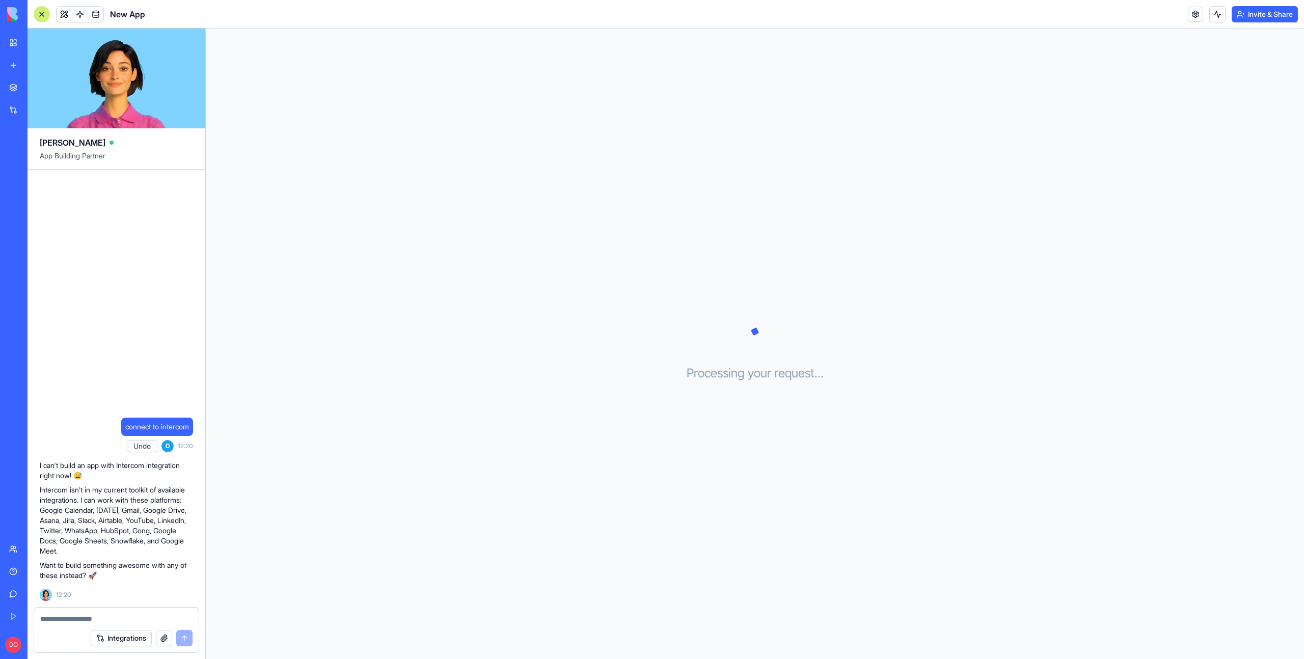
click at [172, 424] on span "connect to intercom" at bounding box center [157, 427] width 64 height 10
copy span "connect to intercom"
click at [43, 59] on link "New app" at bounding box center [23, 65] width 41 height 20
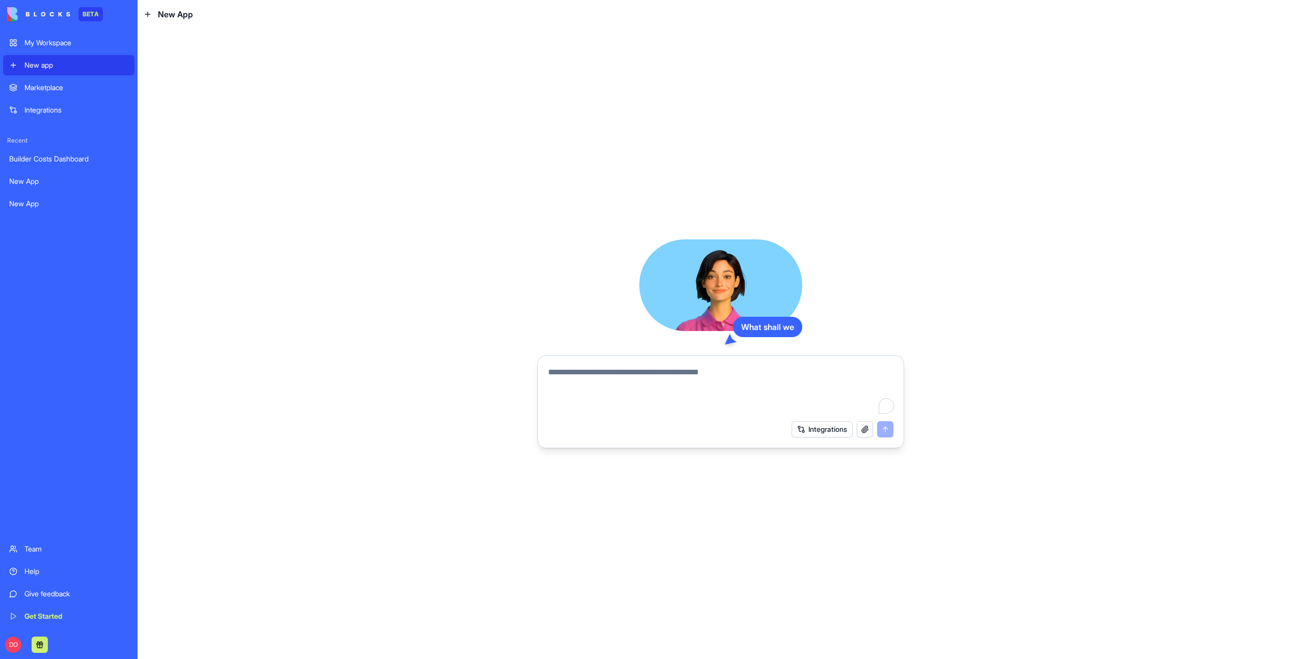
click at [624, 379] on textarea "To enrich screen reader interactions, please activate Accessibility in Grammarl…" at bounding box center [720, 390] width 345 height 49
type textarea "**********"
click at [806, 424] on button "Integrations" at bounding box center [822, 429] width 61 height 16
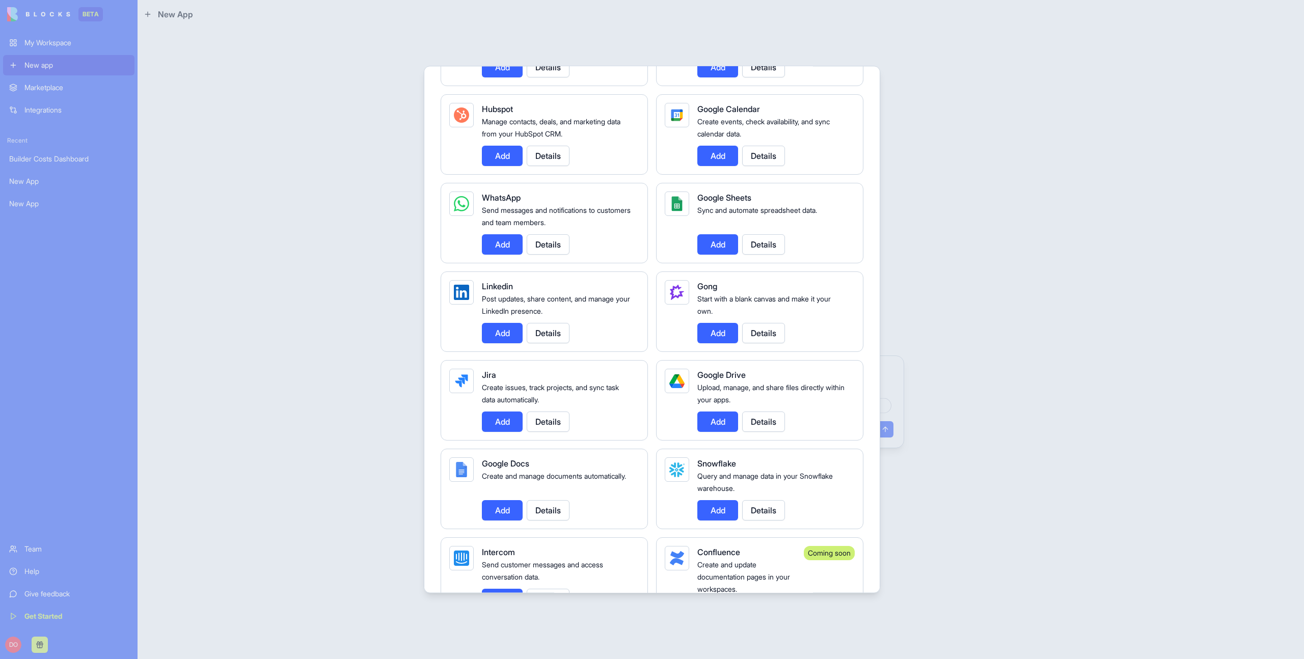
scroll to position [482, 0]
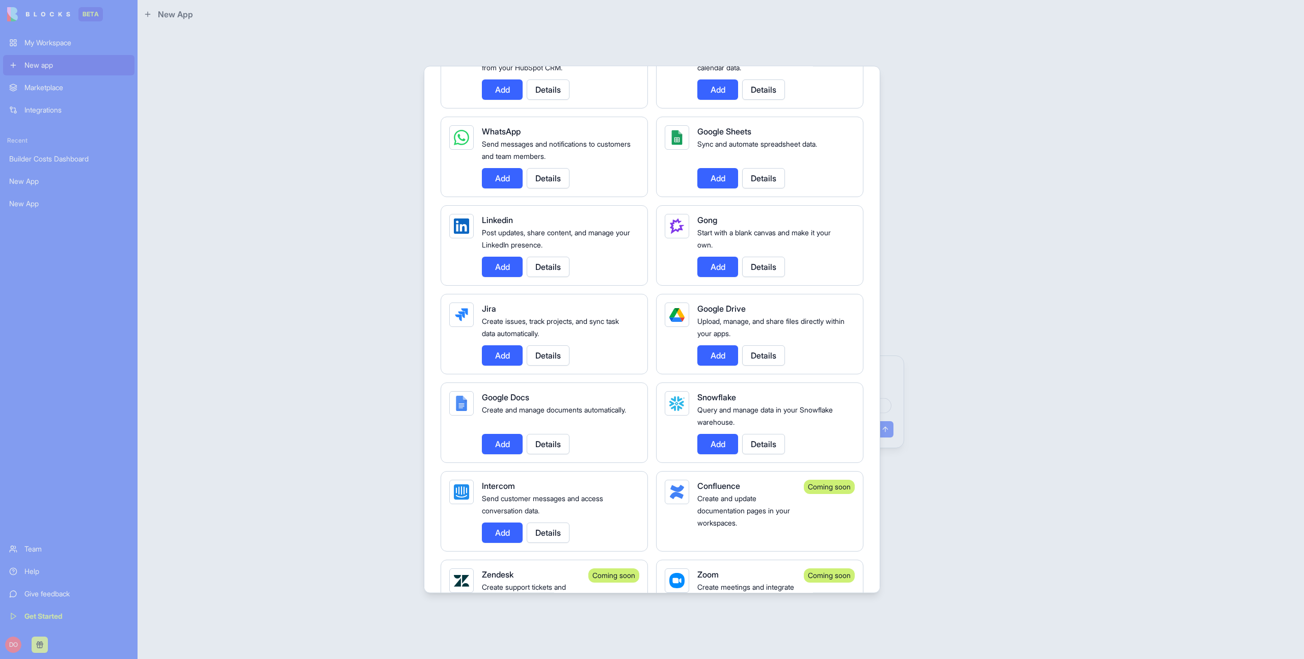
click at [503, 529] on button "Add" at bounding box center [502, 533] width 41 height 20
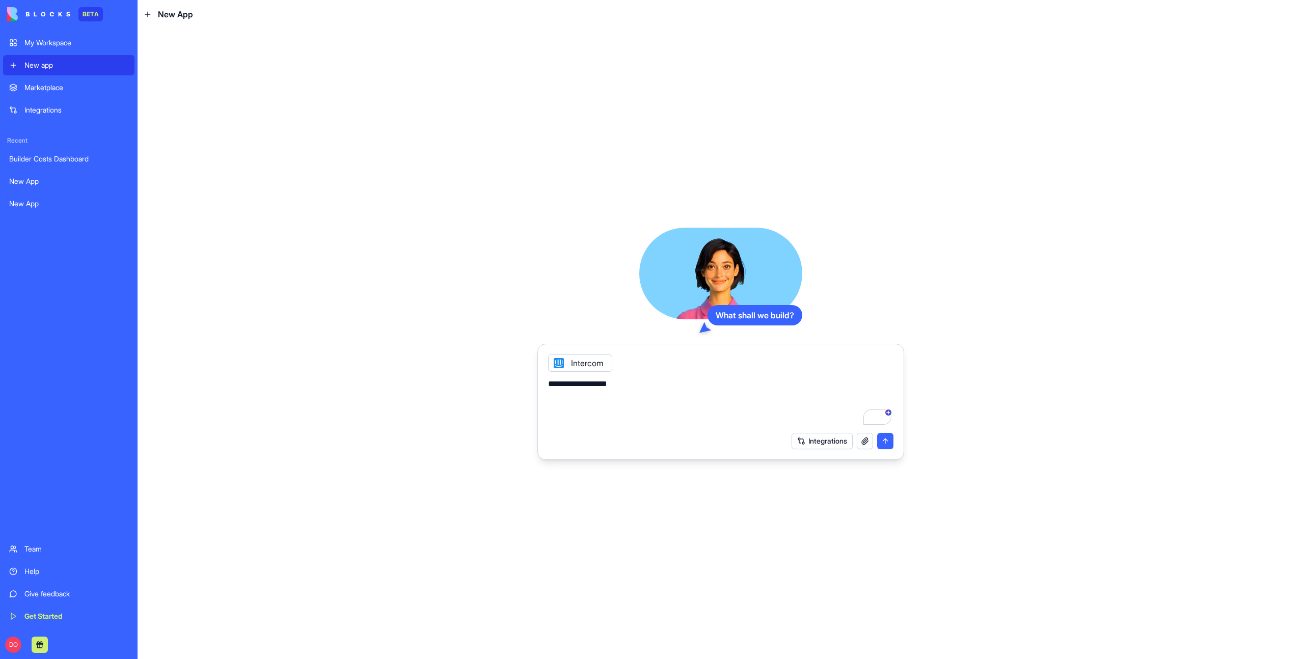
click at [888, 445] on button "submit" at bounding box center [885, 441] width 16 height 16
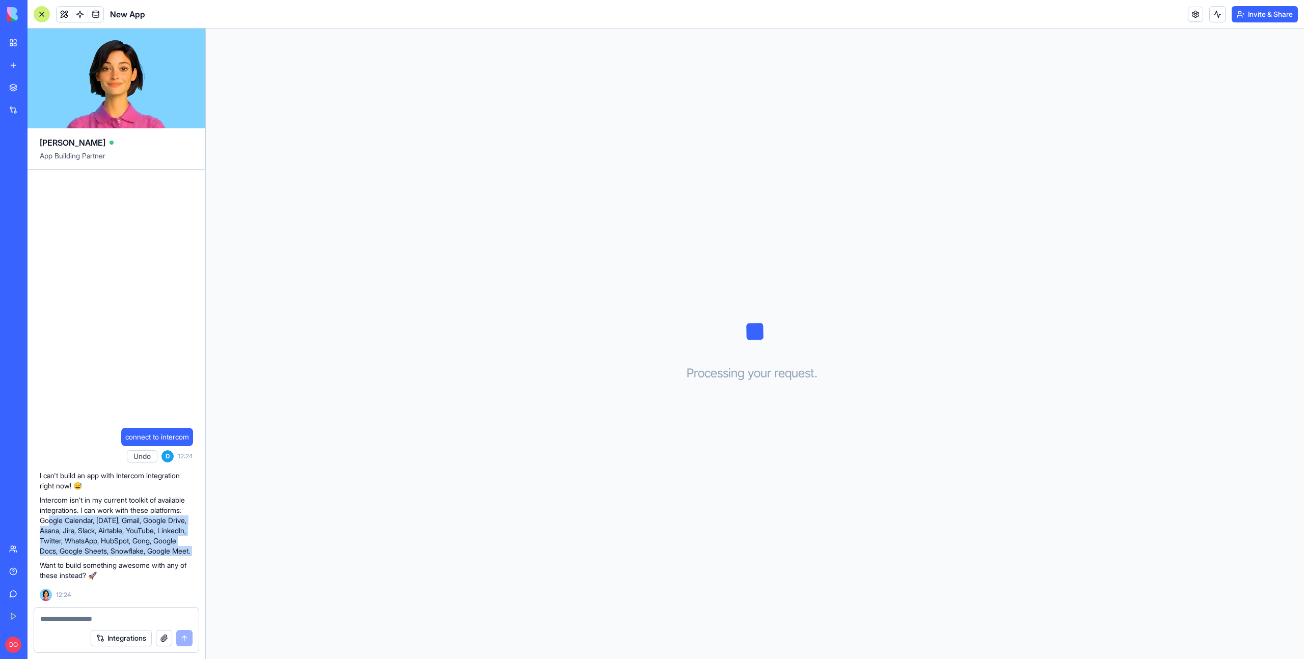
drag, startPoint x: 86, startPoint y: 515, endPoint x: 144, endPoint y: 557, distance: 71.5
click at [144, 557] on div "I can't build an app with Intercom integration right now! 😅 Intercom isn't in m…" at bounding box center [116, 526] width 153 height 110
click at [158, 555] on p "Intercom isn't in my current toolkit of available integrations. I can work with…" at bounding box center [116, 525] width 153 height 61
drag, startPoint x: 156, startPoint y: 552, endPoint x: 76, endPoint y: 490, distance: 101.7
click at [76, 495] on p "Intercom isn't in my current toolkit of available integrations. I can work with…" at bounding box center [116, 525] width 153 height 61
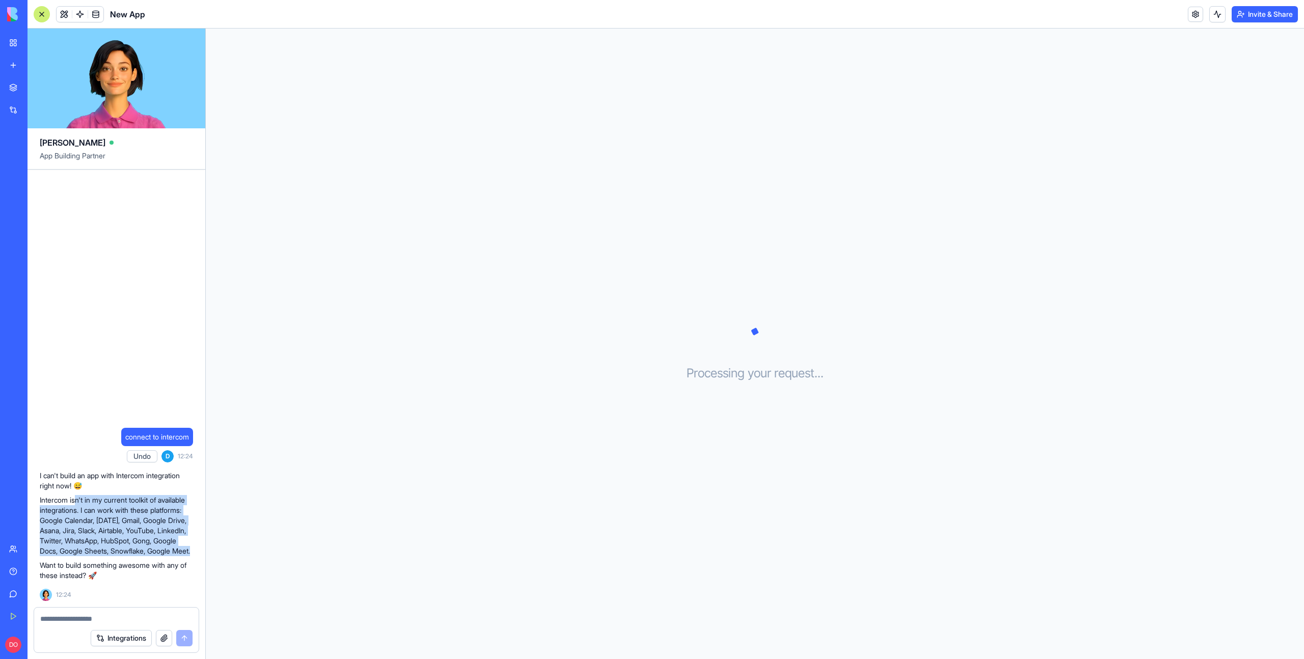
click at [172, 432] on span "connect to intercom" at bounding box center [157, 437] width 64 height 10
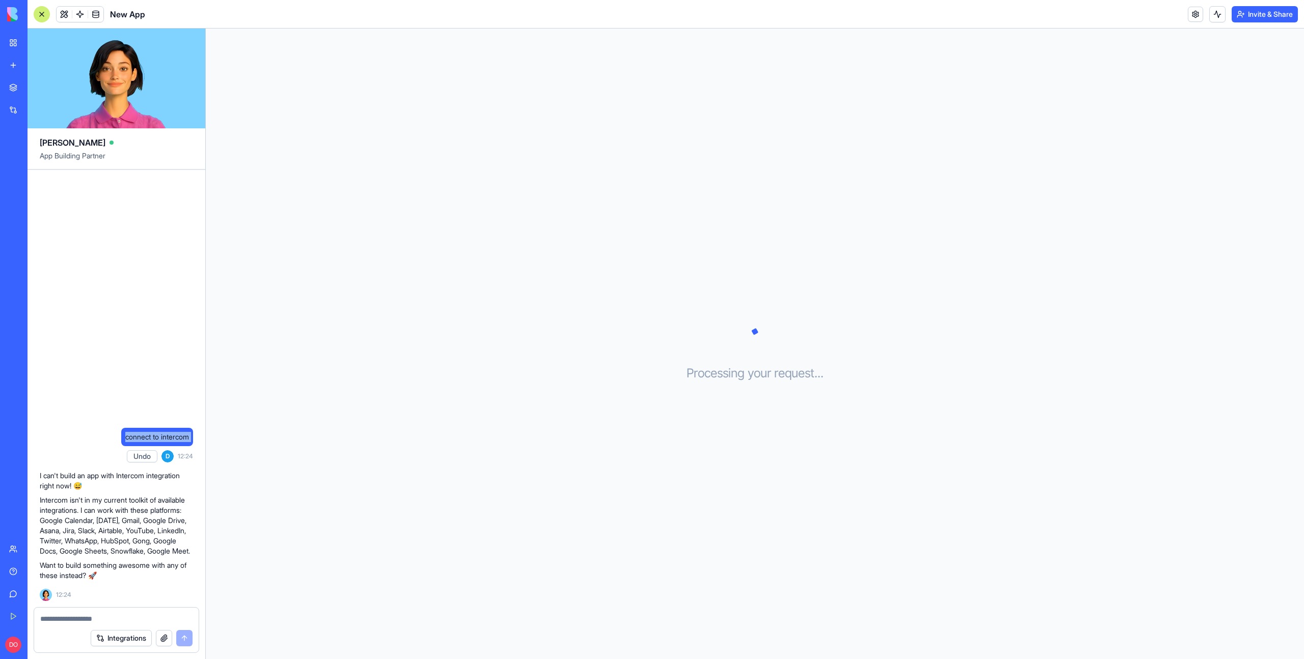
click at [172, 432] on span "connect to intercom" at bounding box center [157, 437] width 64 height 10
copy span "connect to intercom"
click at [18, 65] on link "New app" at bounding box center [23, 65] width 41 height 20
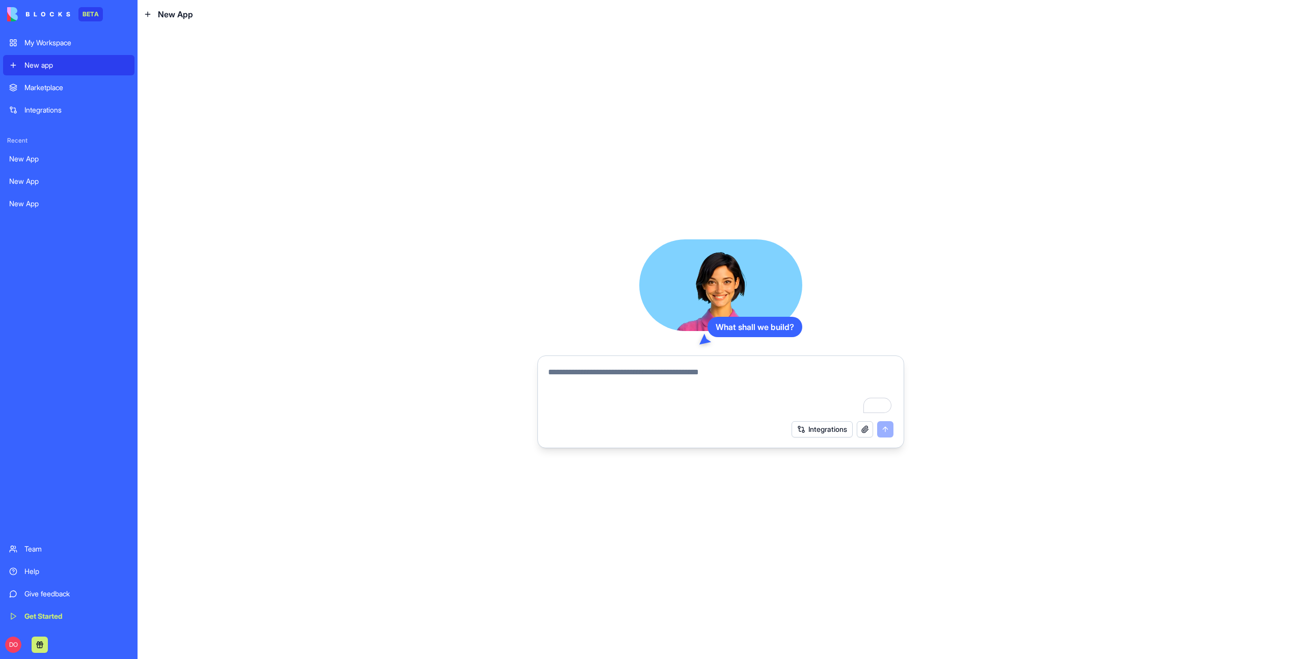
click at [600, 369] on textarea "To enrich screen reader interactions, please activate Accessibility in Grammarl…" at bounding box center [720, 390] width 345 height 49
type textarea "**********"
click at [811, 423] on button "Integrations" at bounding box center [822, 429] width 61 height 16
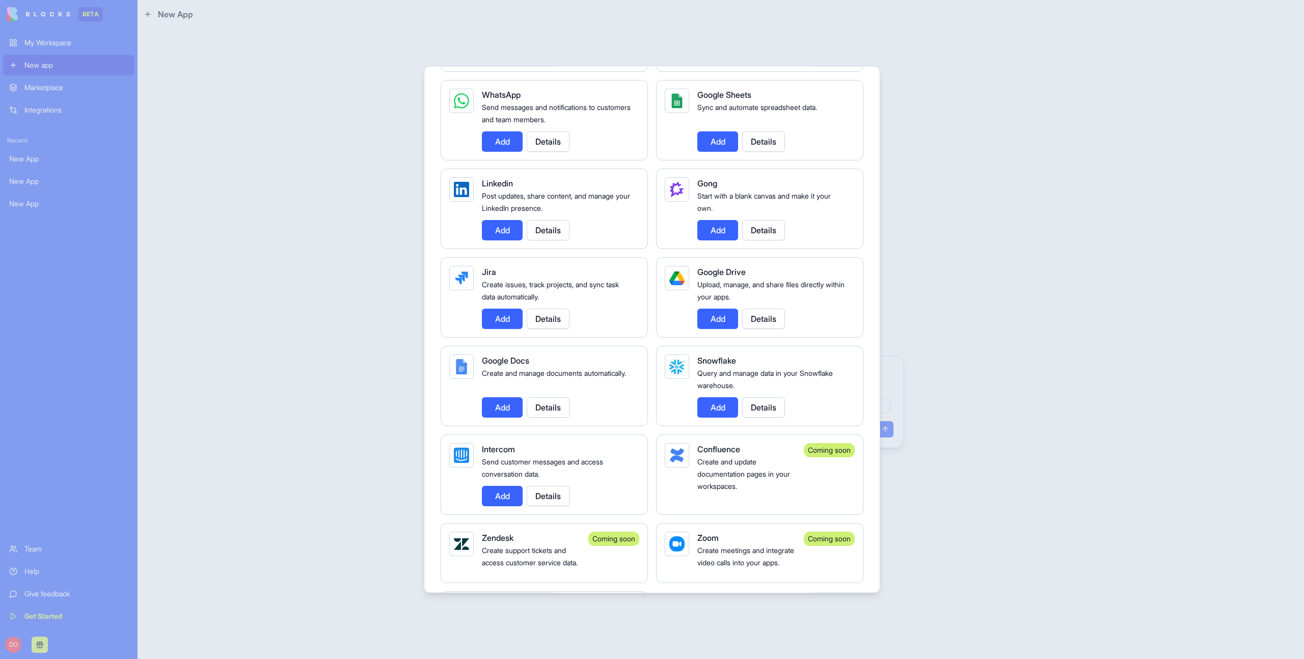
scroll to position [778, 0]
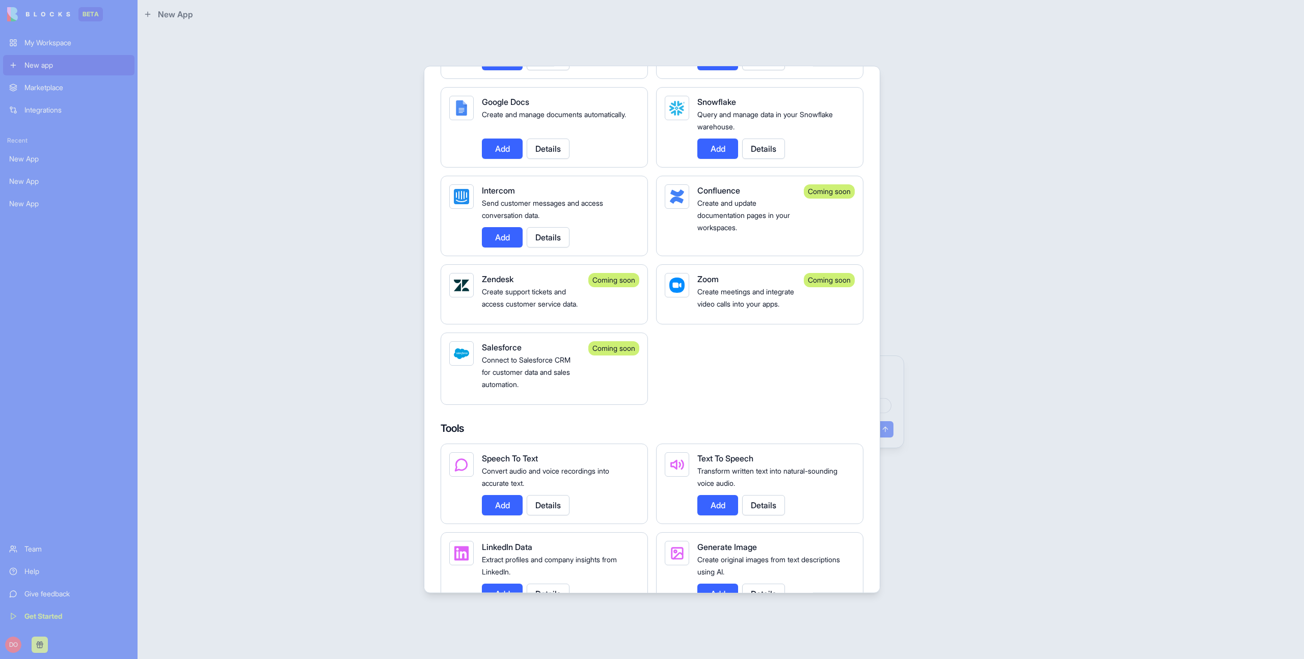
click at [503, 235] on button "Add" at bounding box center [502, 237] width 41 height 20
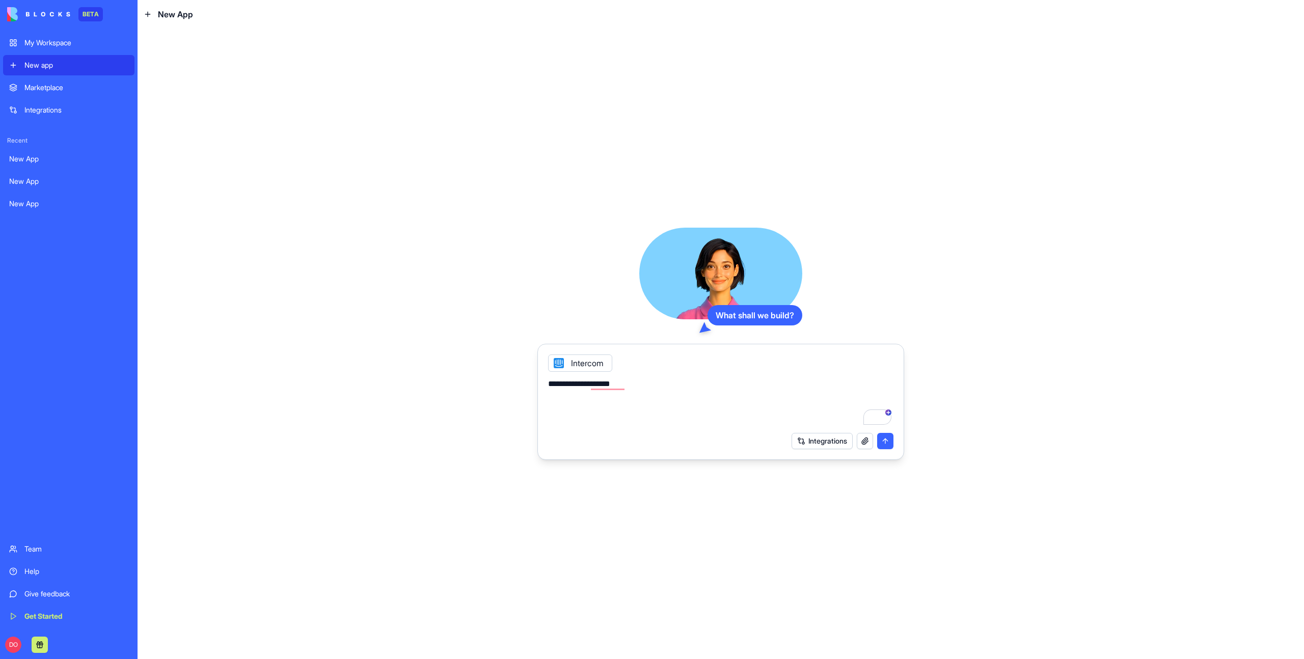
click at [886, 443] on button "submit" at bounding box center [885, 441] width 16 height 16
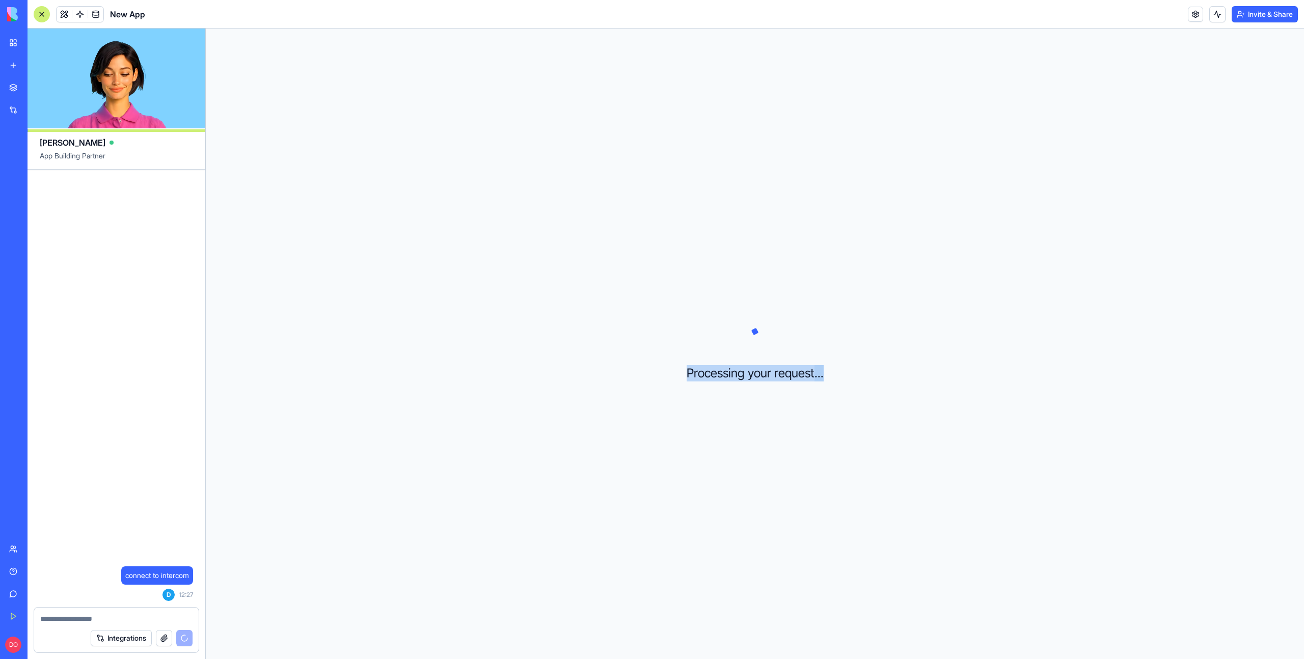
drag, startPoint x: 849, startPoint y: 374, endPoint x: 686, endPoint y: 376, distance: 163.0
click at [686, 376] on div "Processing your request . . ." at bounding box center [755, 344] width 1098 height 631
click at [697, 399] on div "Processing your request . . ." at bounding box center [755, 344] width 1098 height 631
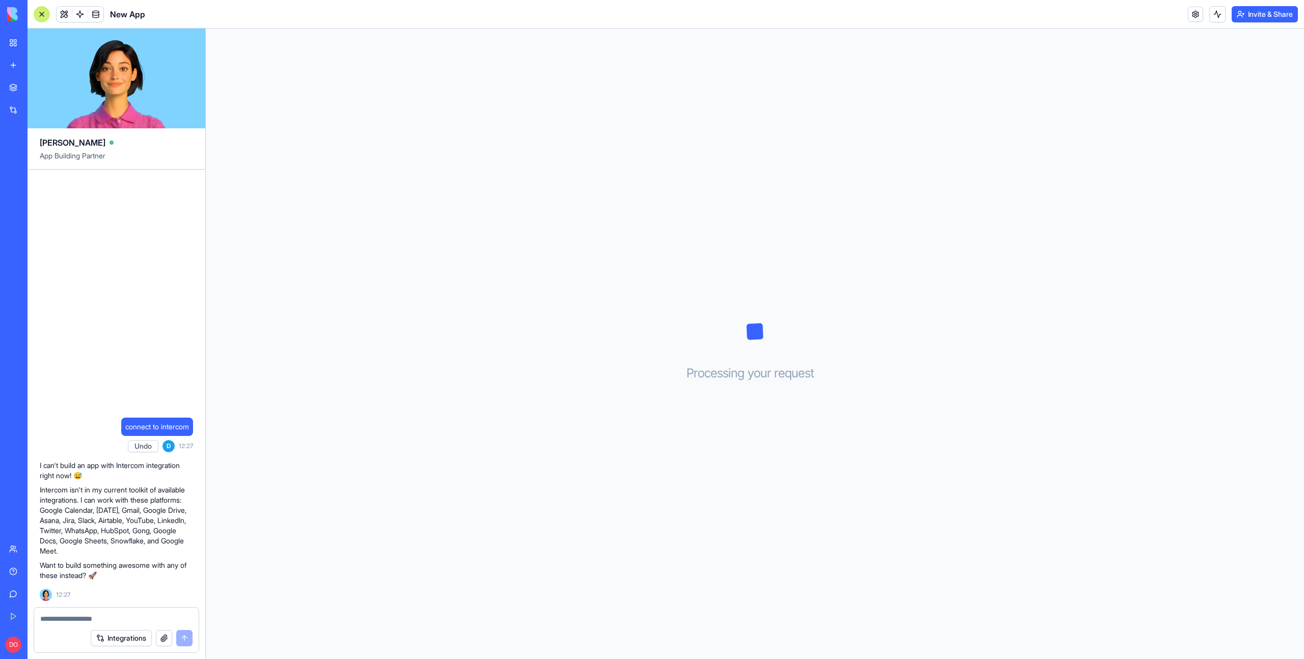
click at [173, 425] on span "connect to intercom" at bounding box center [157, 427] width 64 height 10
copy span "connect to intercom"
click at [299, 375] on div "Processing your request . . ." at bounding box center [755, 344] width 1098 height 631
